Goal: Transaction & Acquisition: Purchase product/service

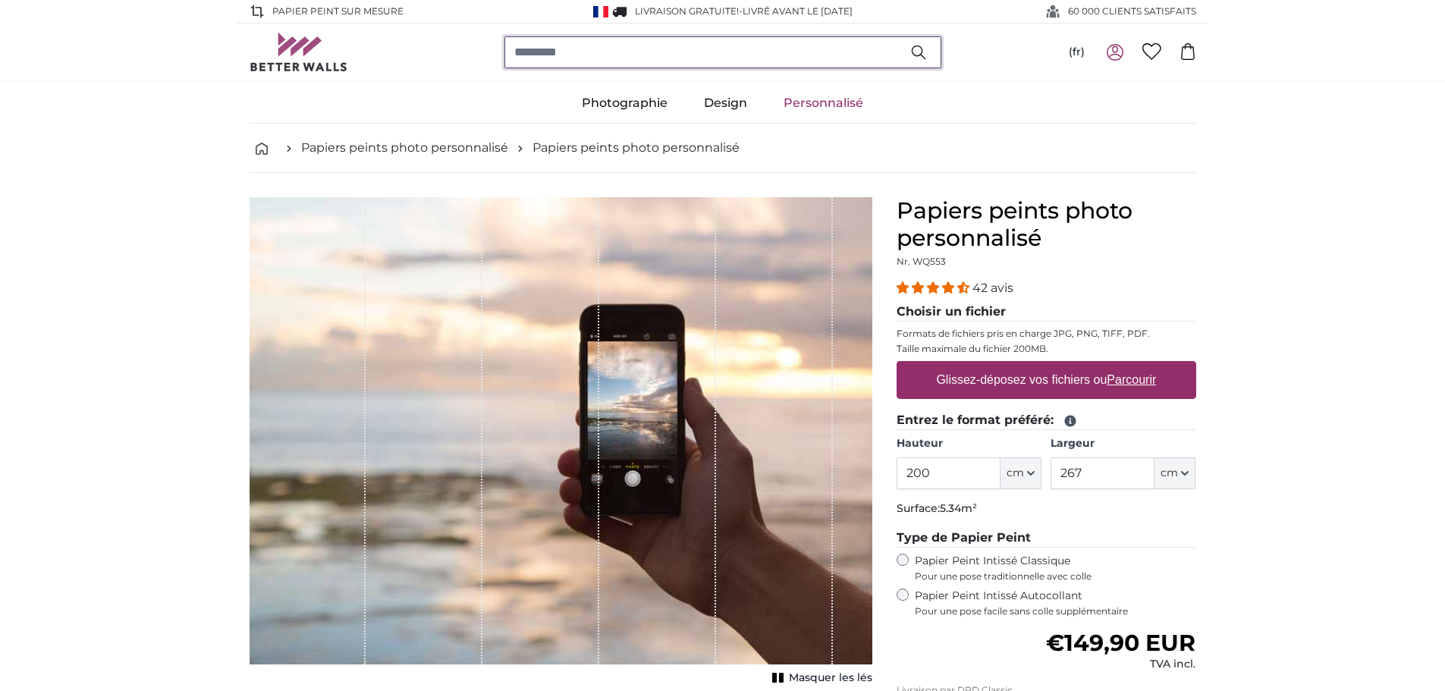
click at [599, 49] on input "search" at bounding box center [723, 52] width 437 height 32
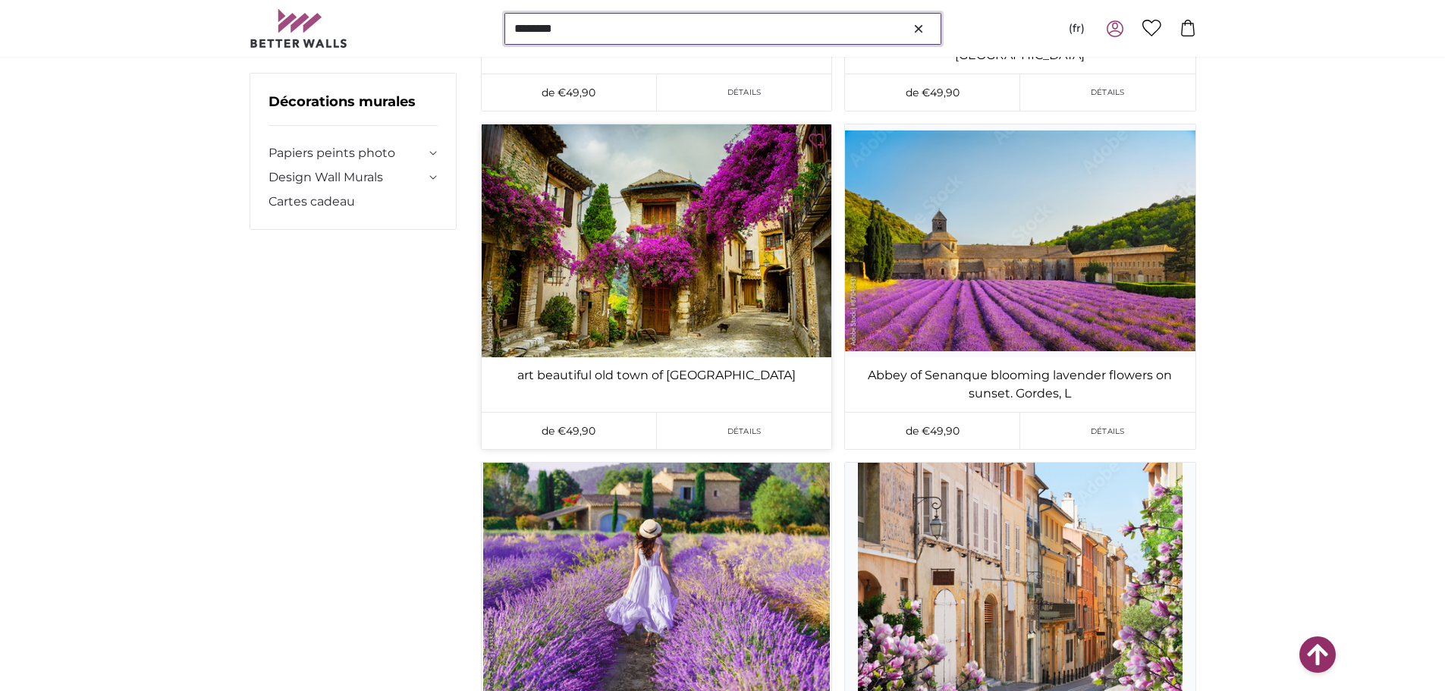
scroll to position [1214, 0]
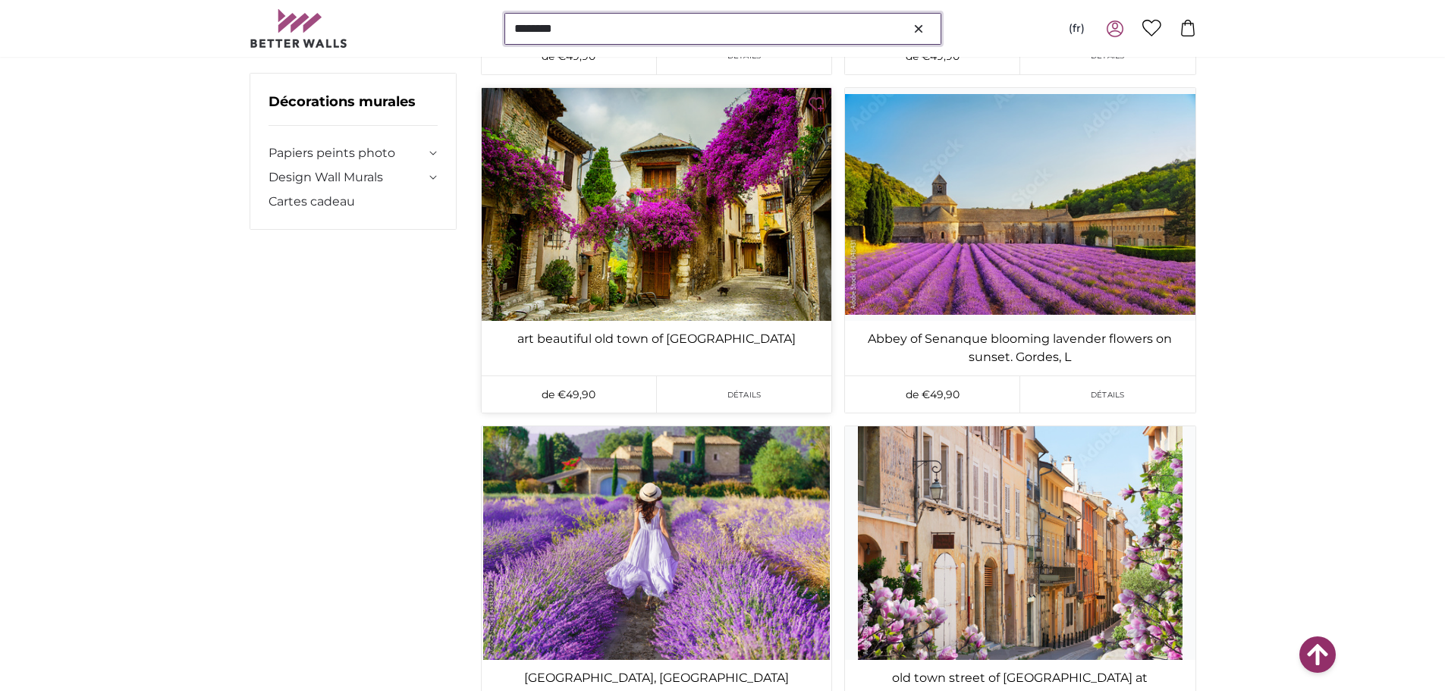
type input "********"
click at [680, 190] on img at bounding box center [657, 204] width 350 height 233
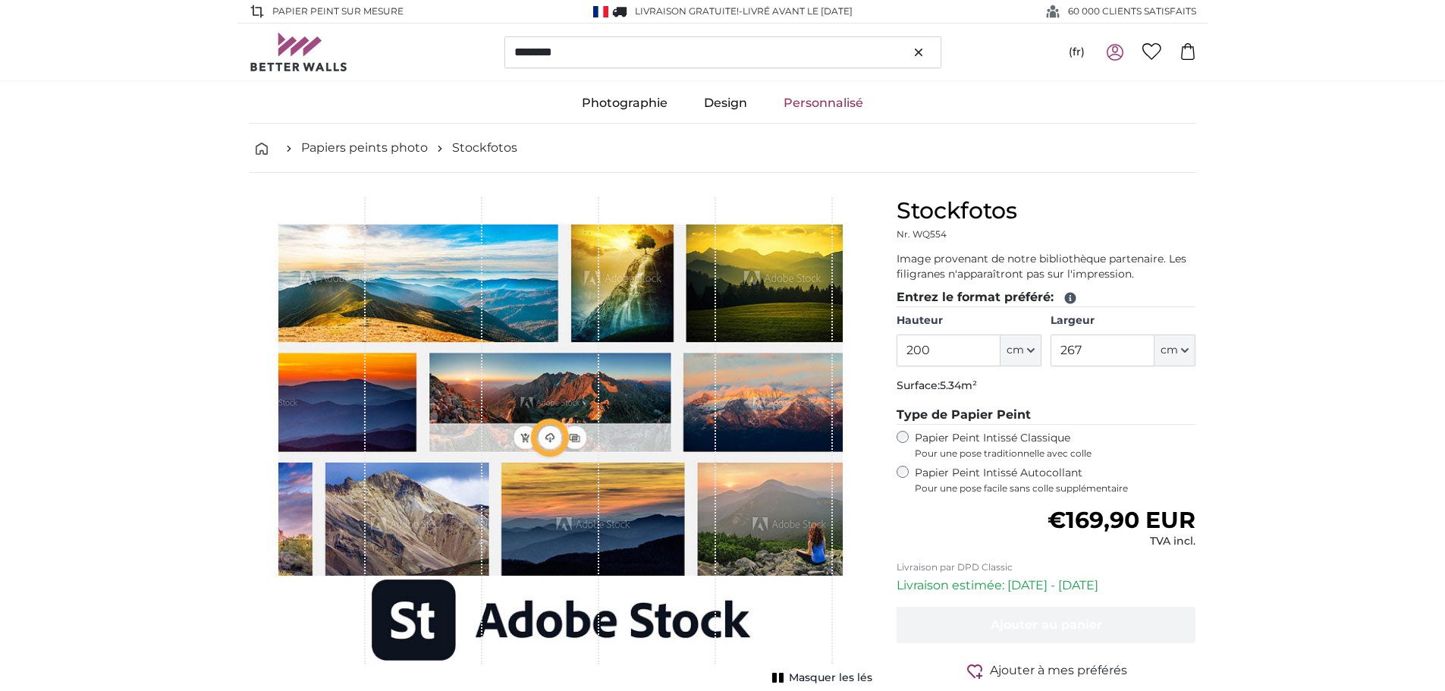
type input "300"
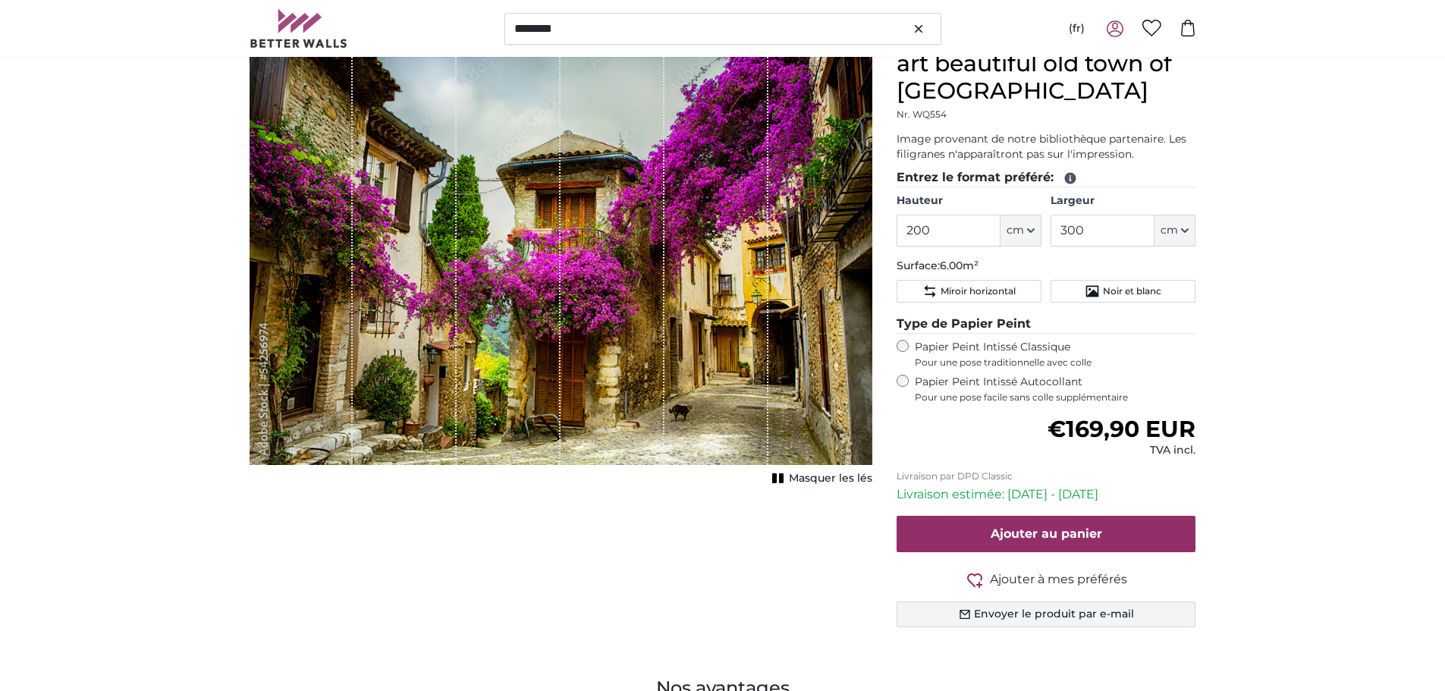
scroll to position [152, 0]
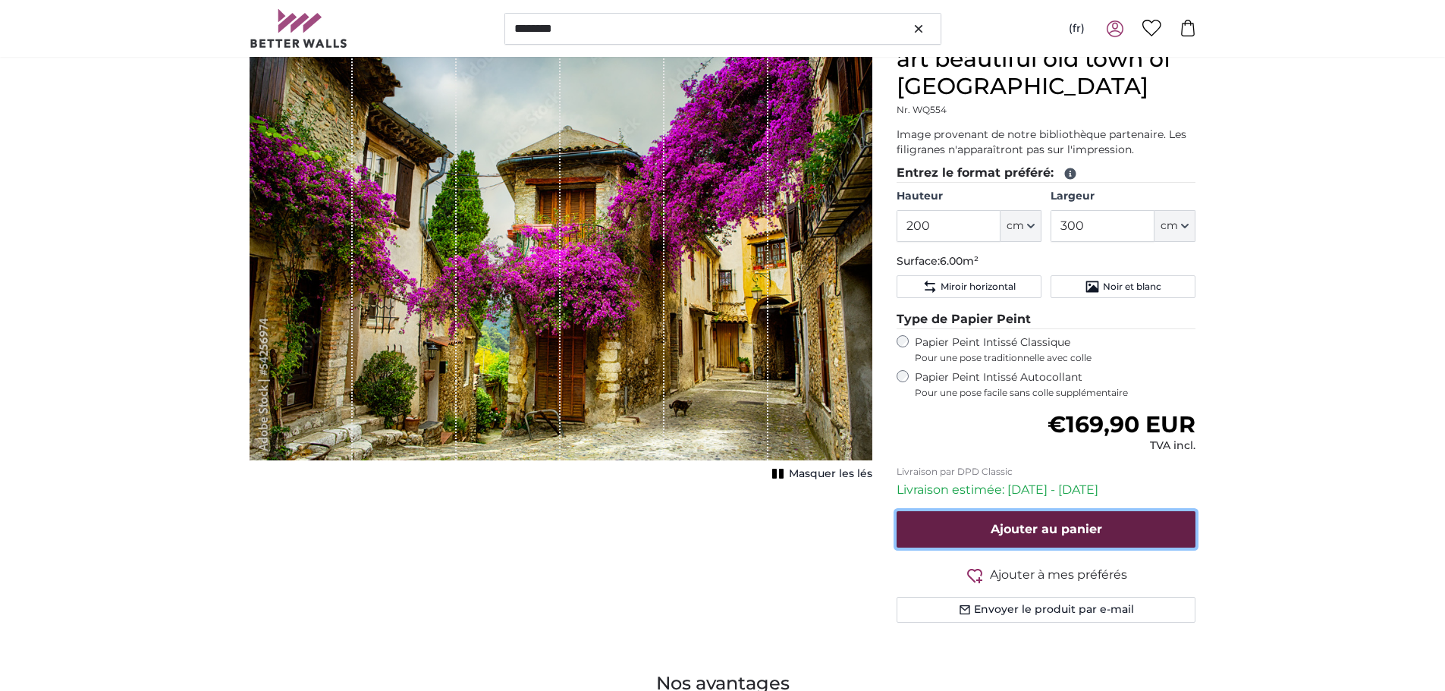
click at [1089, 522] on span "Ajouter au panier" at bounding box center [1047, 529] width 112 height 14
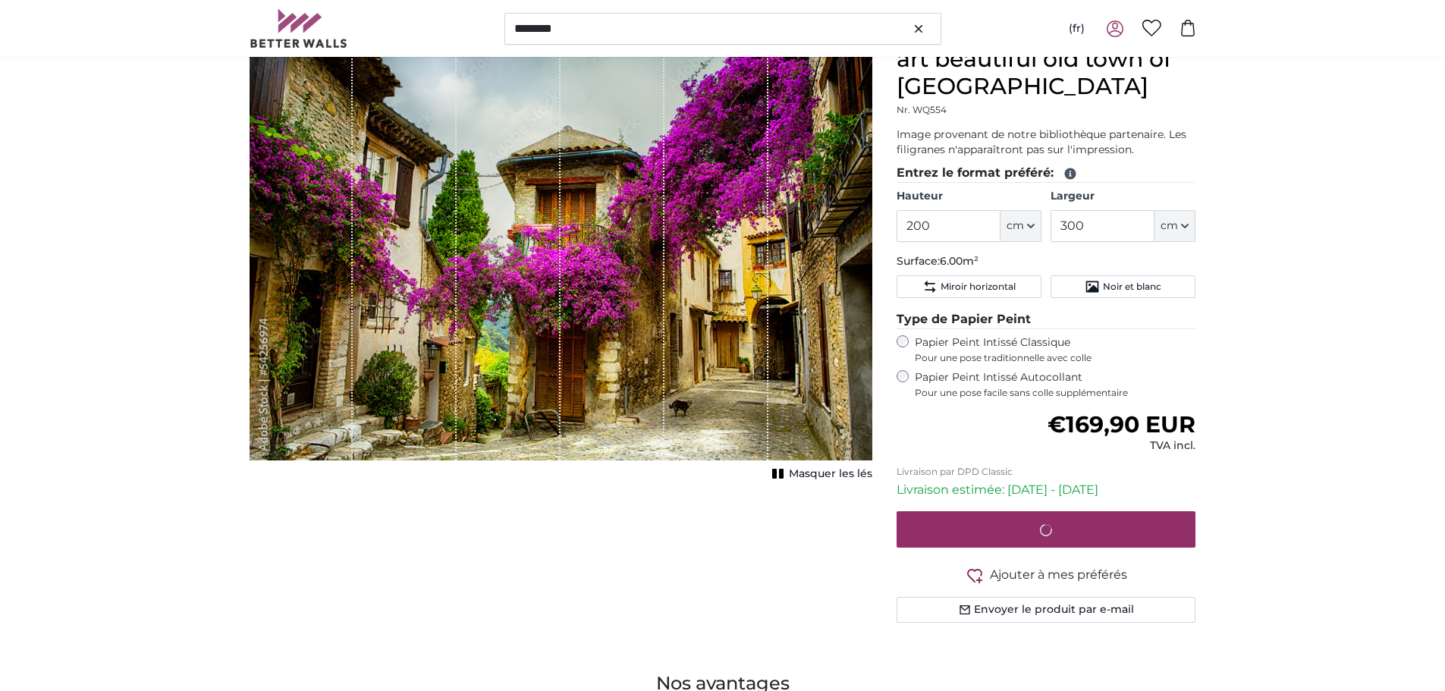
drag, startPoint x: 249, startPoint y: 171, endPoint x: 431, endPoint y: 136, distance: 185.6
click at [263, 179] on div "1 of 1" at bounding box center [302, 253] width 104 height 415
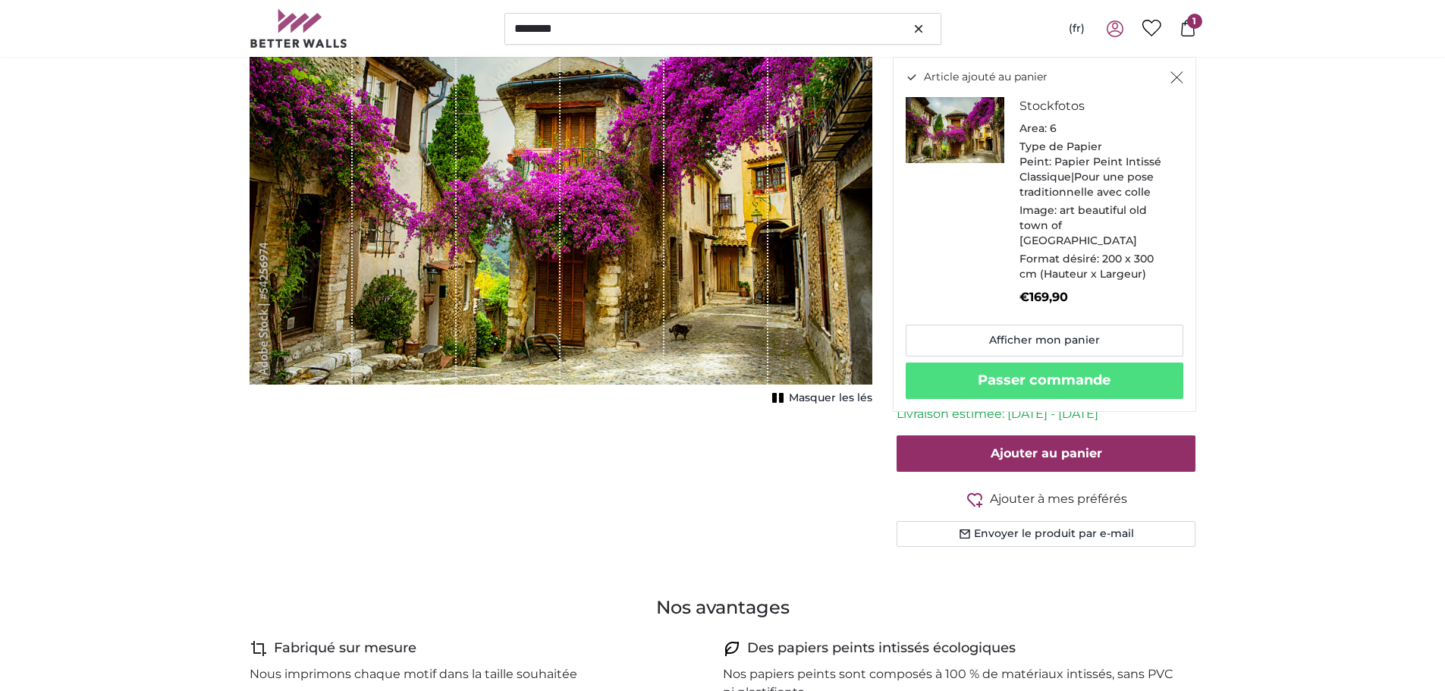
scroll to position [0, 0]
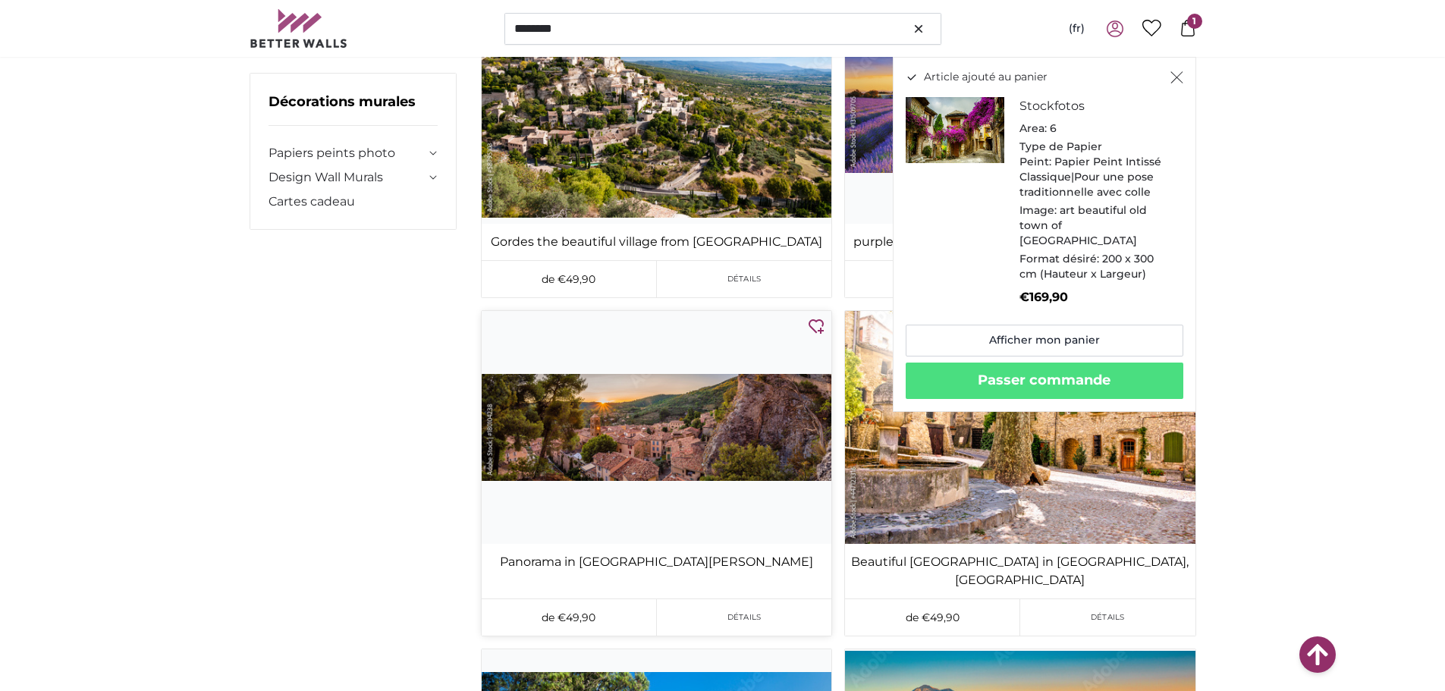
scroll to position [2883, 0]
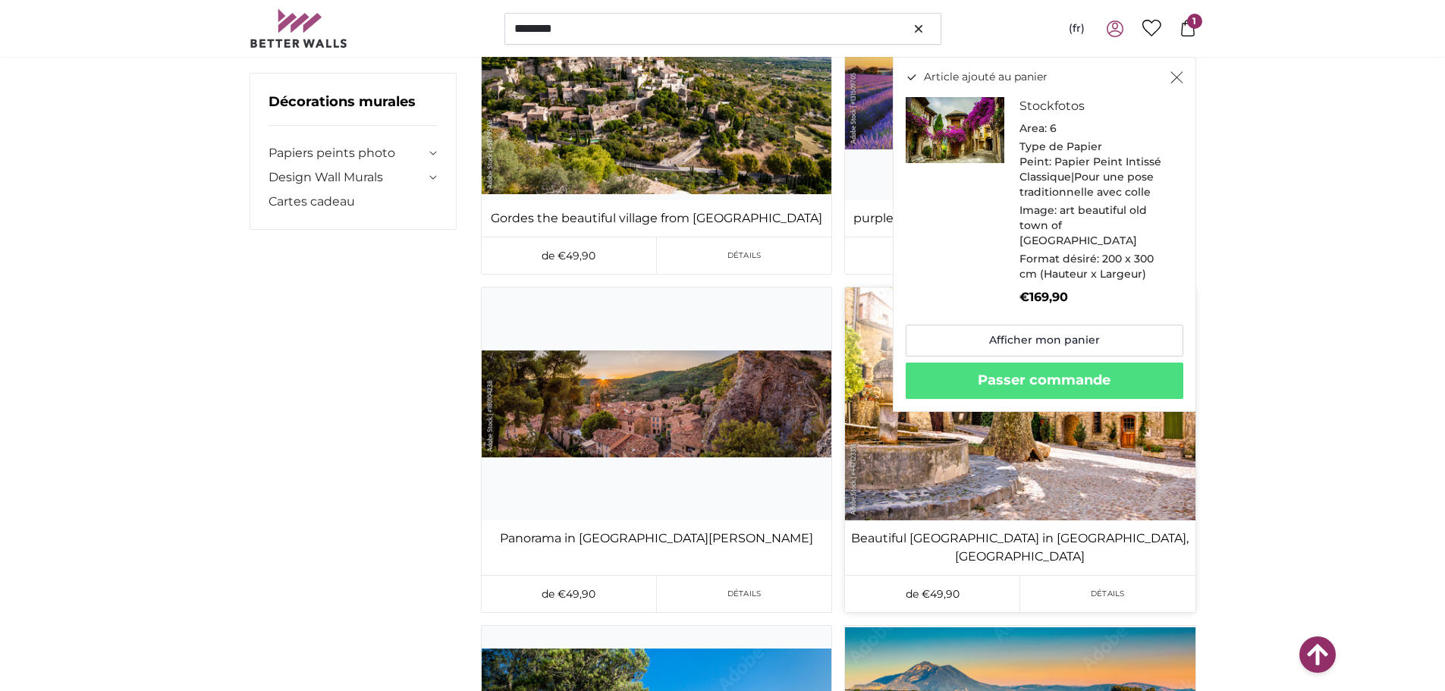
click at [1044, 431] on img at bounding box center [1020, 404] width 350 height 233
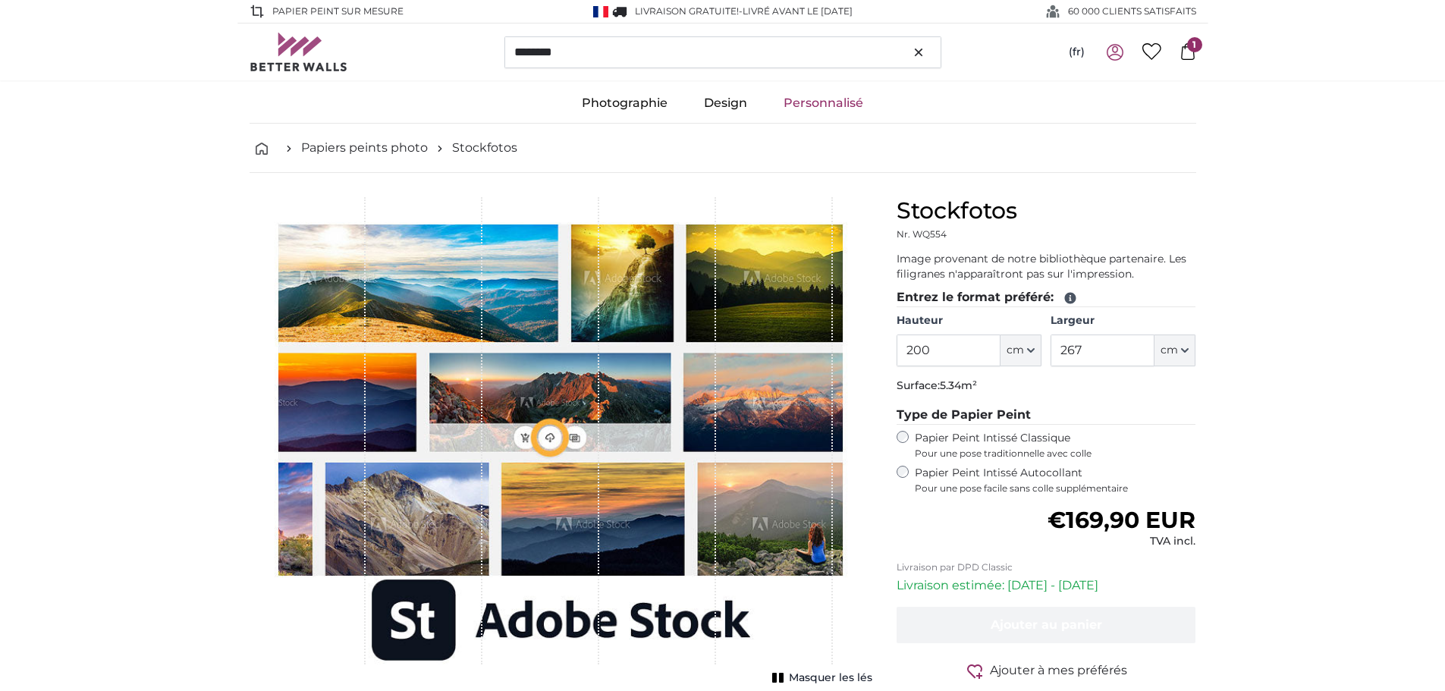
type input "300"
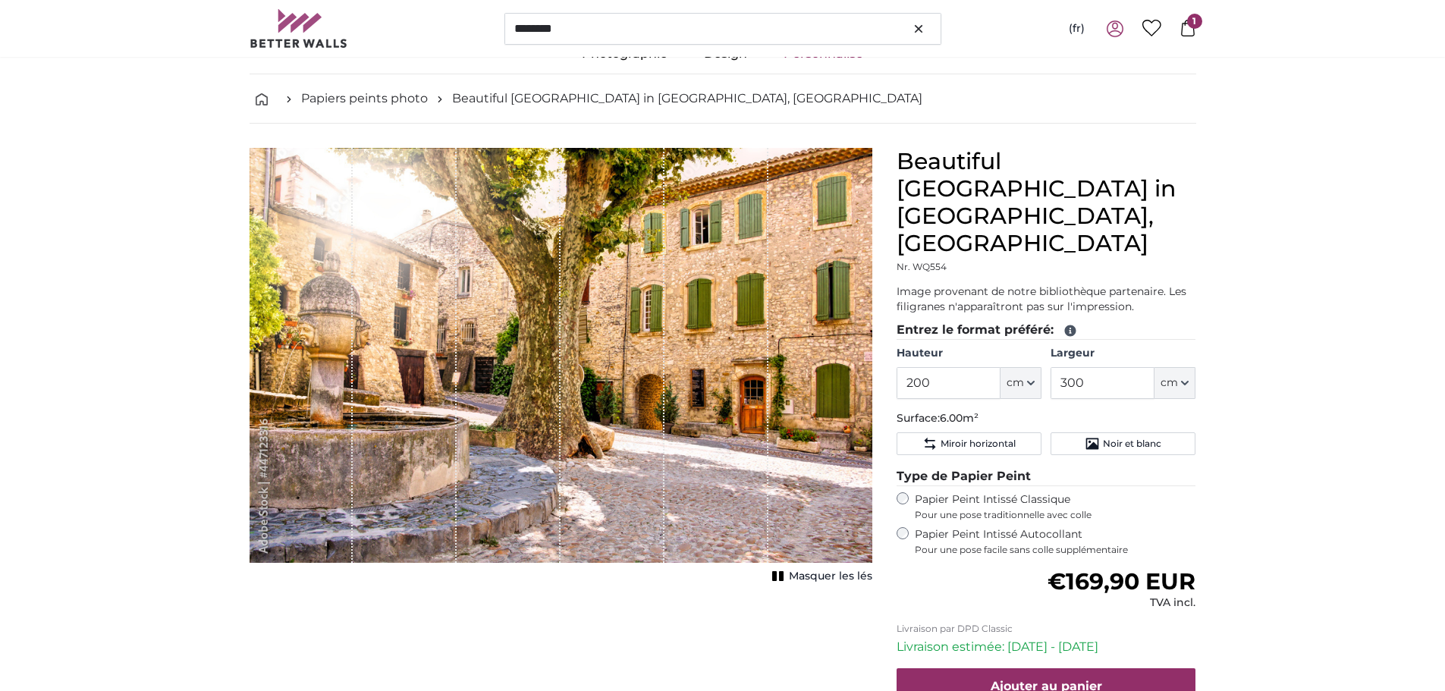
scroll to position [76, 0]
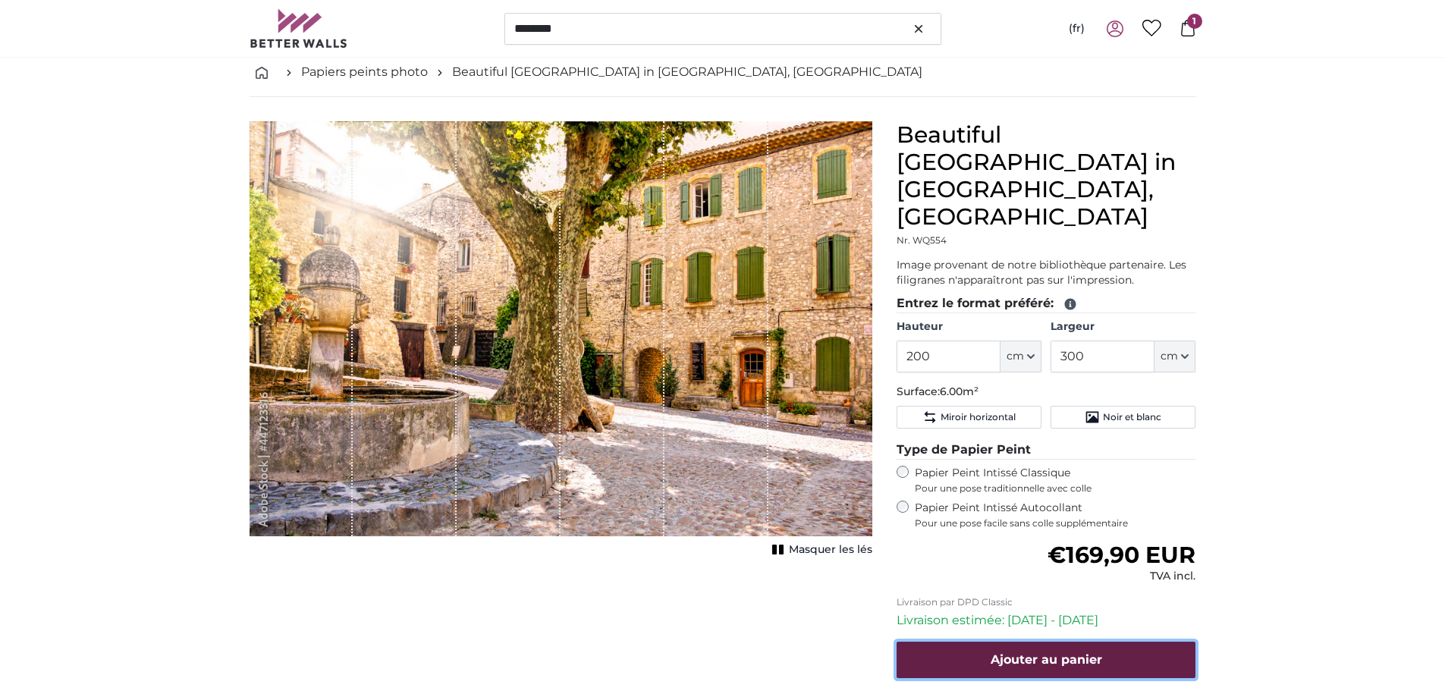
click at [1066, 653] on span "Ajouter au panier" at bounding box center [1047, 660] width 112 height 14
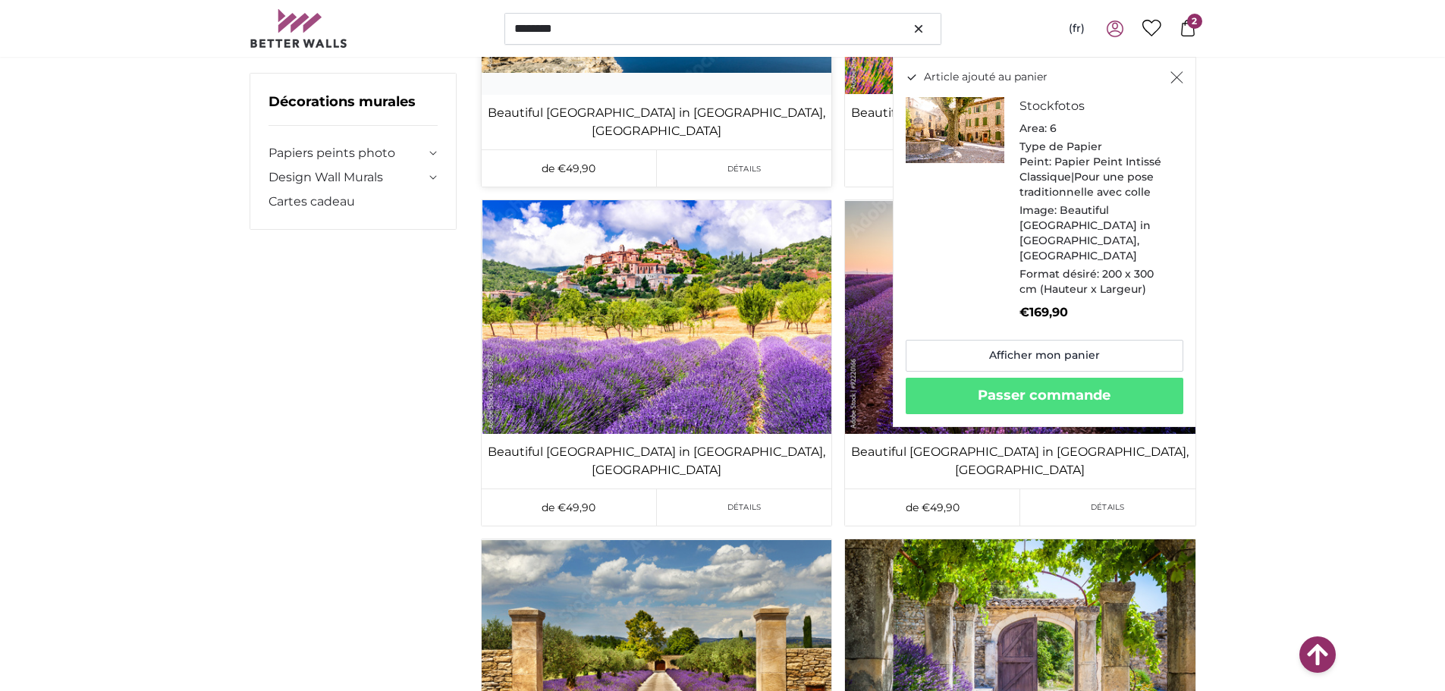
scroll to position [3794, 0]
click at [743, 335] on img at bounding box center [657, 316] width 350 height 233
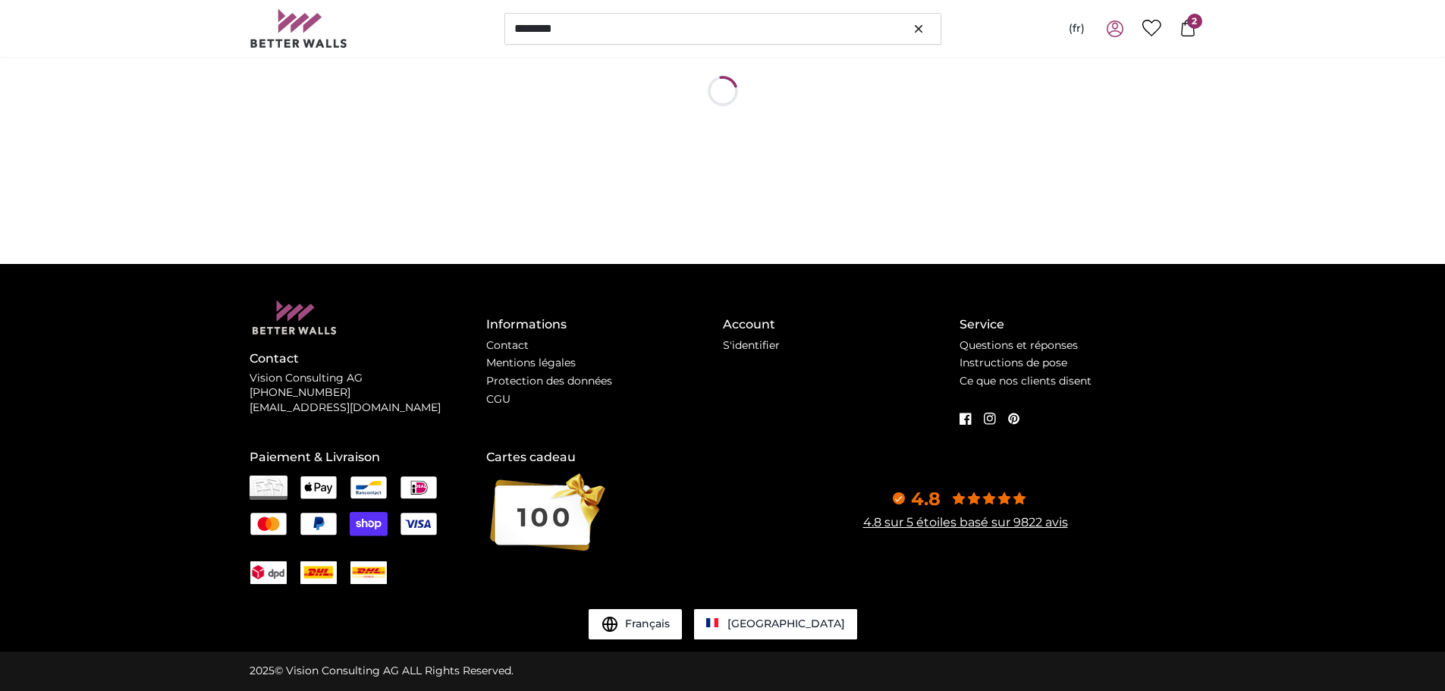
scroll to position [0, 0]
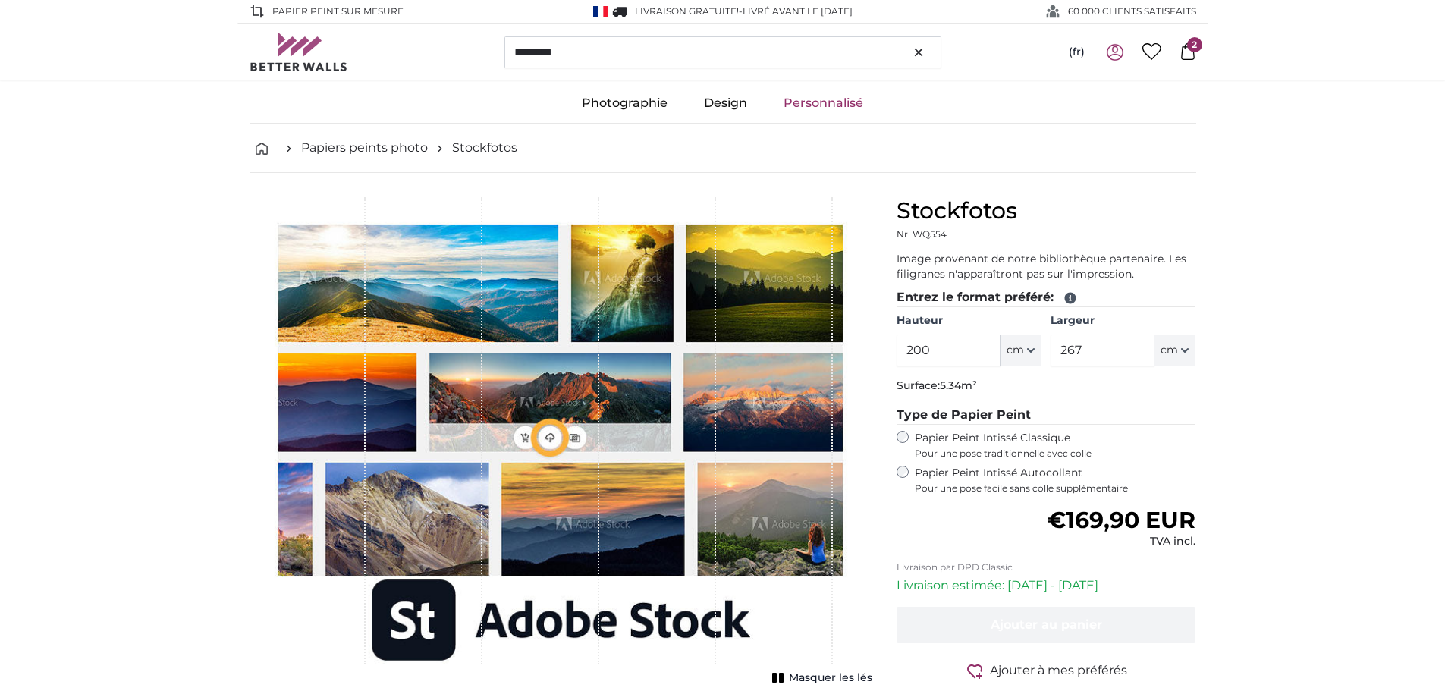
type input "300"
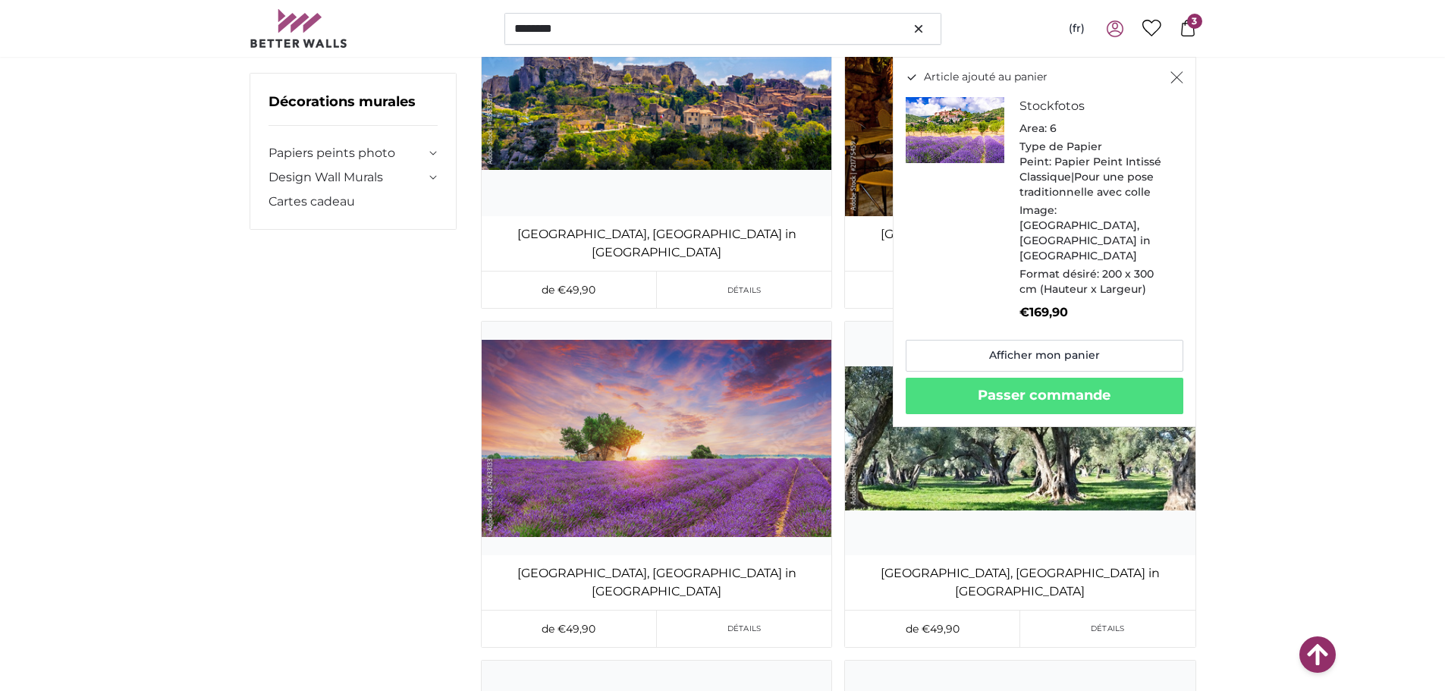
scroll to position [5994, 0]
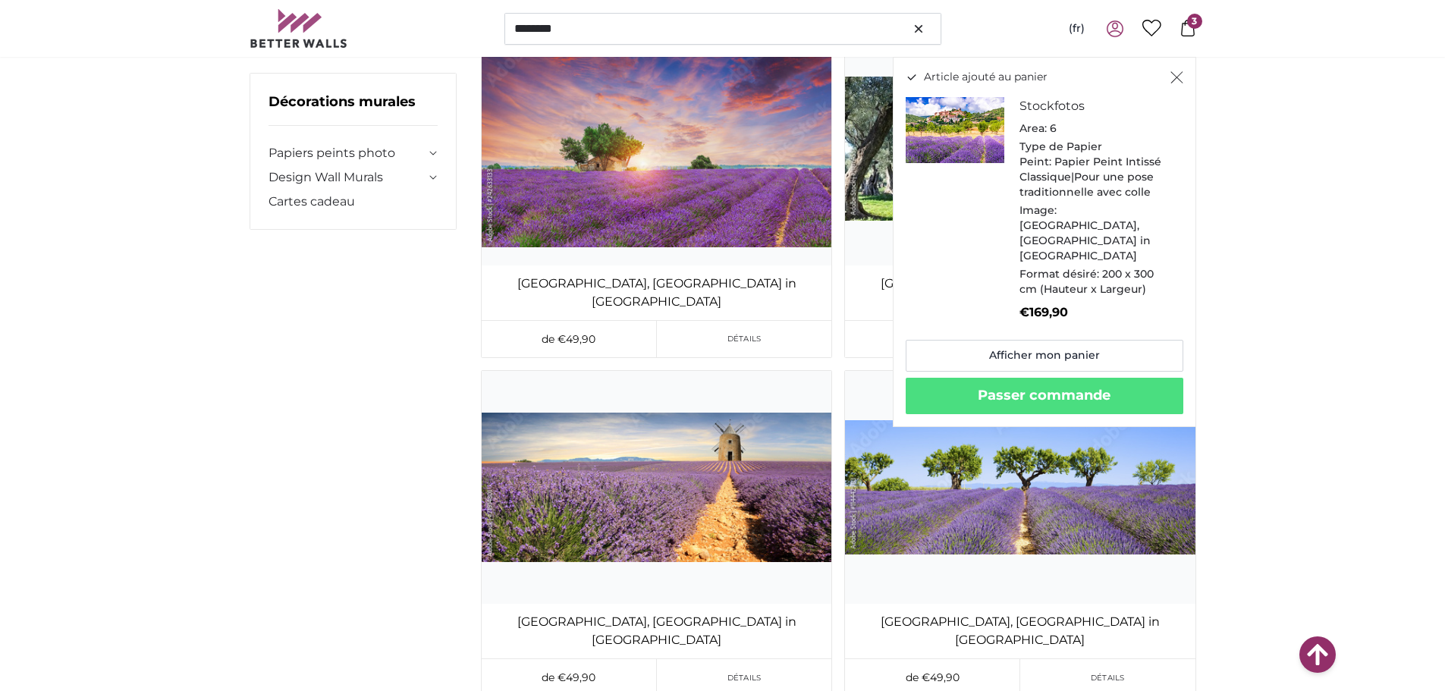
click at [1174, 77] on icon "Fermer" at bounding box center [1177, 77] width 13 height 12
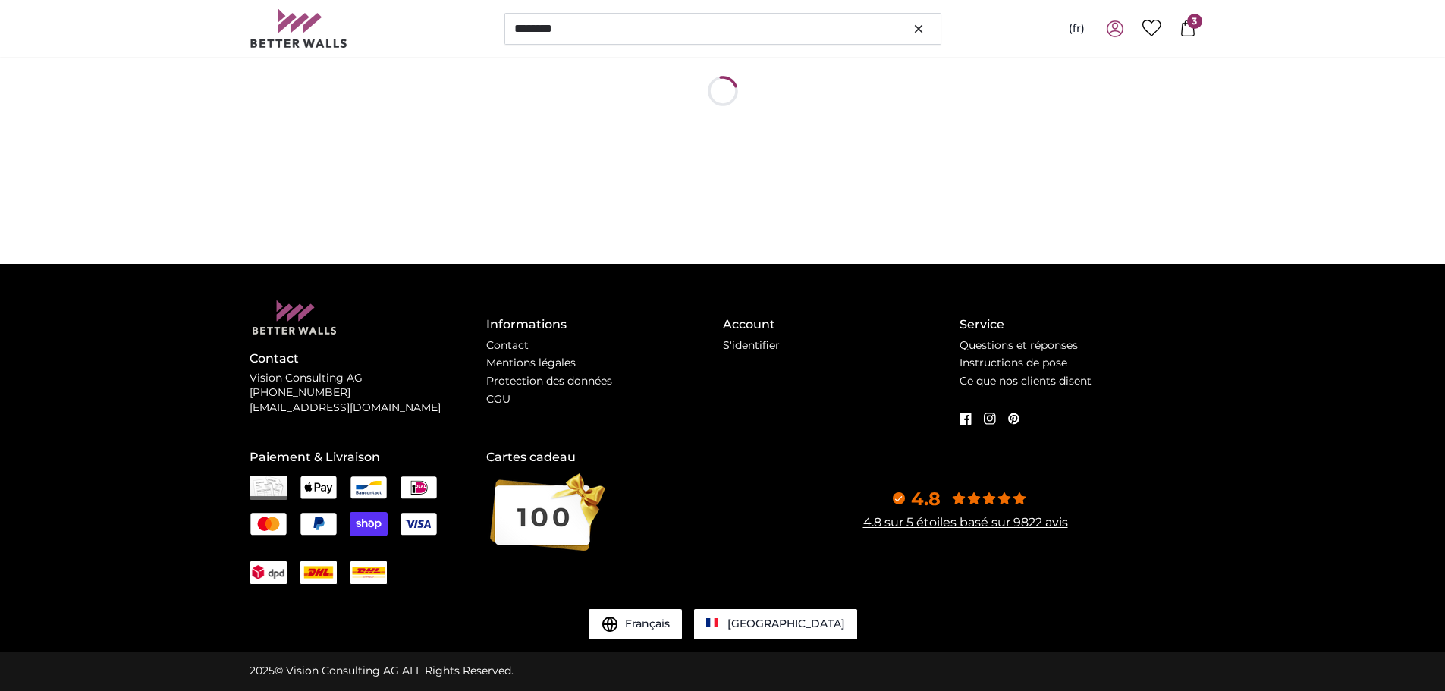
scroll to position [0, 0]
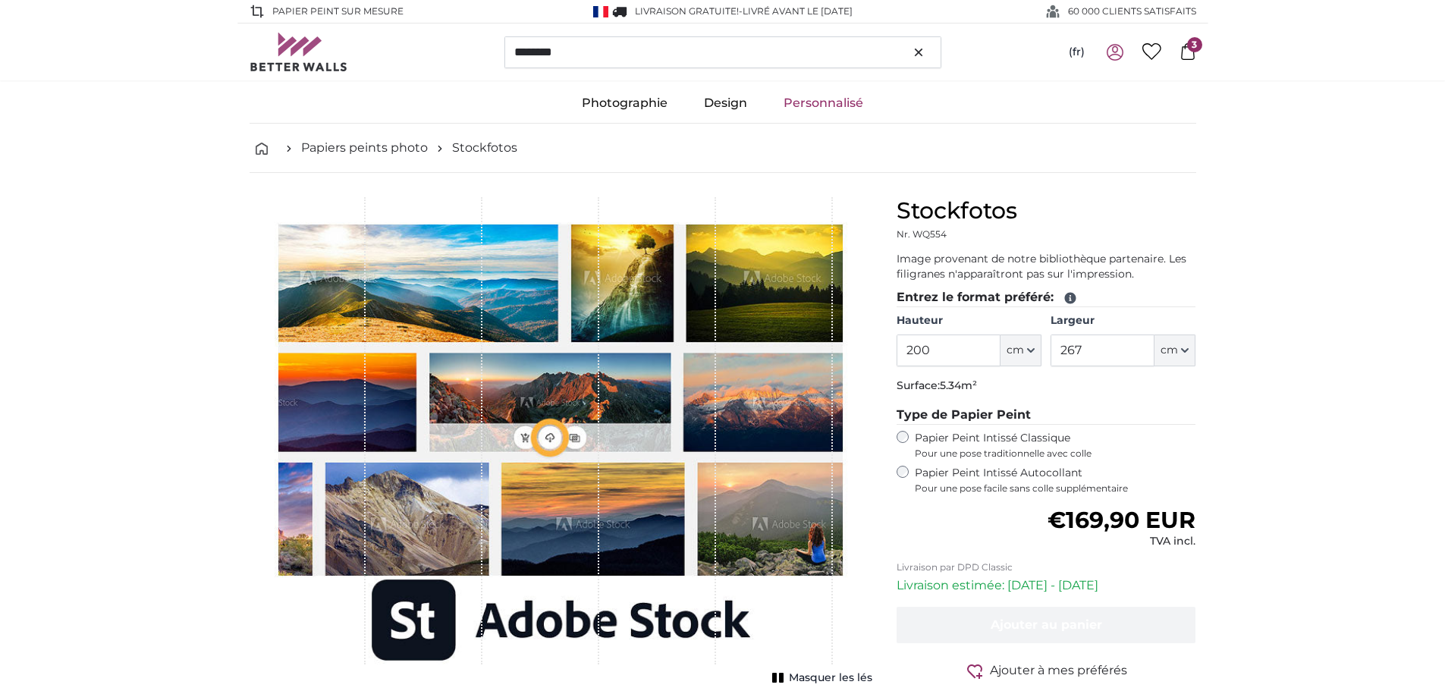
type input "302"
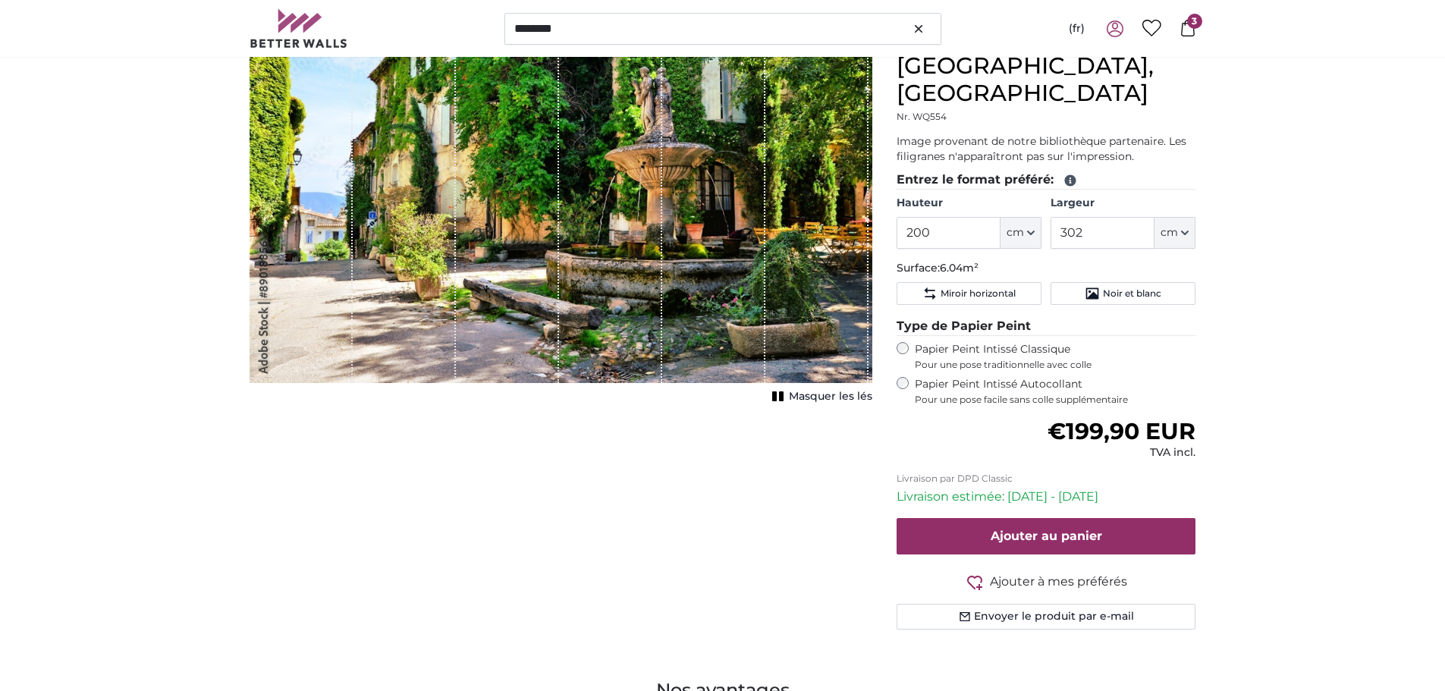
scroll to position [228, 0]
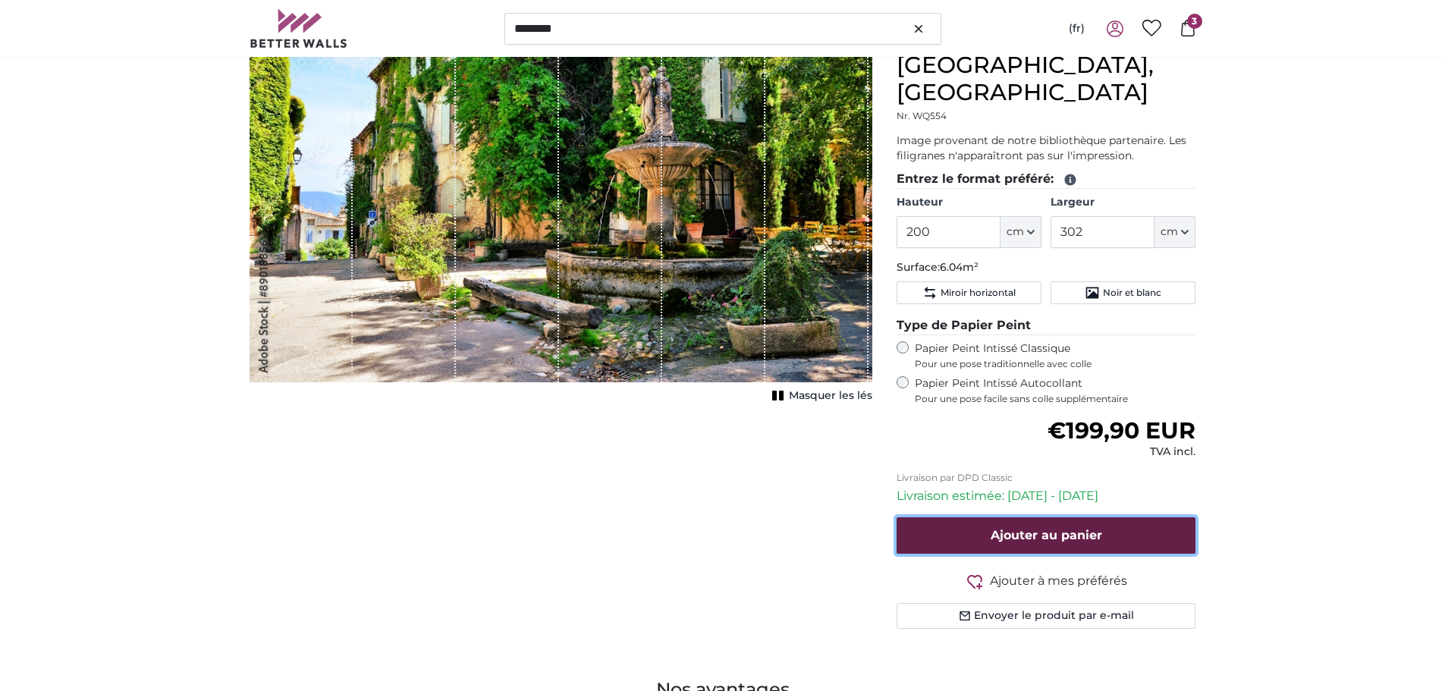
click at [1054, 517] on button "Ajouter au panier" at bounding box center [1047, 535] width 300 height 36
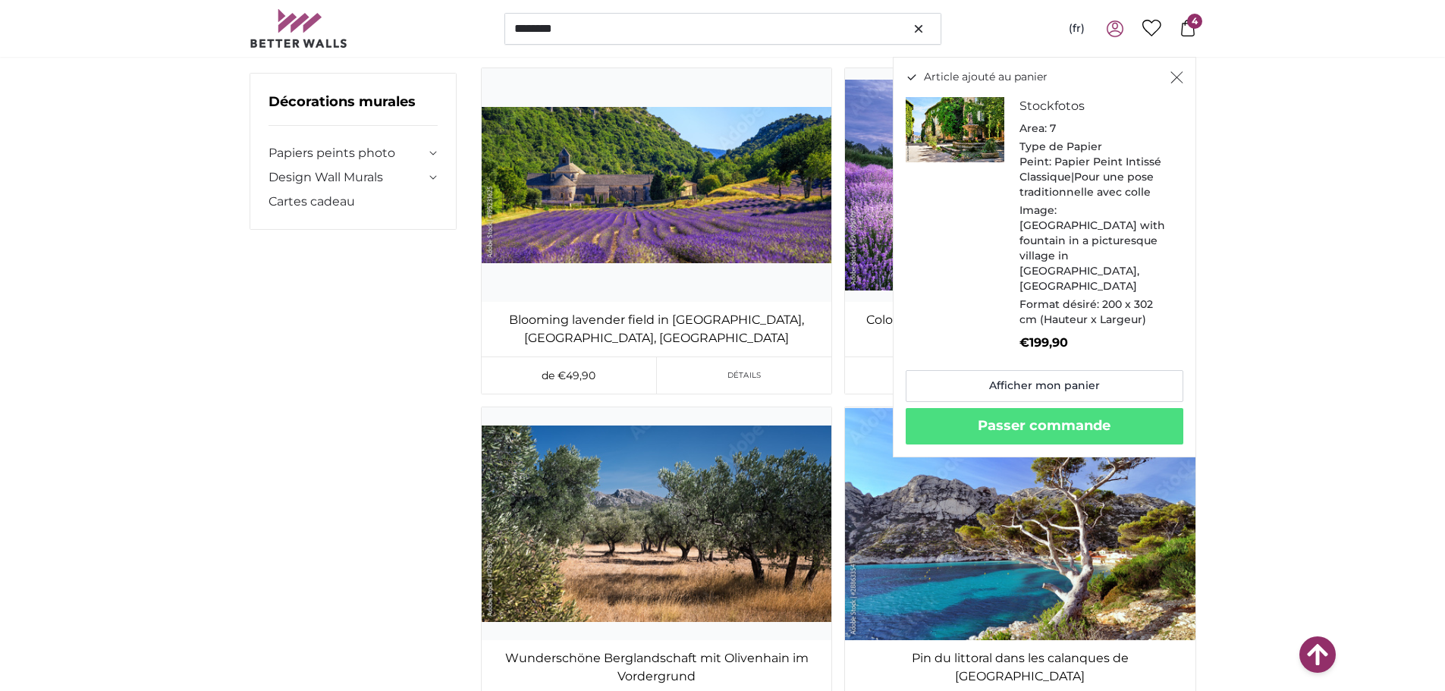
scroll to position [9030, 0]
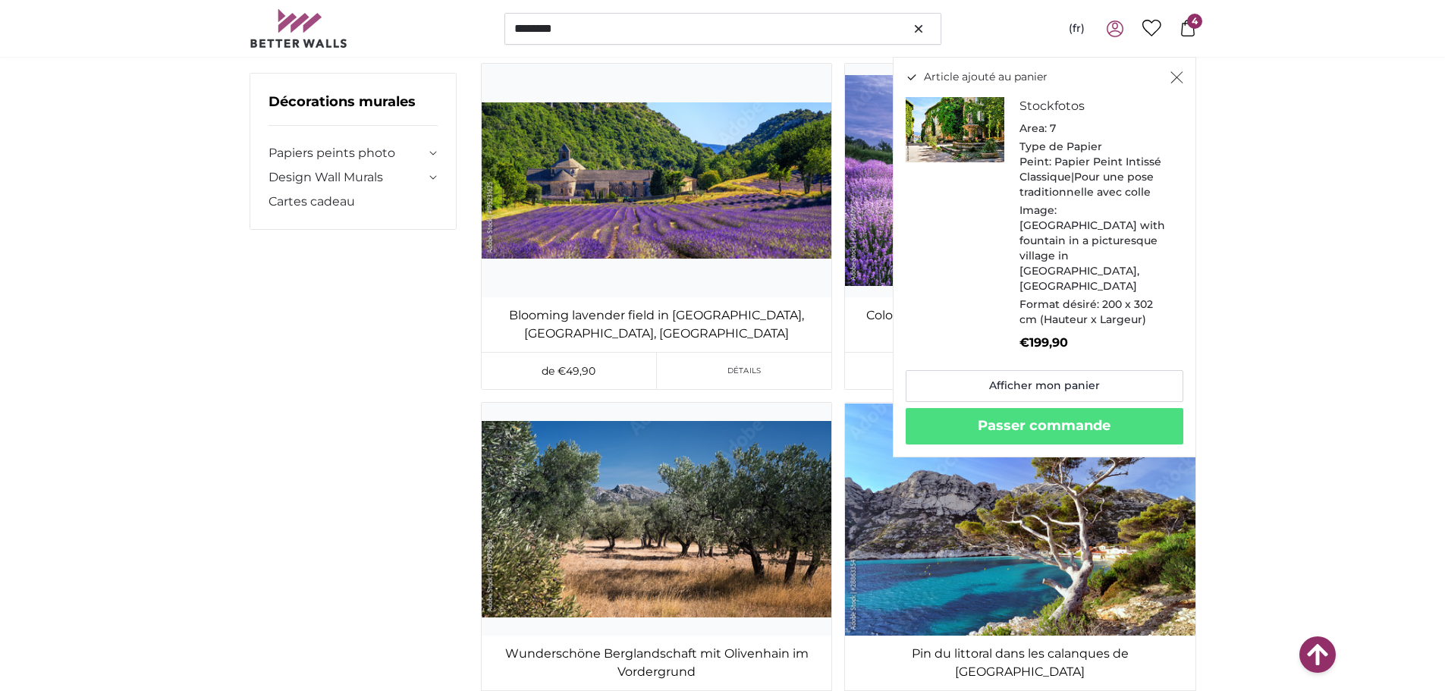
click at [1183, 77] on icon "Fermer" at bounding box center [1177, 77] width 13 height 12
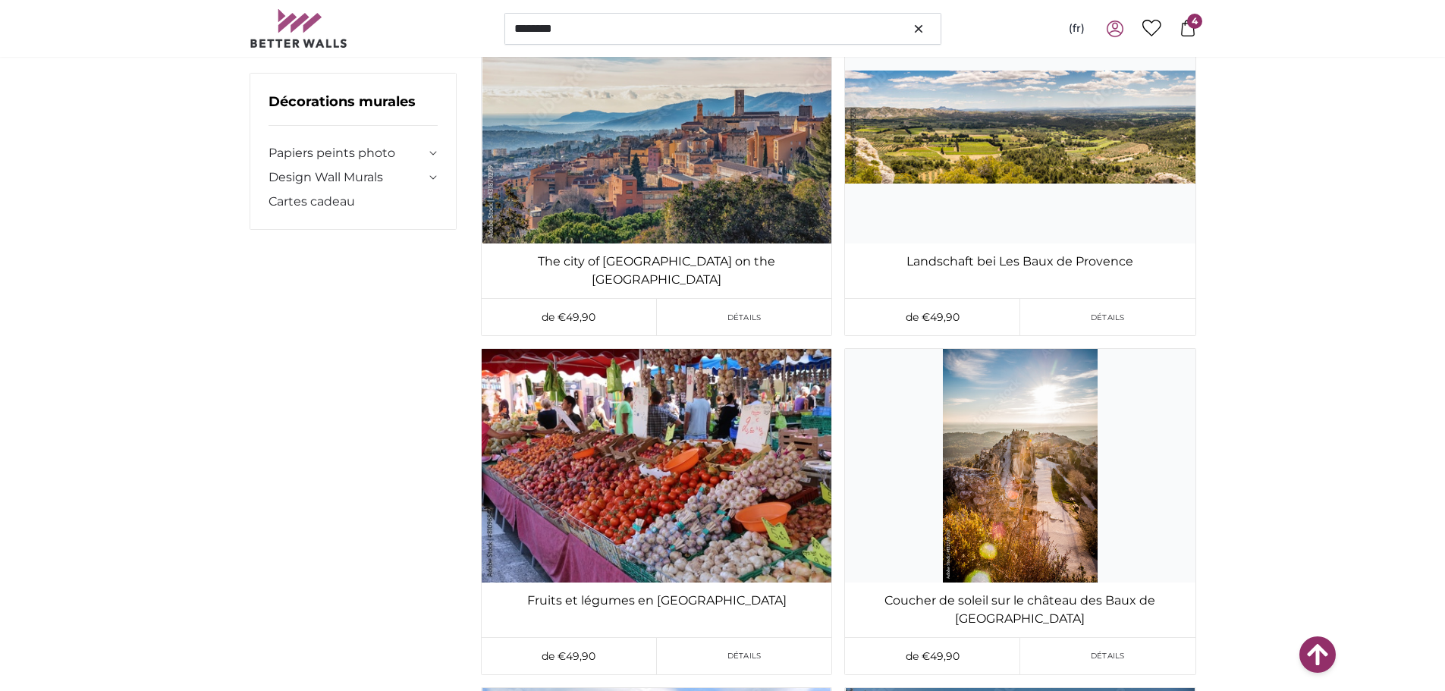
scroll to position [82708, 0]
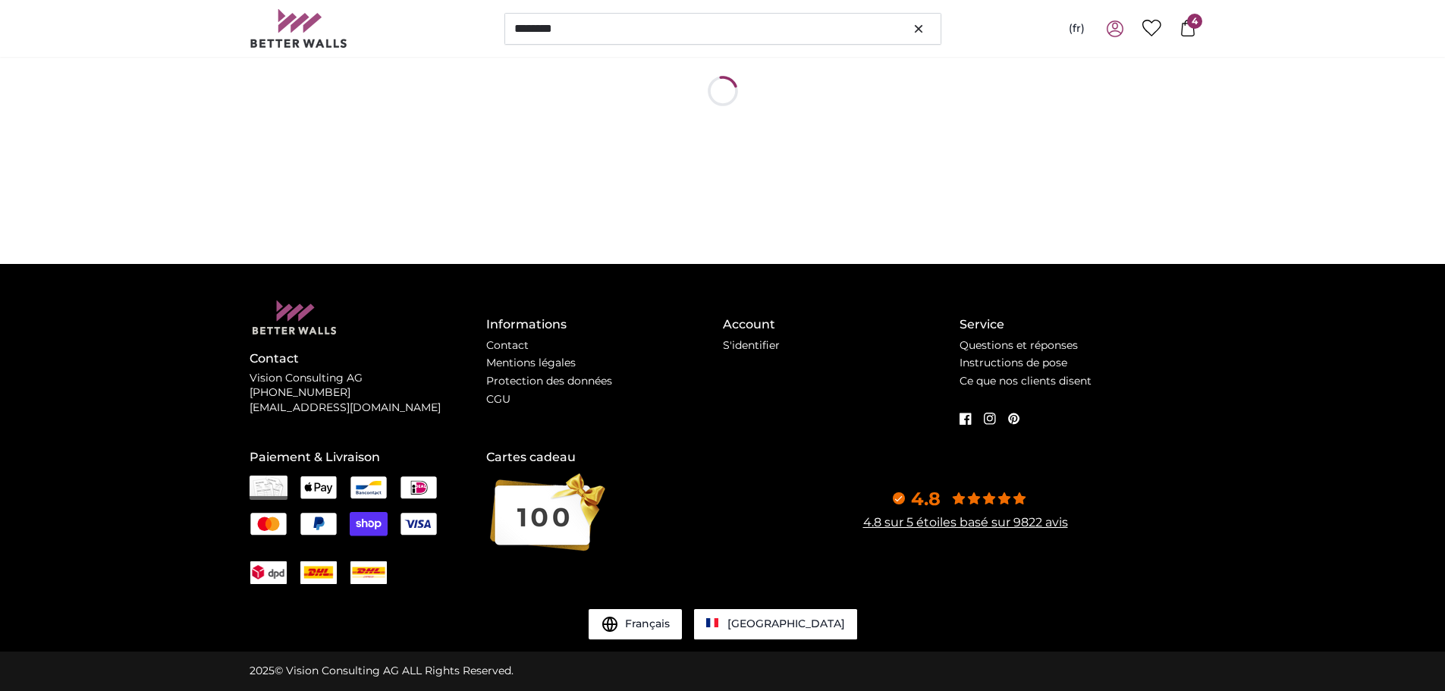
scroll to position [0, 0]
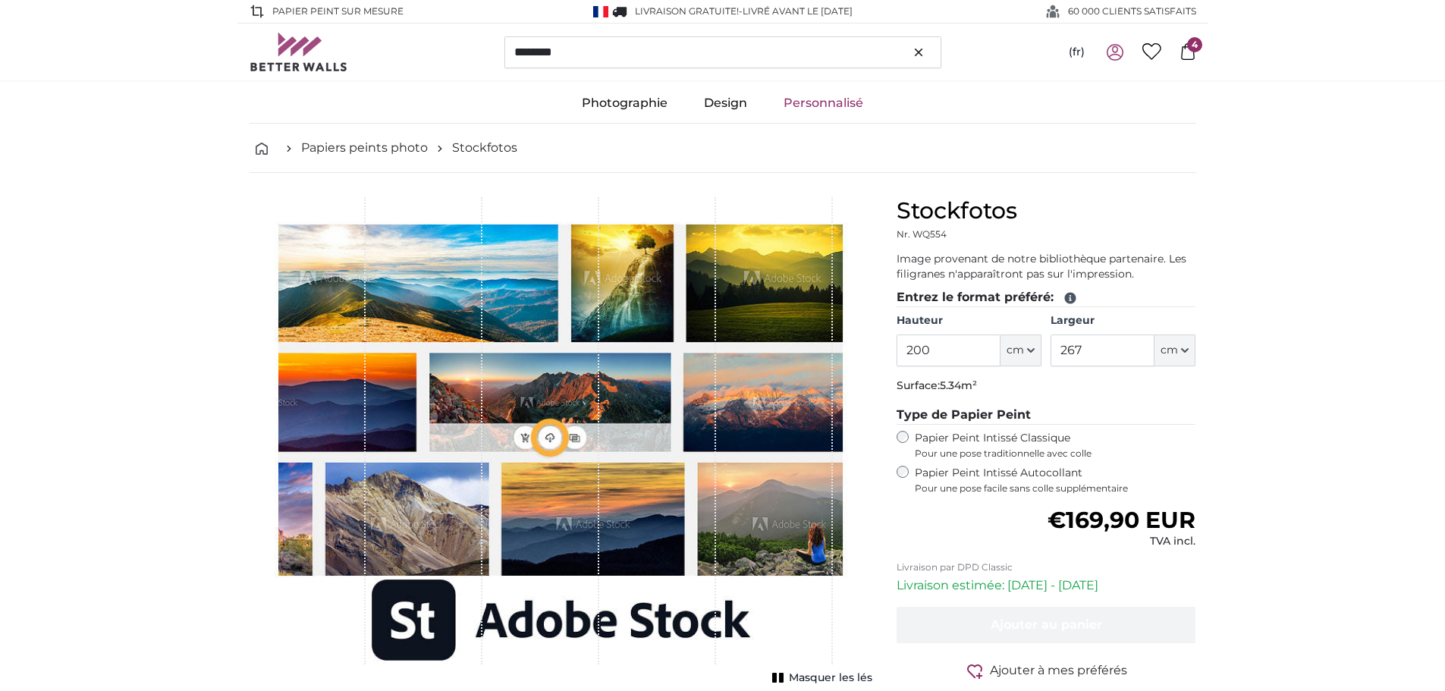
type input "300"
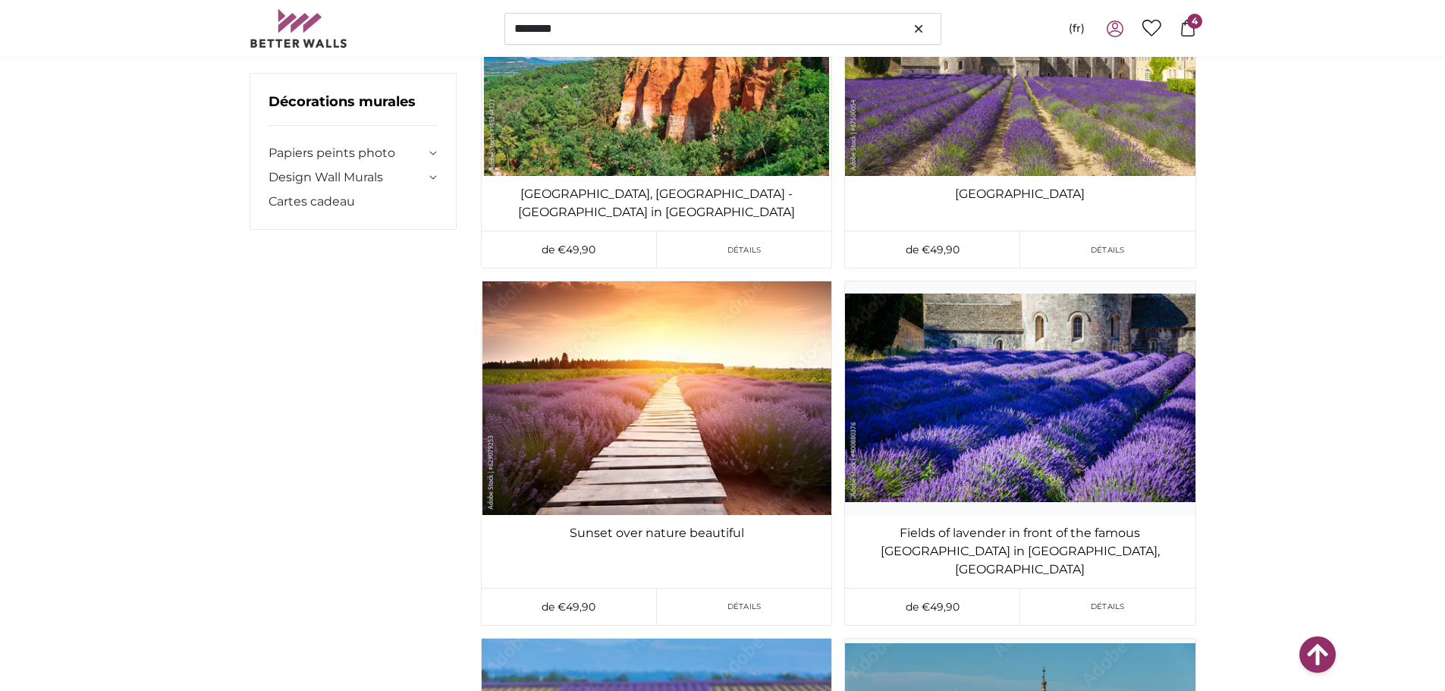
scroll to position [115720, 0]
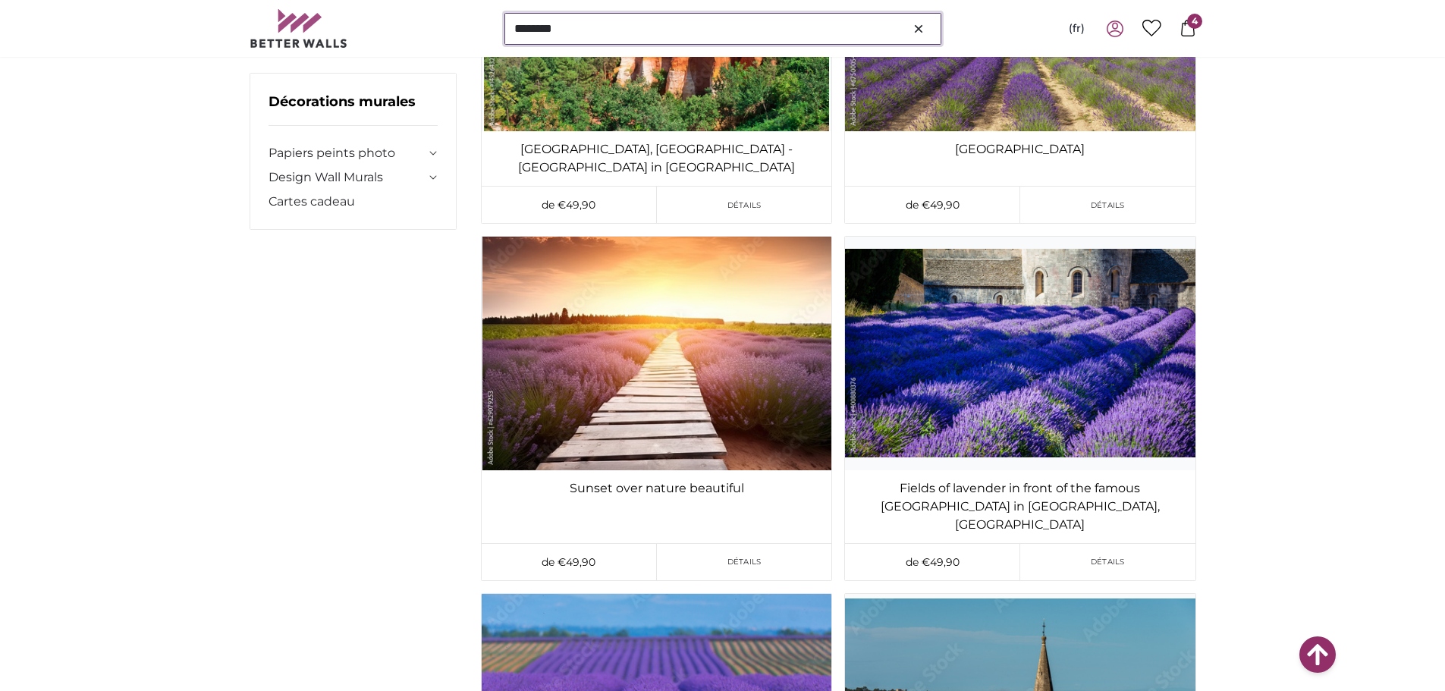
click at [636, 31] on input "********" at bounding box center [723, 29] width 437 height 32
type input "*"
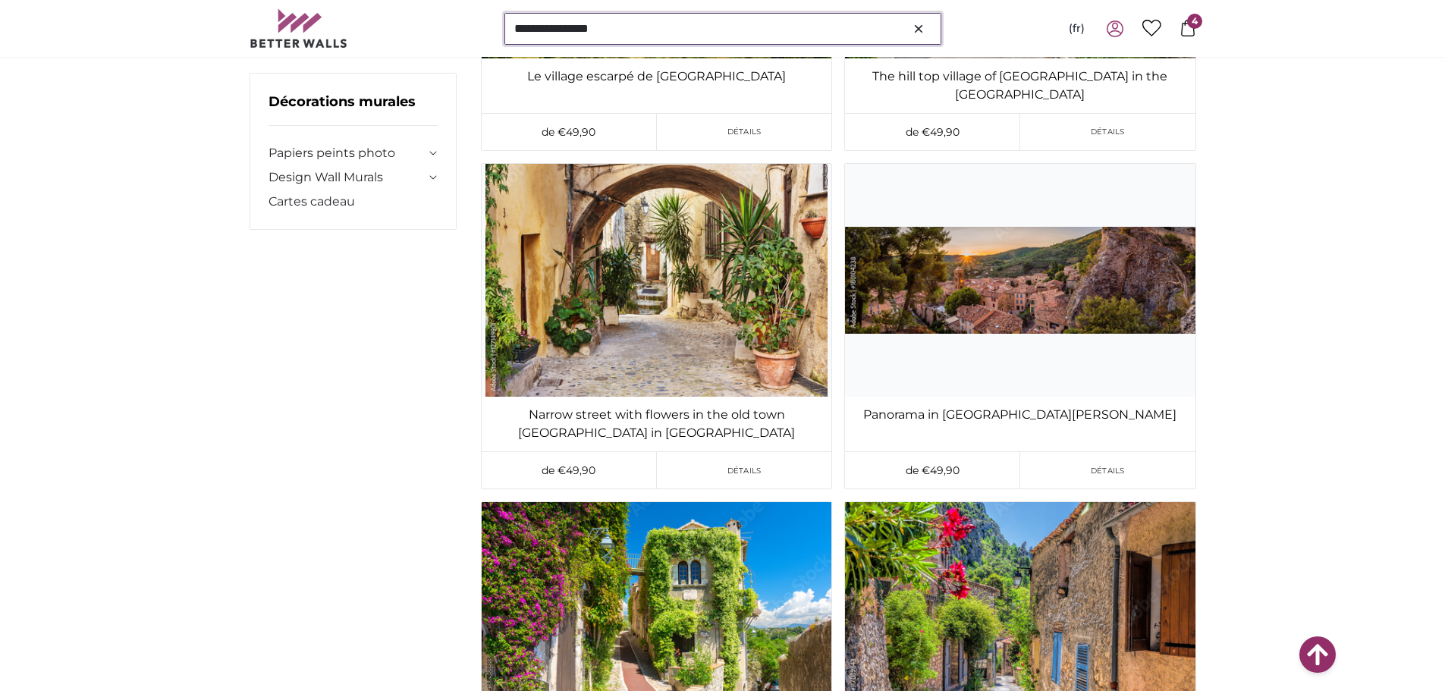
scroll to position [2276, 0]
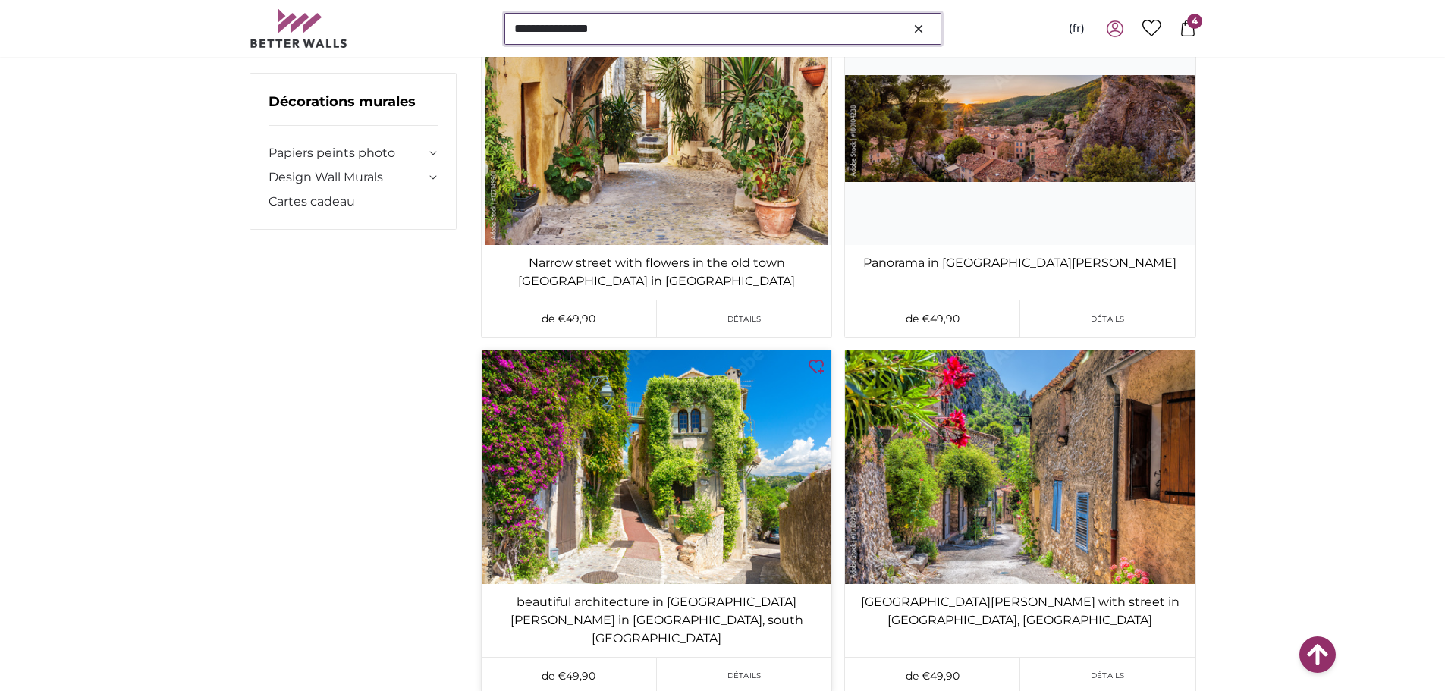
type input "**********"
drag, startPoint x: 563, startPoint y: 441, endPoint x: 632, endPoint y: 509, distance: 97.1
click at [632, 510] on img at bounding box center [657, 467] width 350 height 233
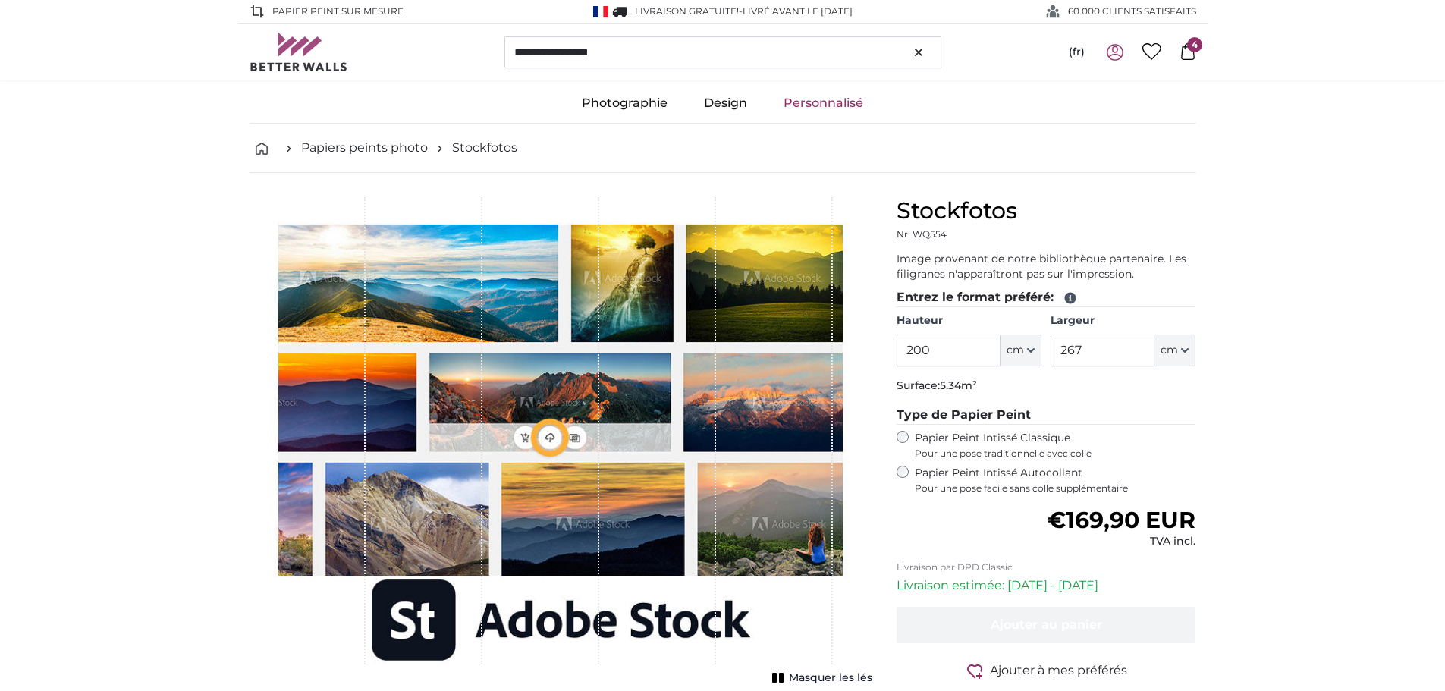
type input "300"
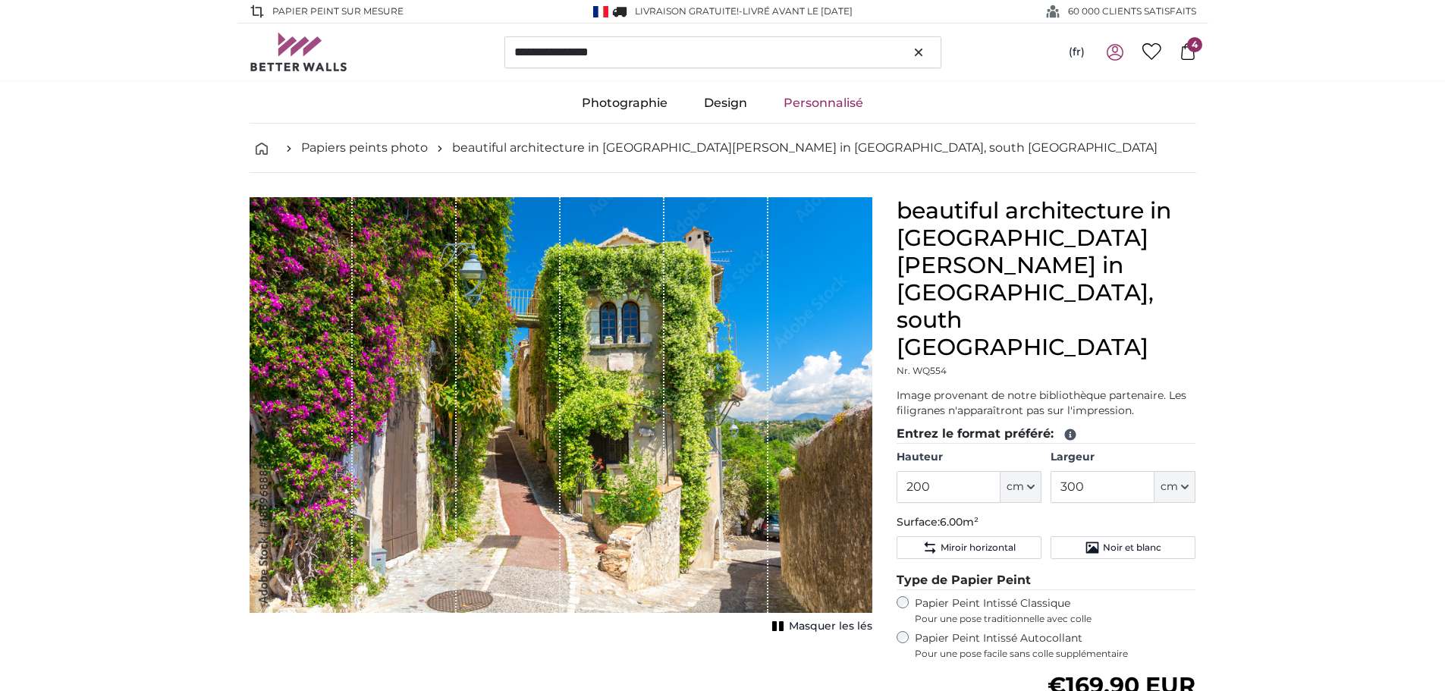
scroll to position [76, 0]
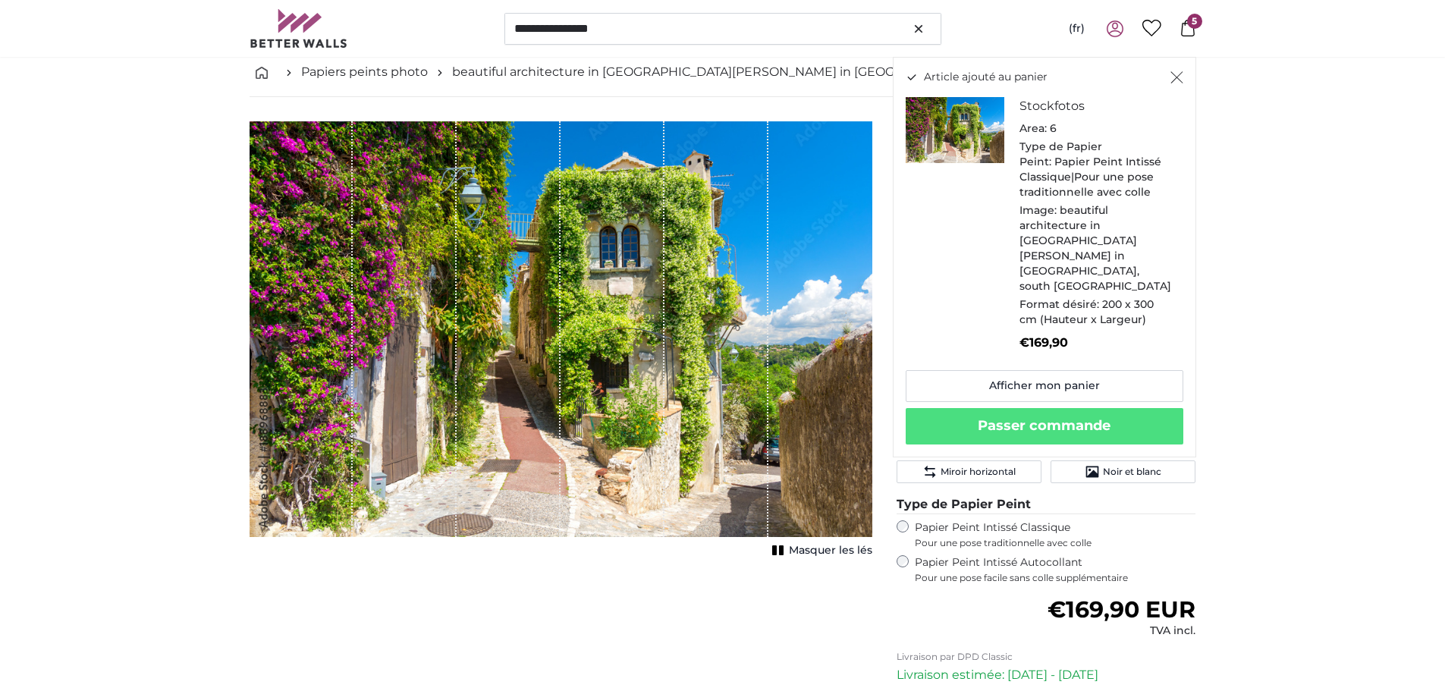
scroll to position [2276, 0]
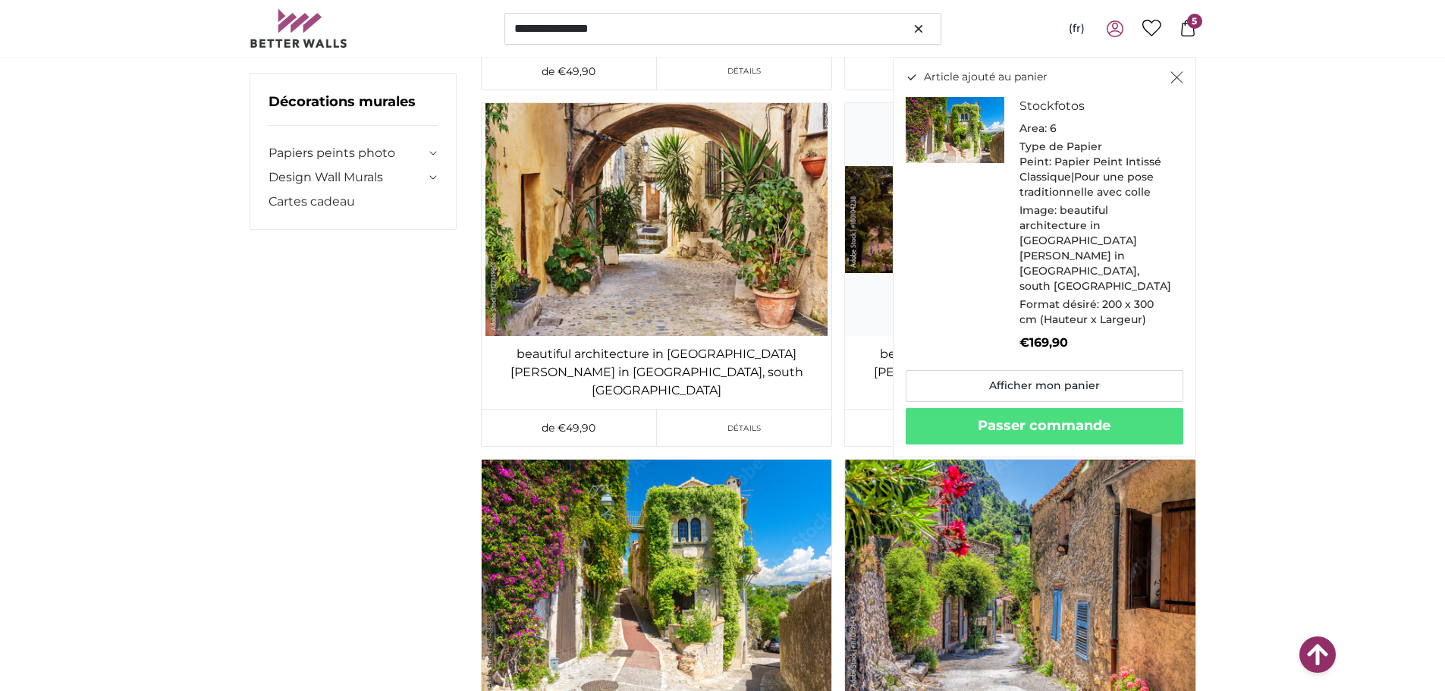
click at [1179, 72] on icon "Fermer" at bounding box center [1177, 77] width 13 height 12
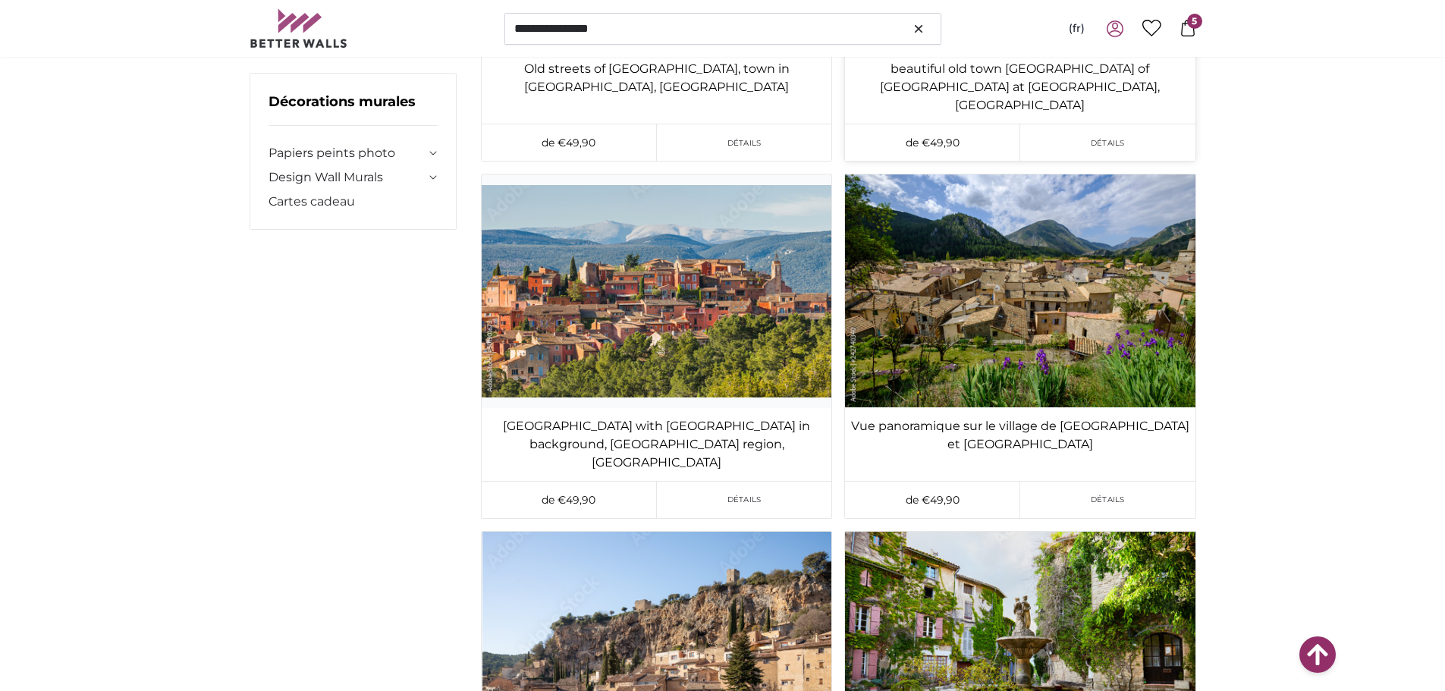
scroll to position [4704, 0]
click at [1100, 531] on img at bounding box center [1020, 647] width 350 height 233
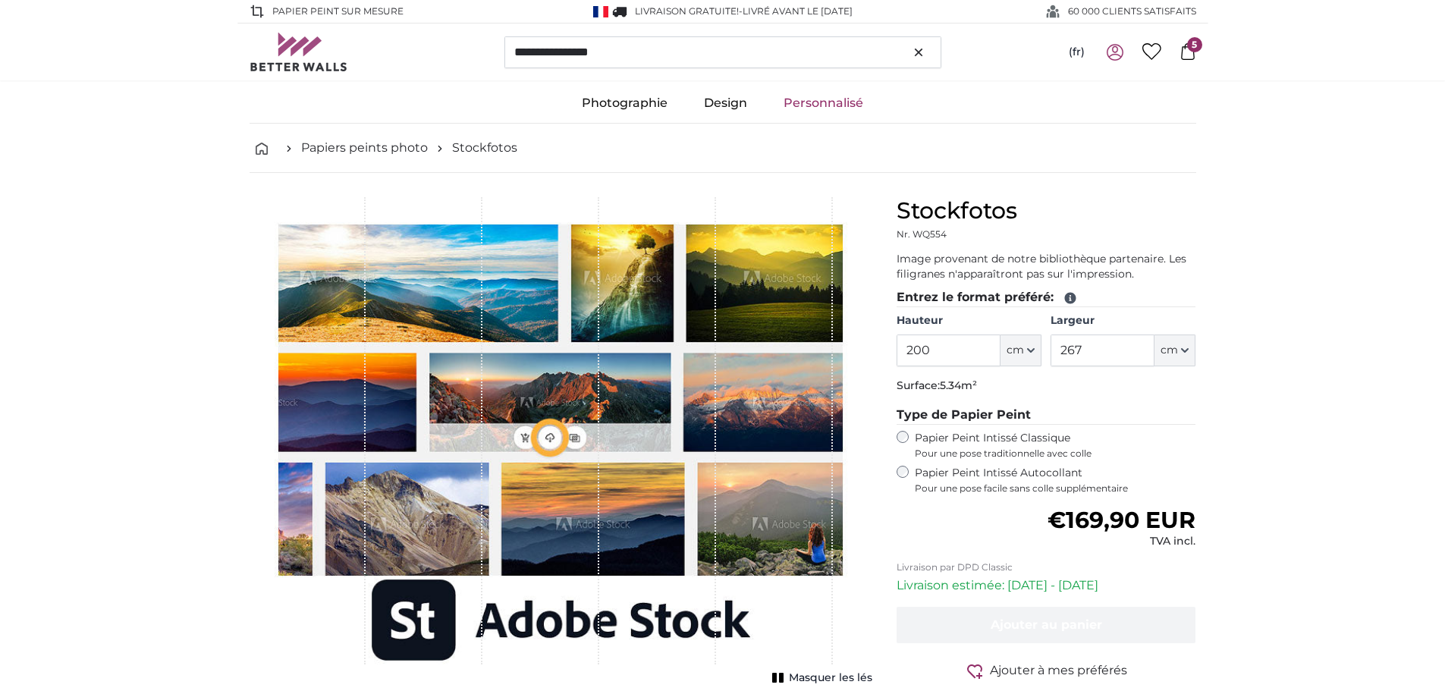
type input "300"
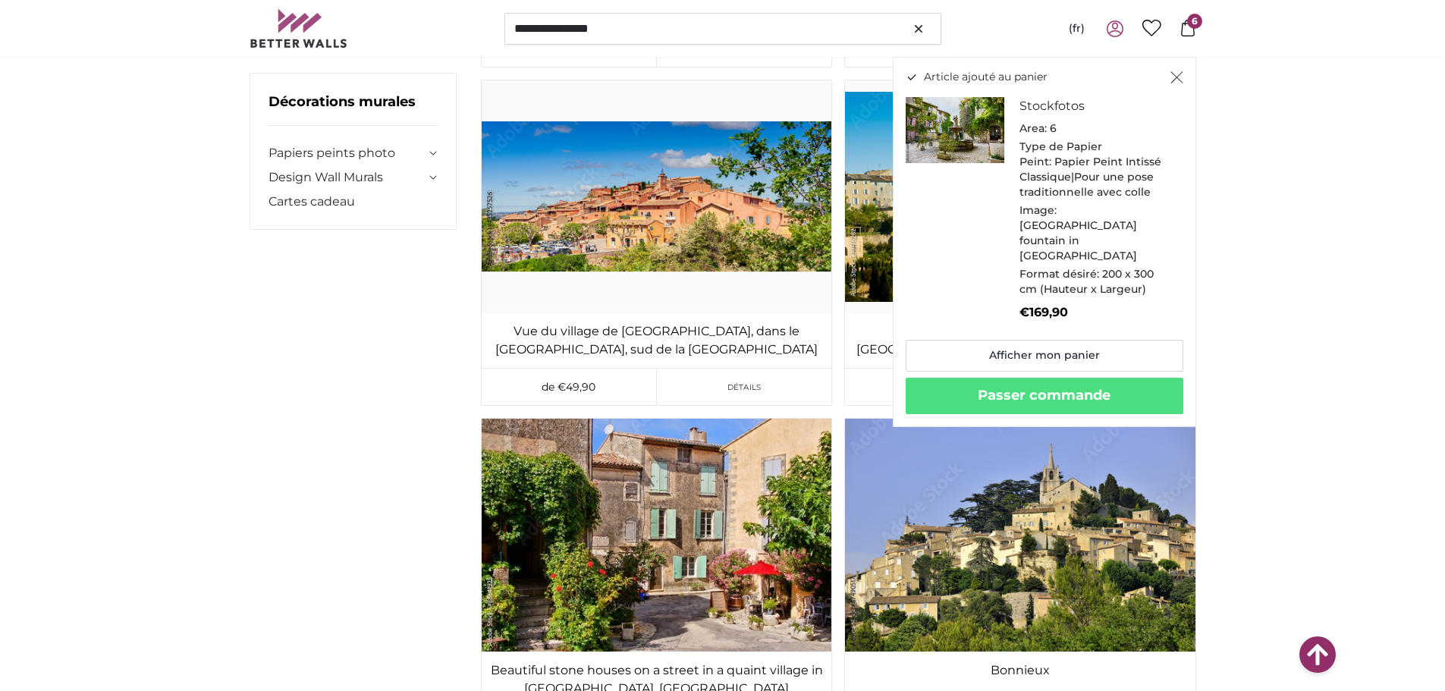
scroll to position [20715, 0]
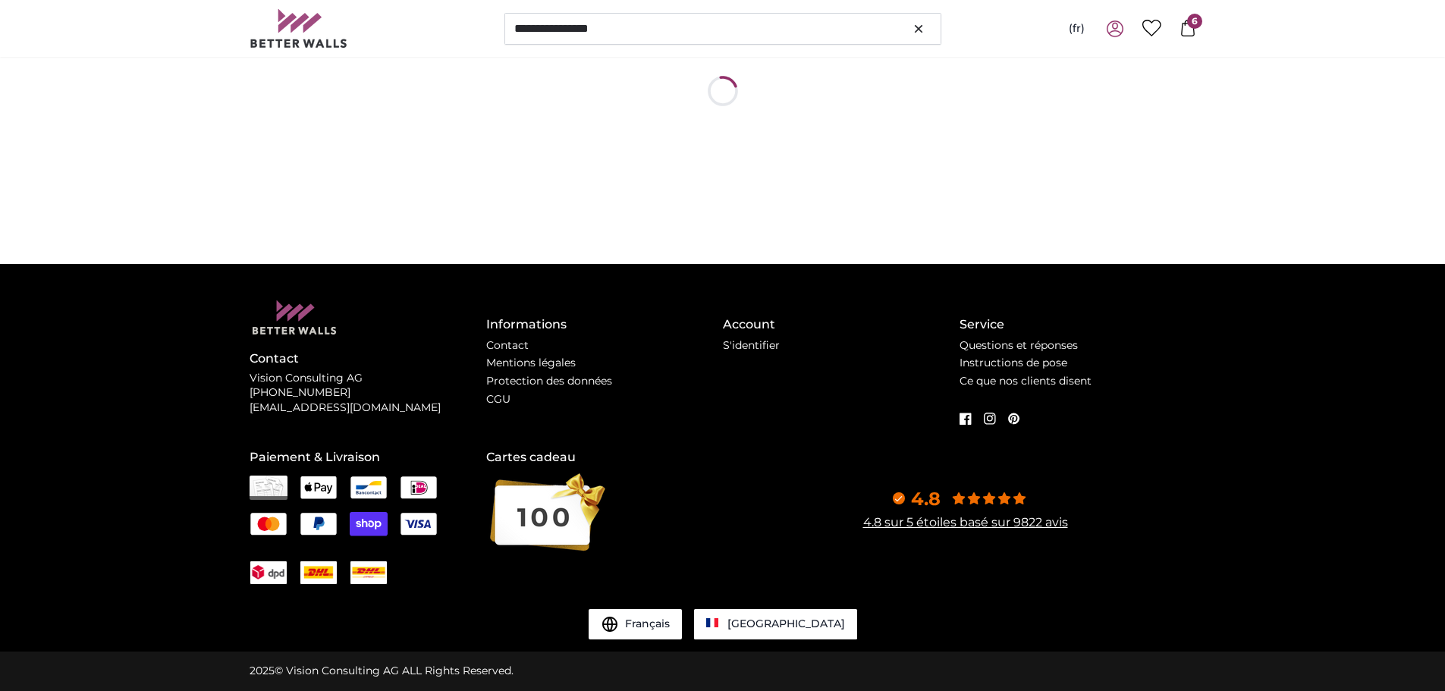
scroll to position [0, 0]
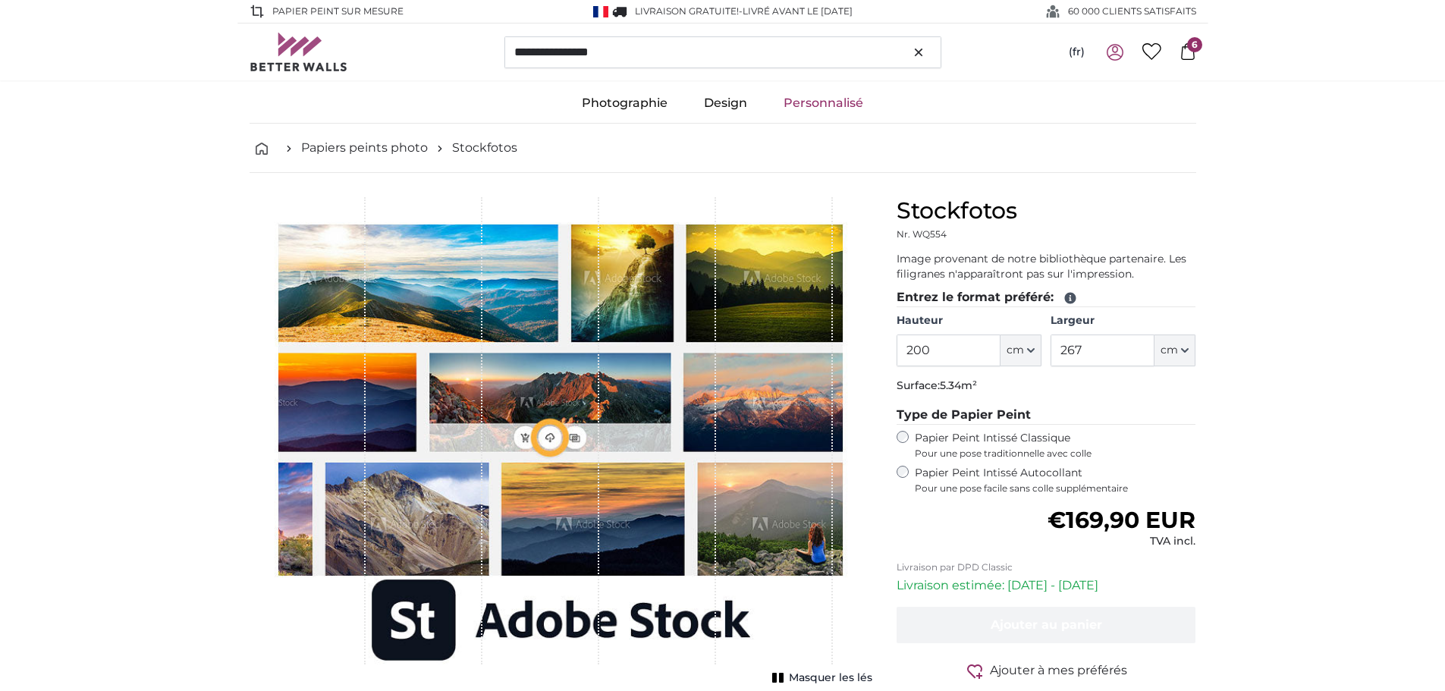
type input "300"
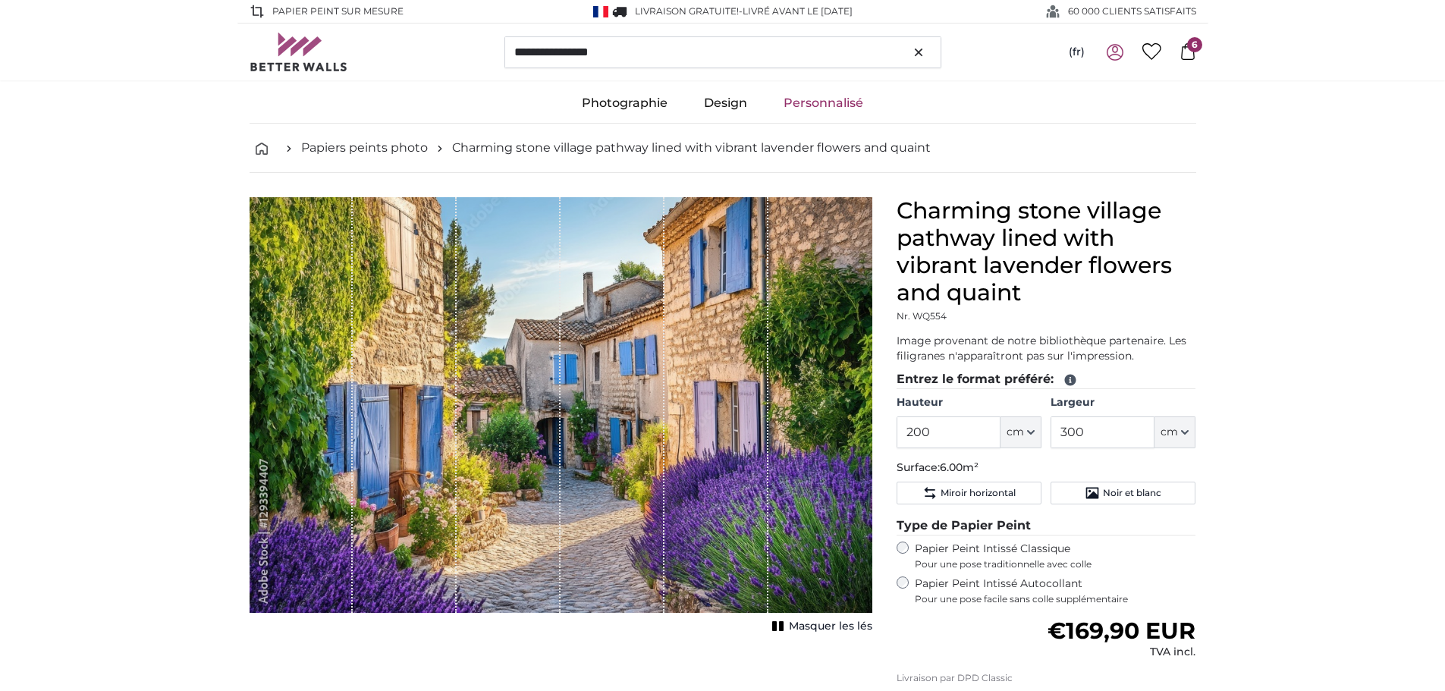
scroll to position [228, 0]
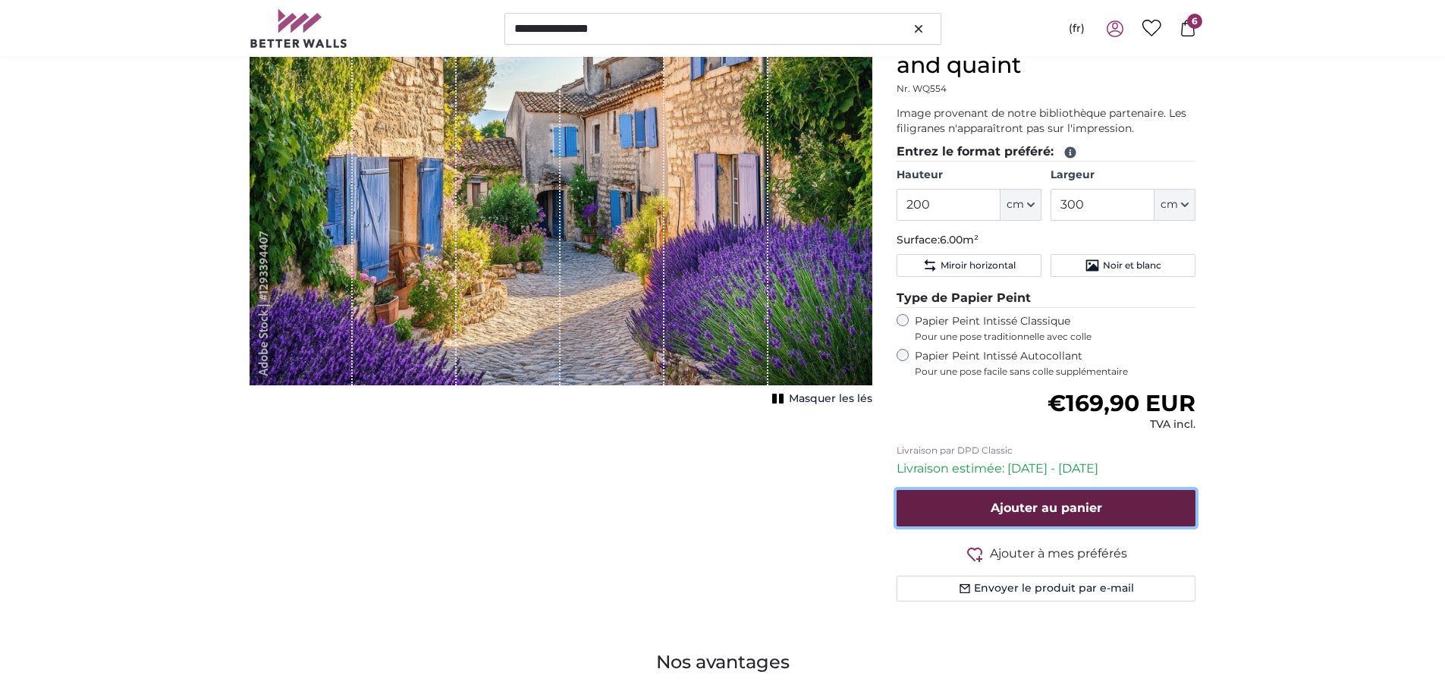
click at [1051, 509] on span "Ajouter au panier" at bounding box center [1047, 508] width 112 height 14
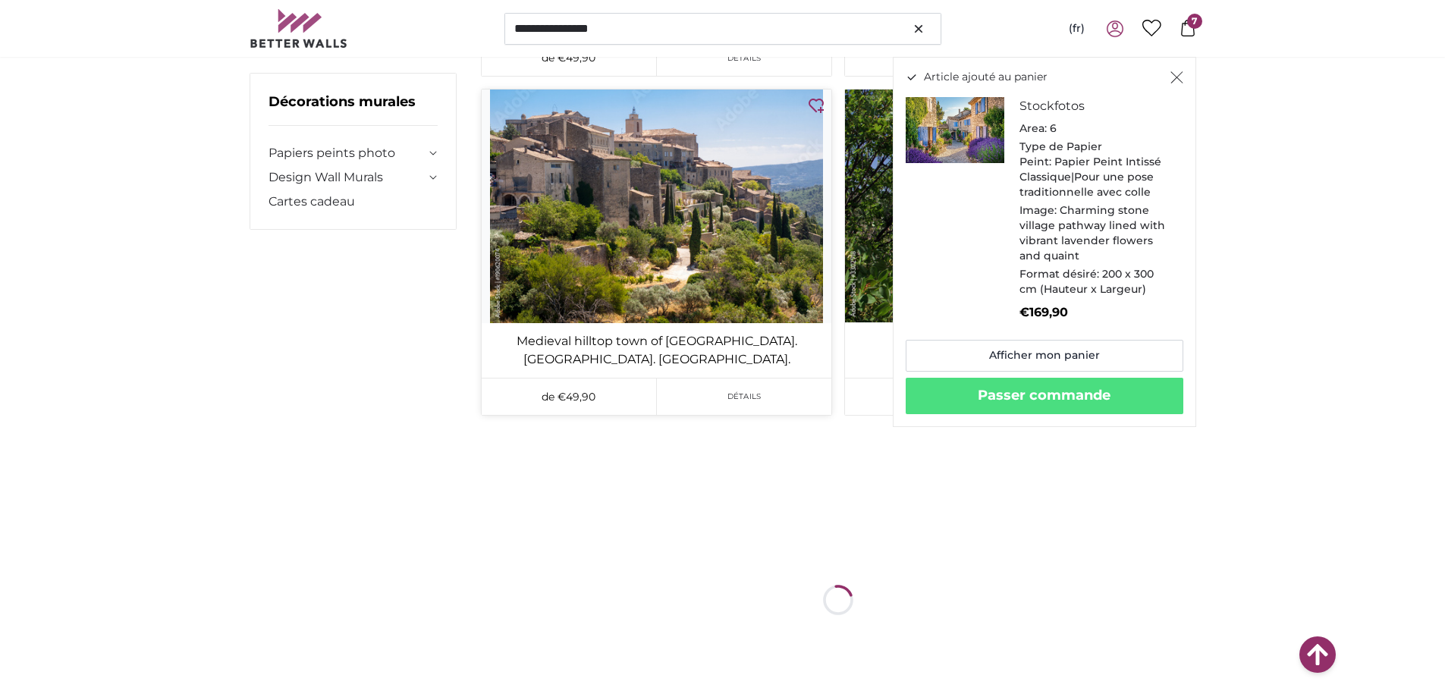
scroll to position [26254, 0]
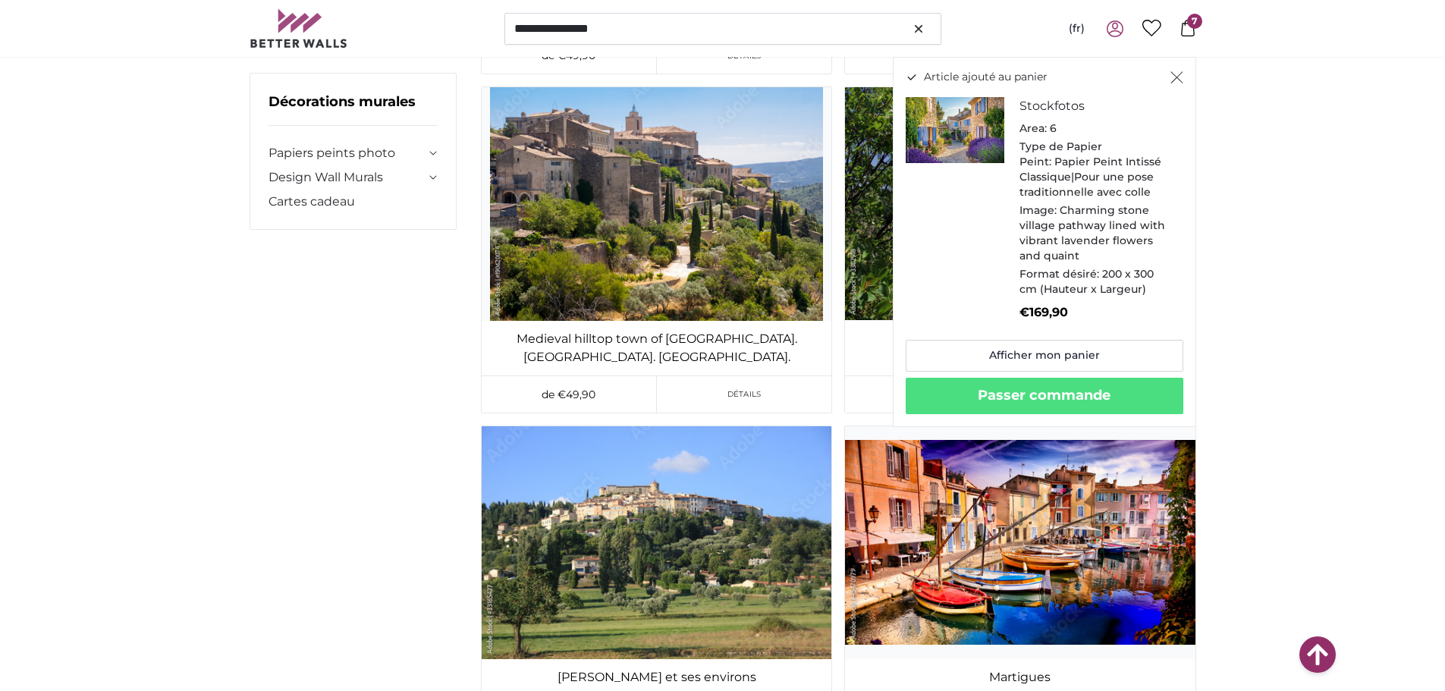
click at [1181, 77] on icon "Fermer" at bounding box center [1177, 77] width 13 height 12
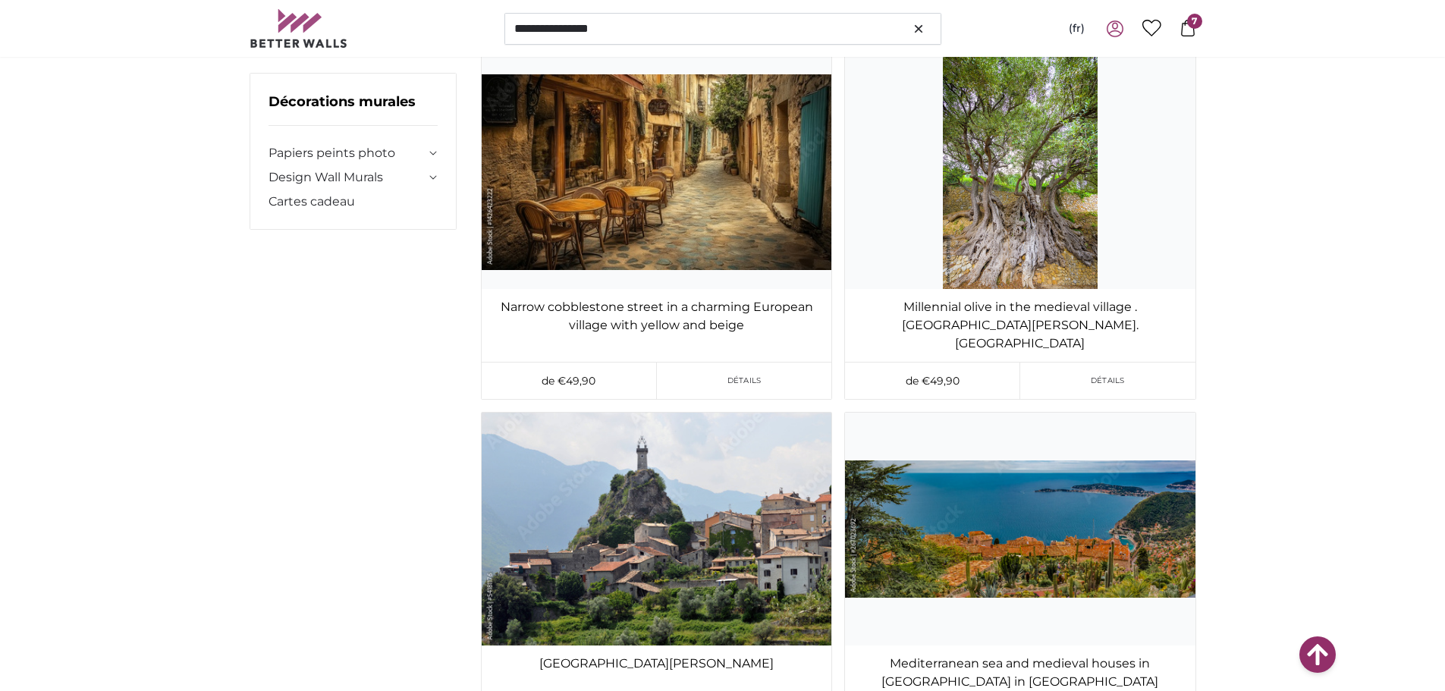
scroll to position [41582, 0]
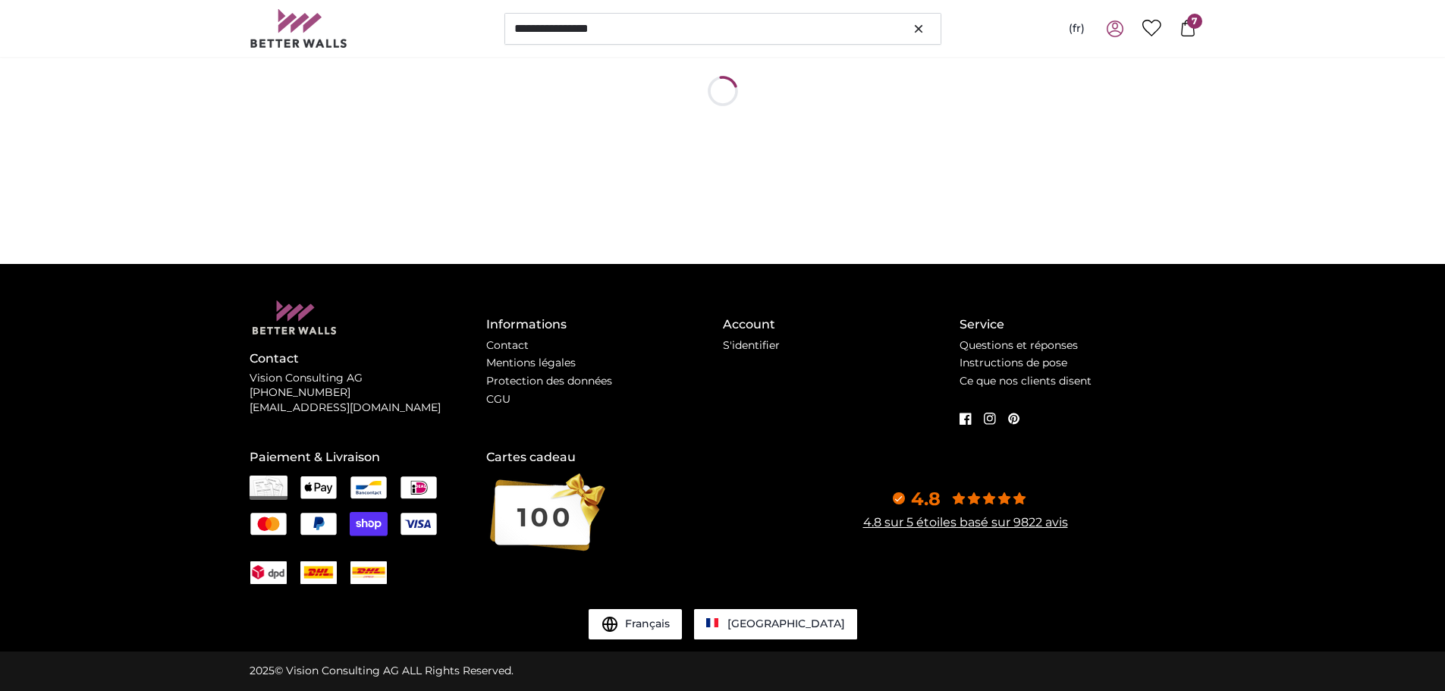
scroll to position [0, 0]
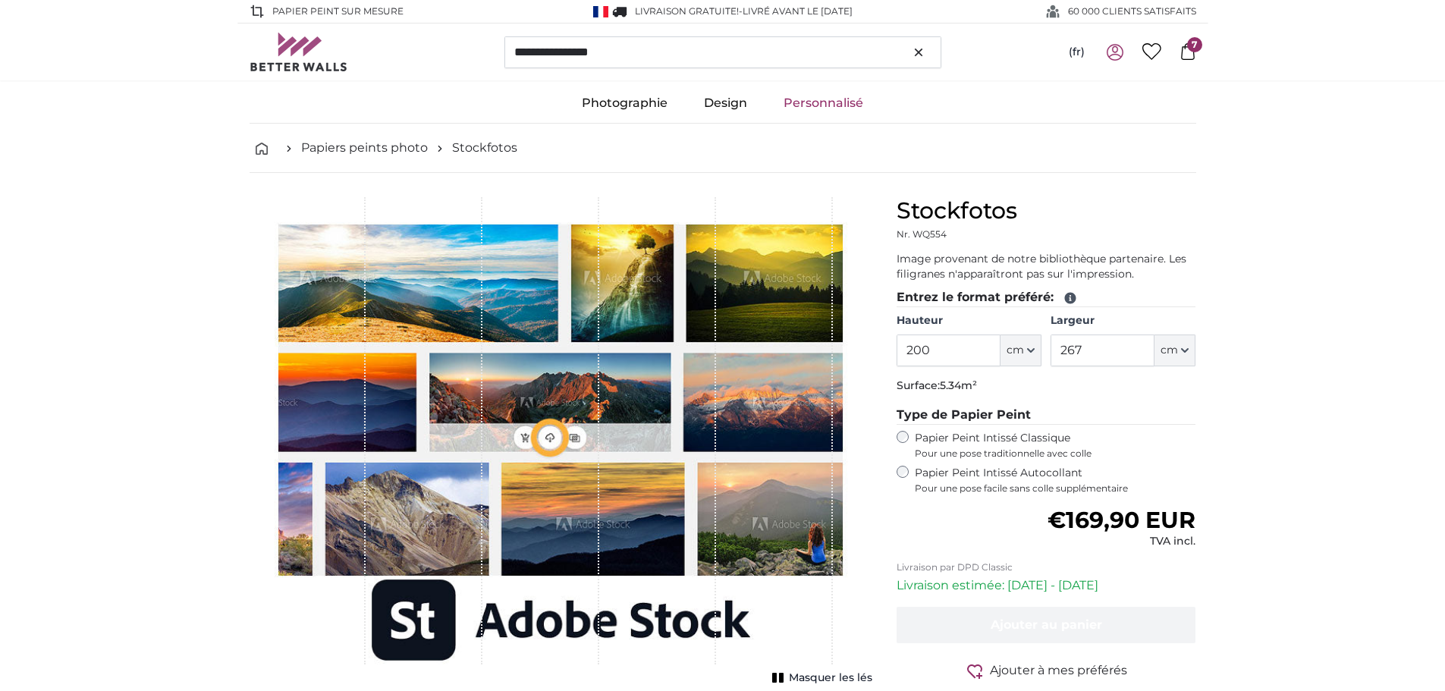
type input "200"
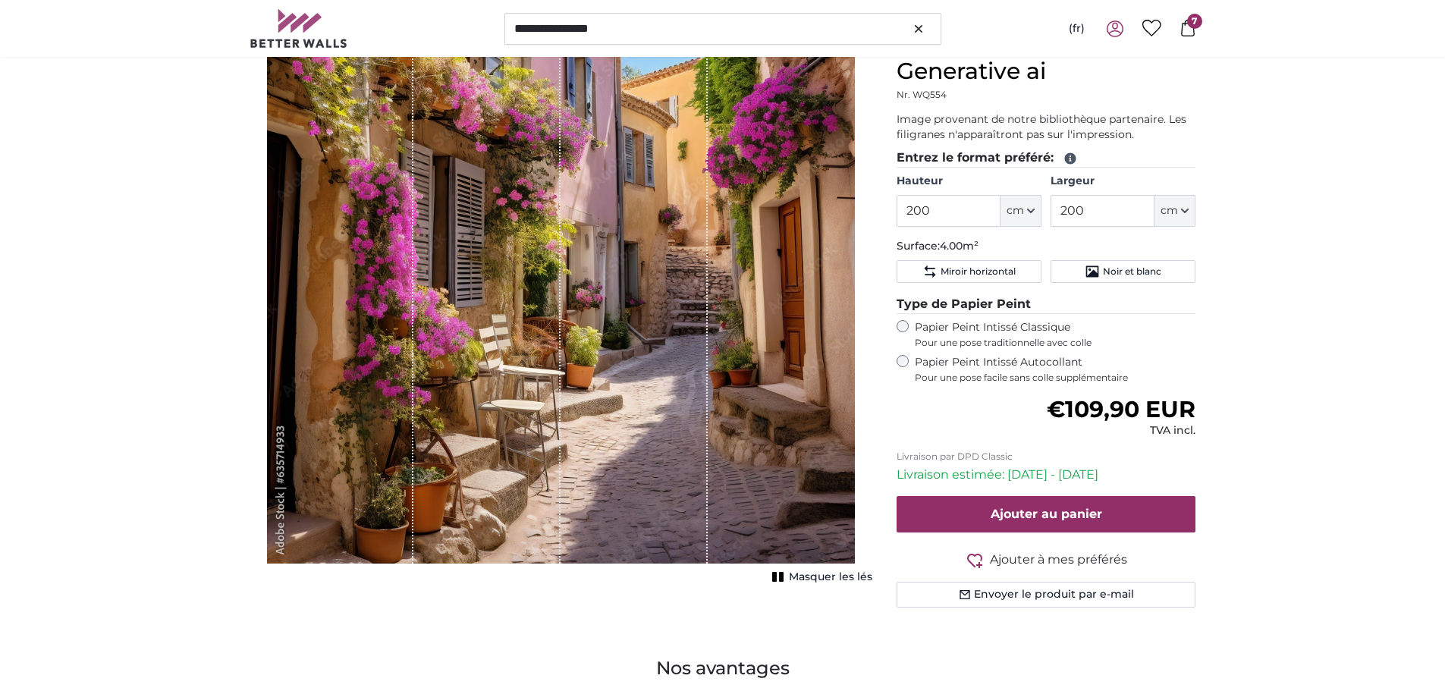
scroll to position [304, 0]
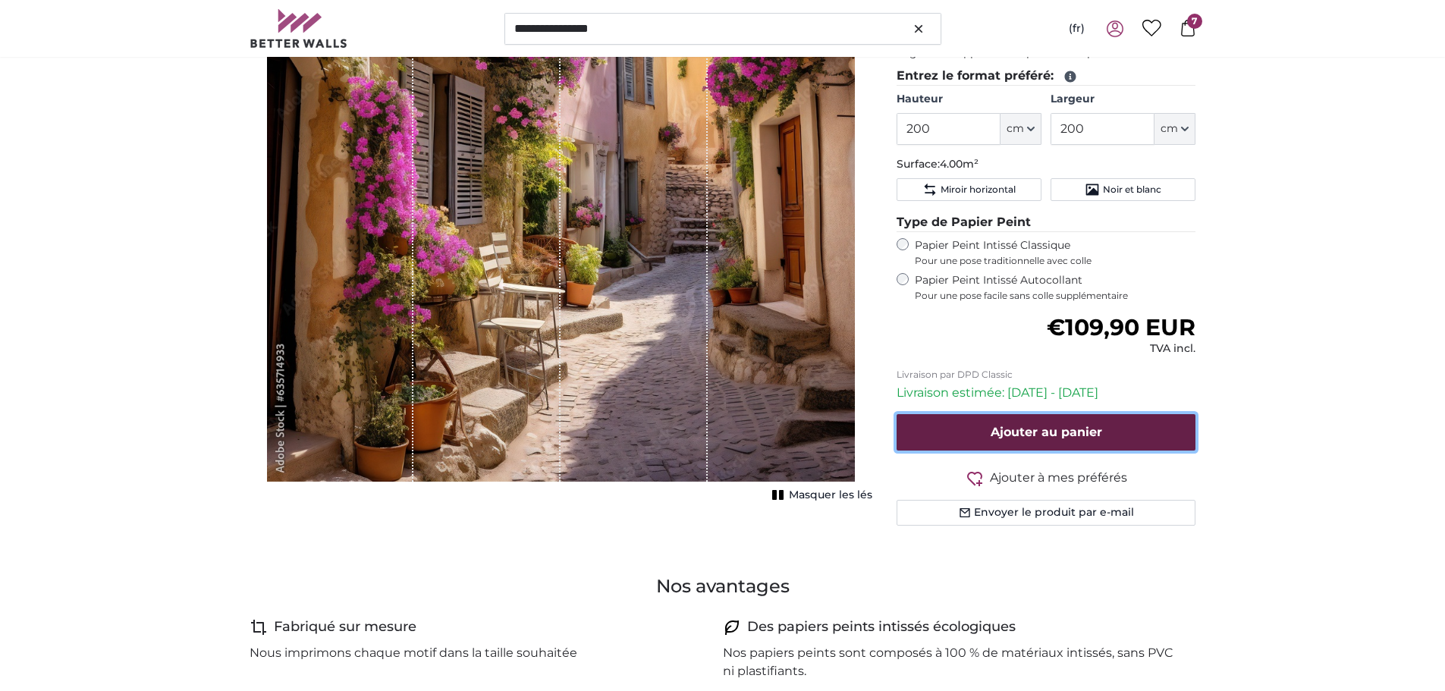
click at [1076, 414] on button "Ajouter au panier" at bounding box center [1047, 432] width 300 height 36
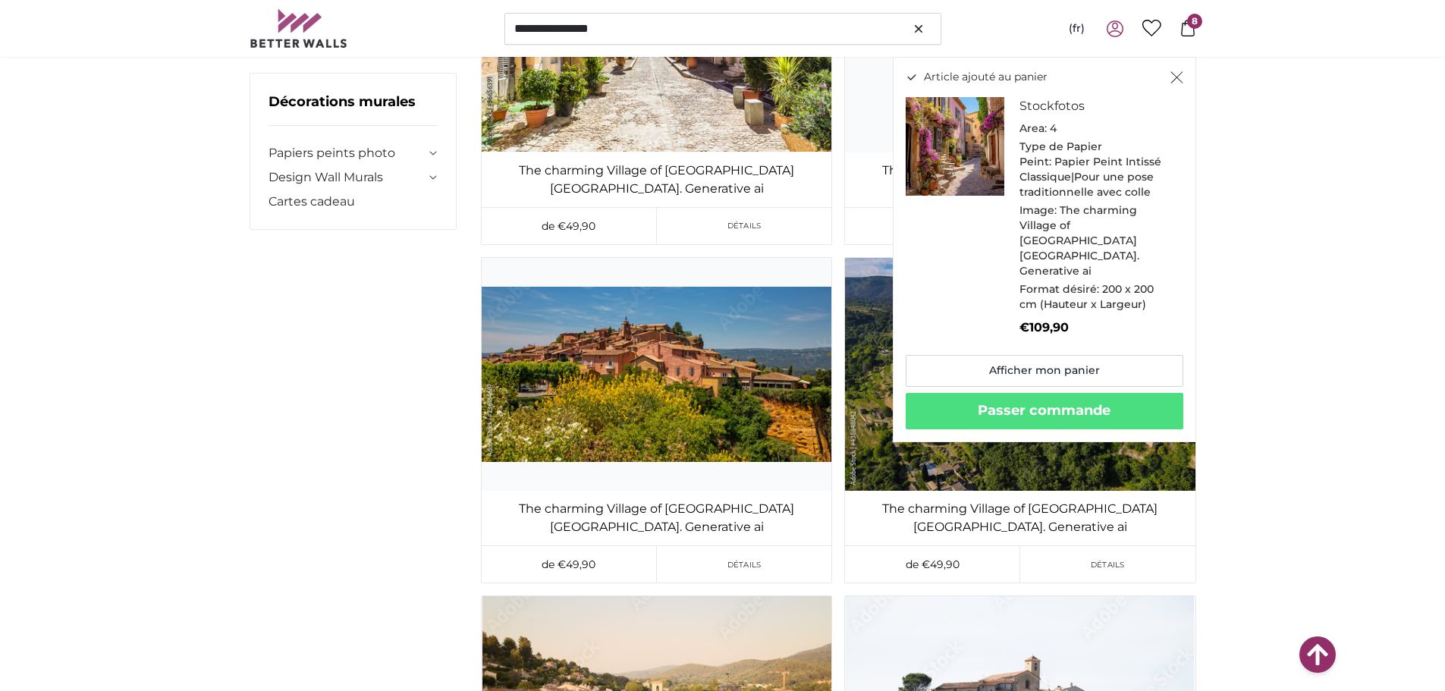
scroll to position [42340, 0]
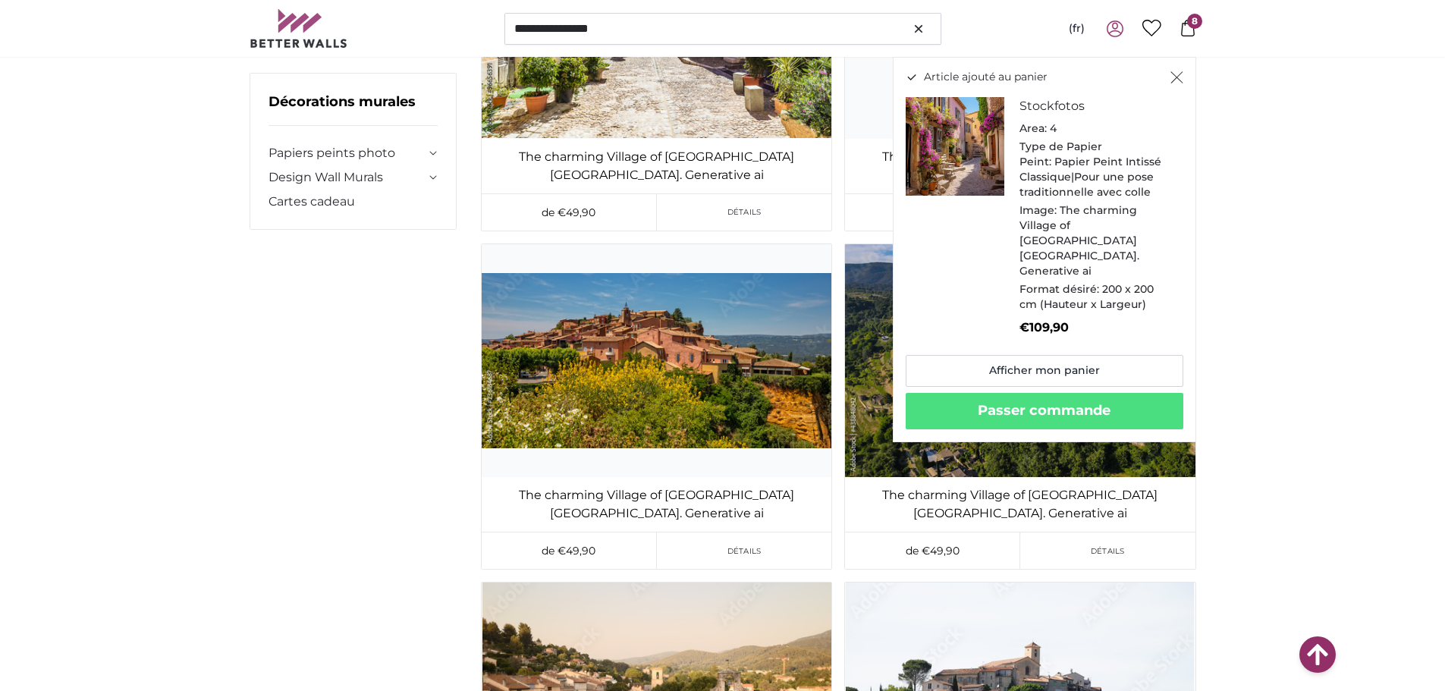
click at [1180, 83] on icon "Fermer" at bounding box center [1177, 77] width 13 height 12
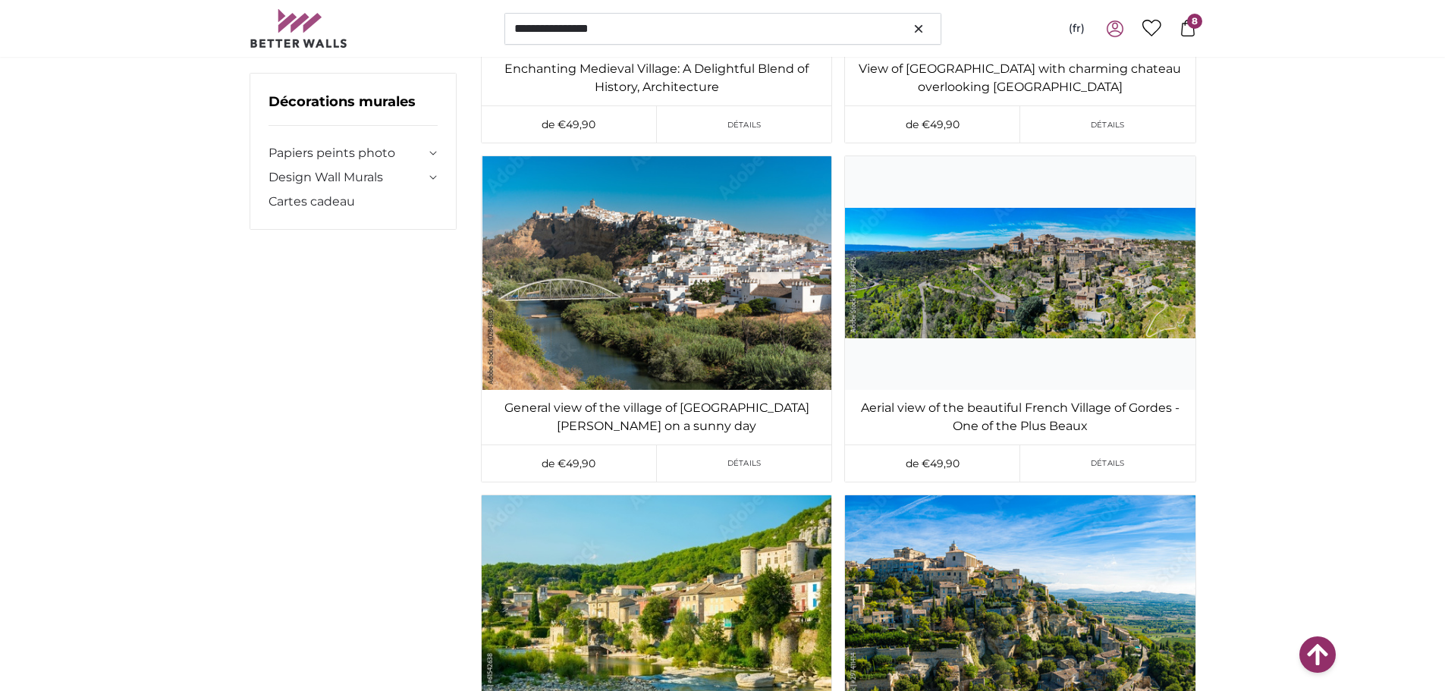
scroll to position [45907, 0]
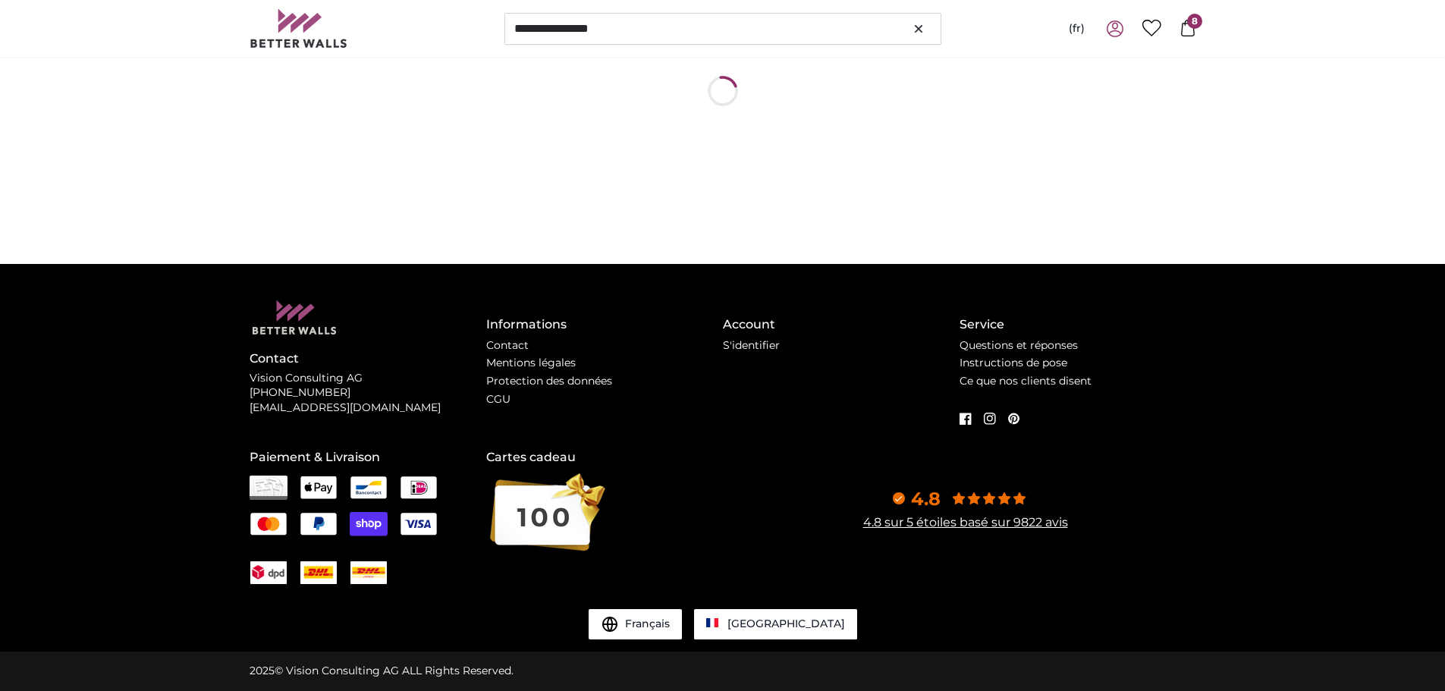
scroll to position [0, 0]
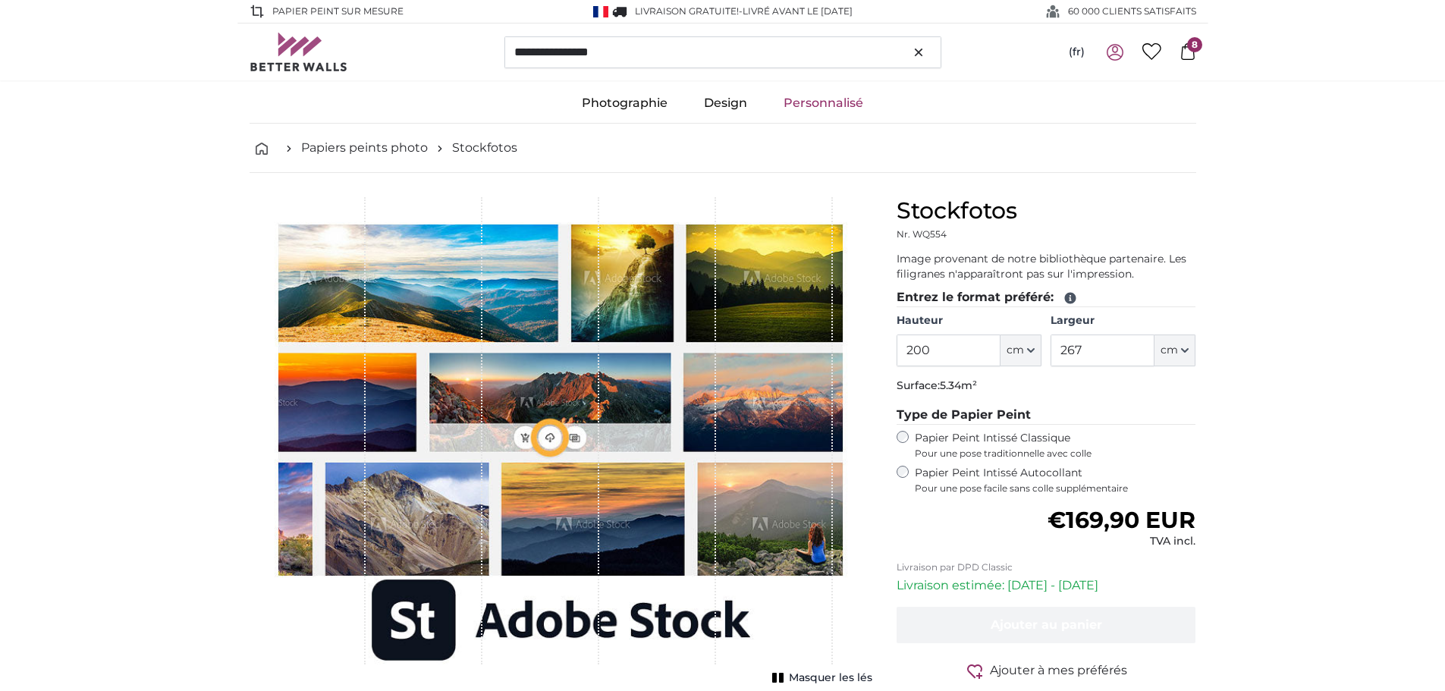
type input "356"
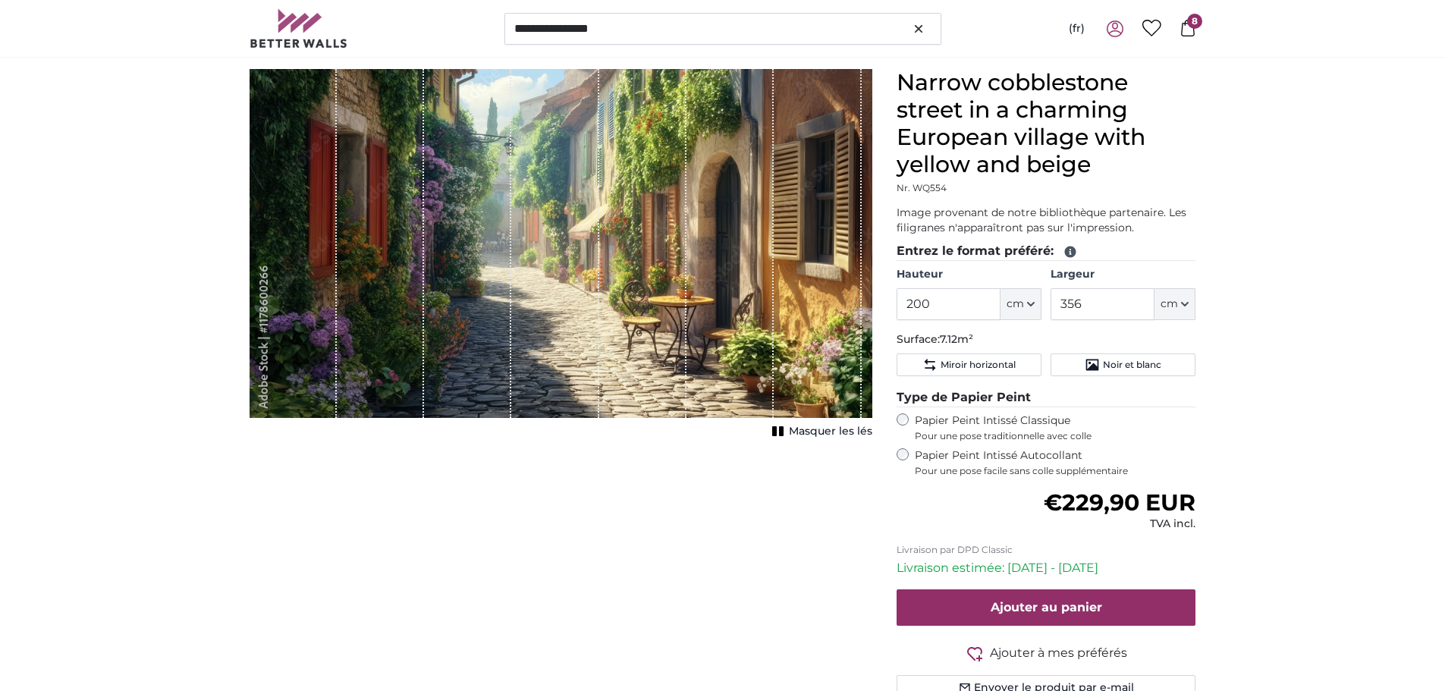
scroll to position [152, 0]
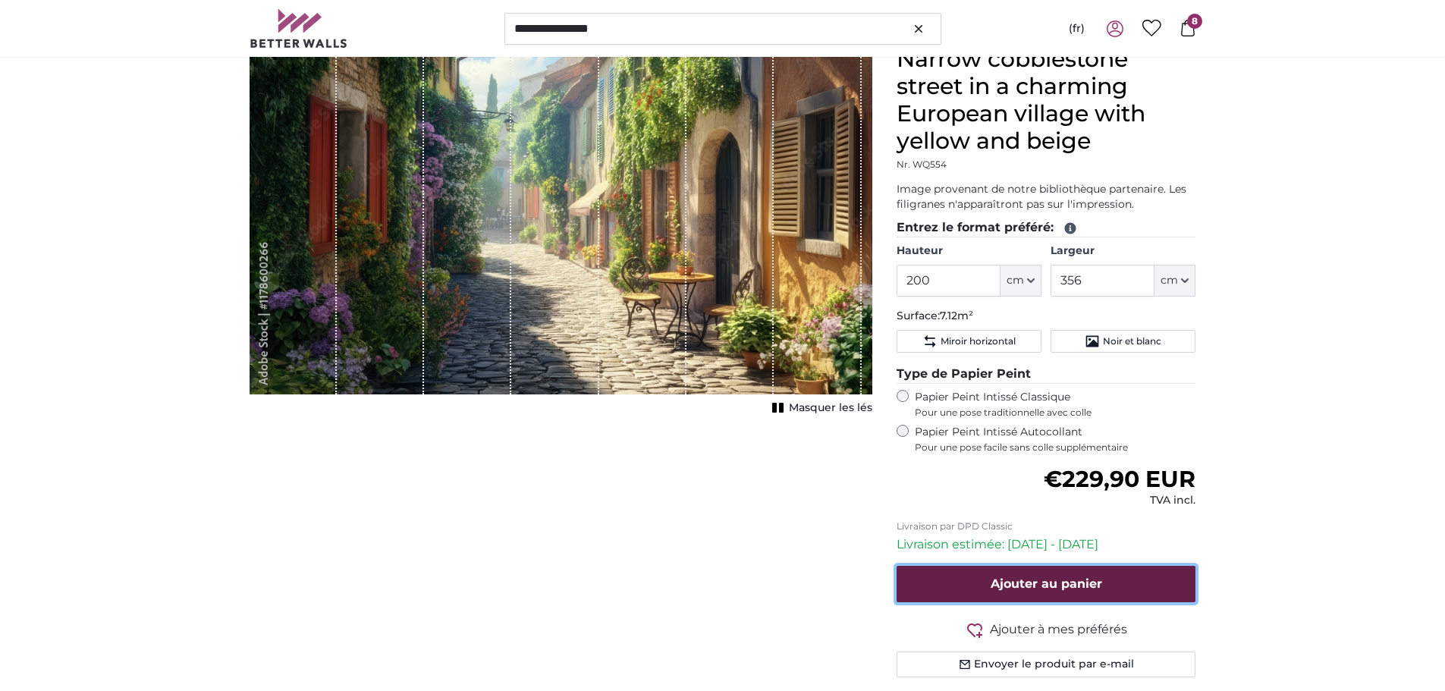
click at [1088, 580] on span "Ajouter au panier" at bounding box center [1047, 584] width 112 height 14
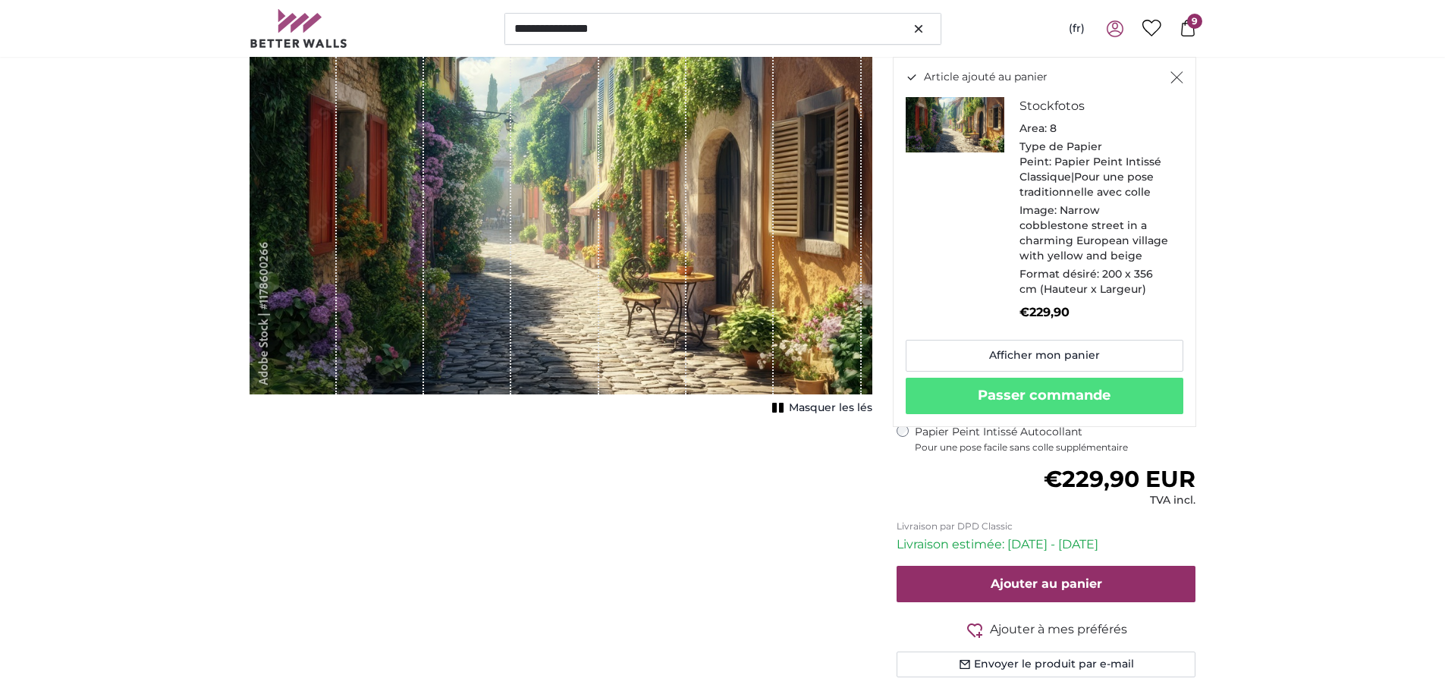
click at [1175, 77] on icon "Fermer" at bounding box center [1177, 77] width 13 height 12
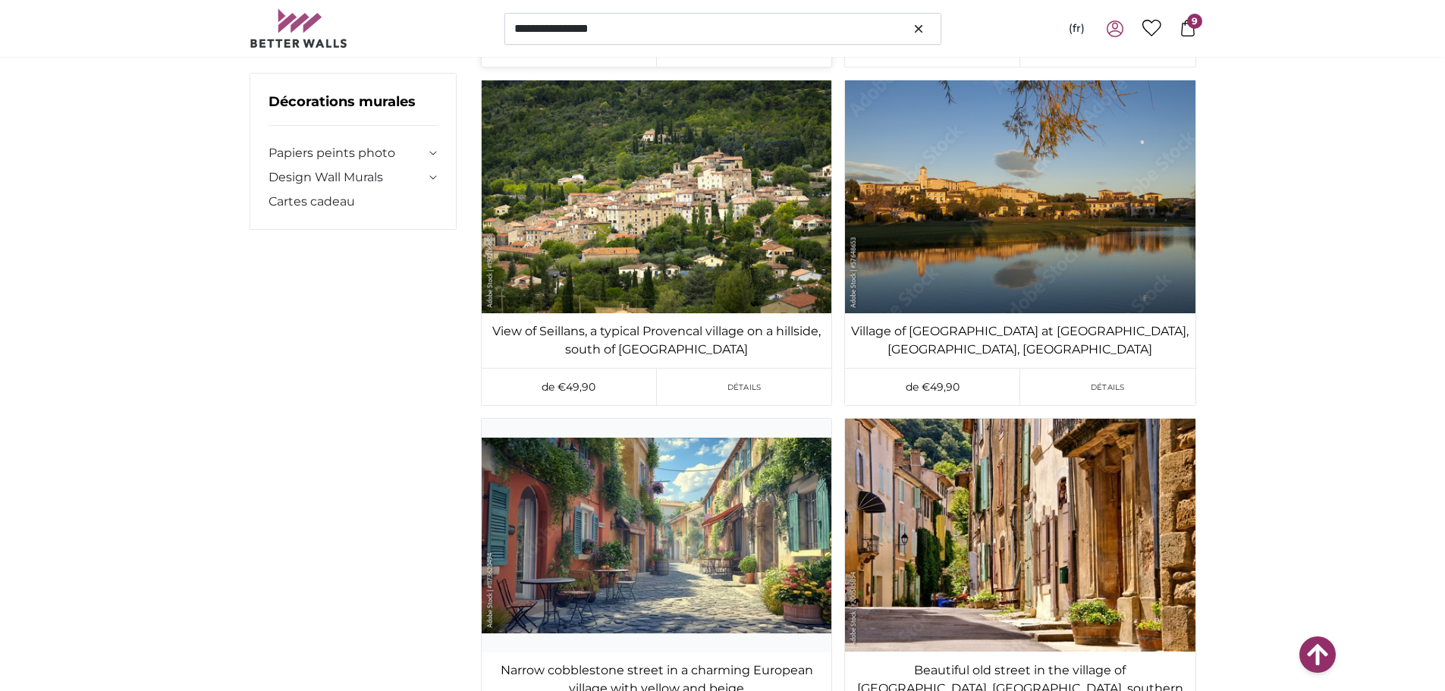
scroll to position [52888, 0]
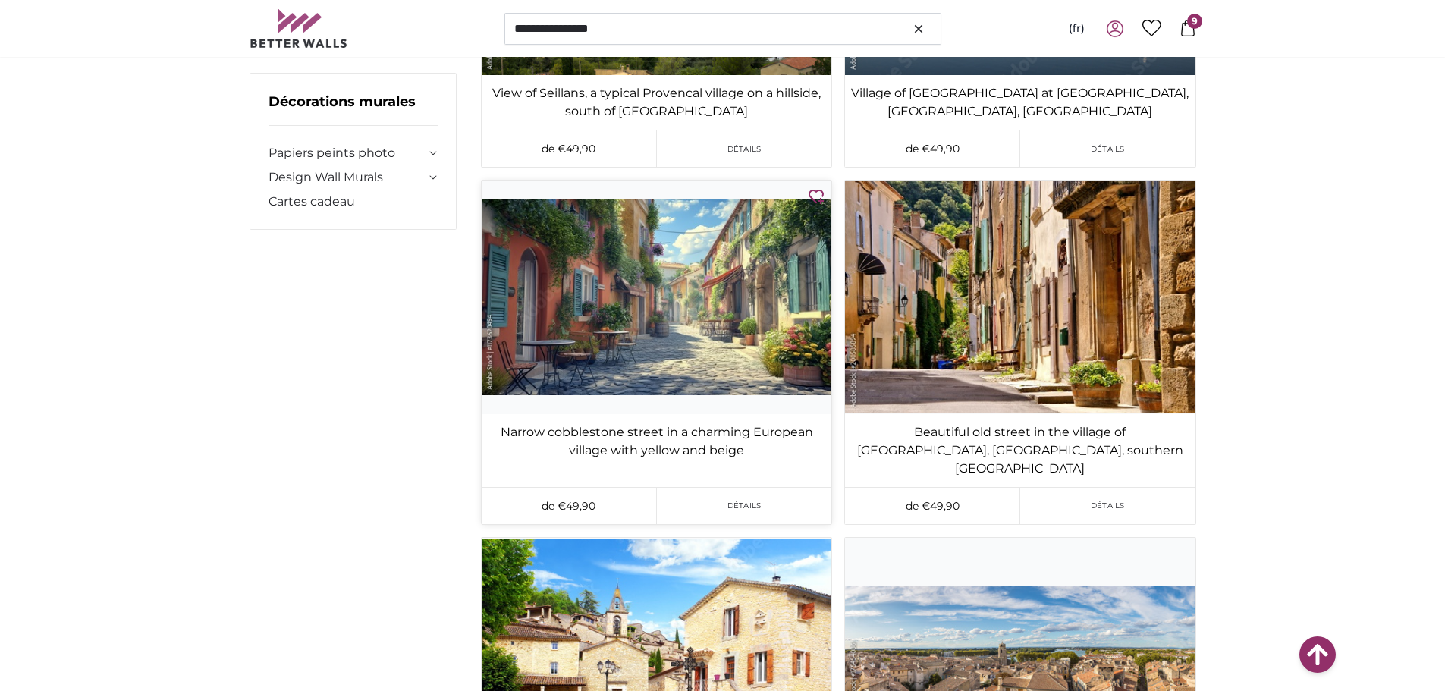
click at [687, 312] on img at bounding box center [657, 297] width 350 height 233
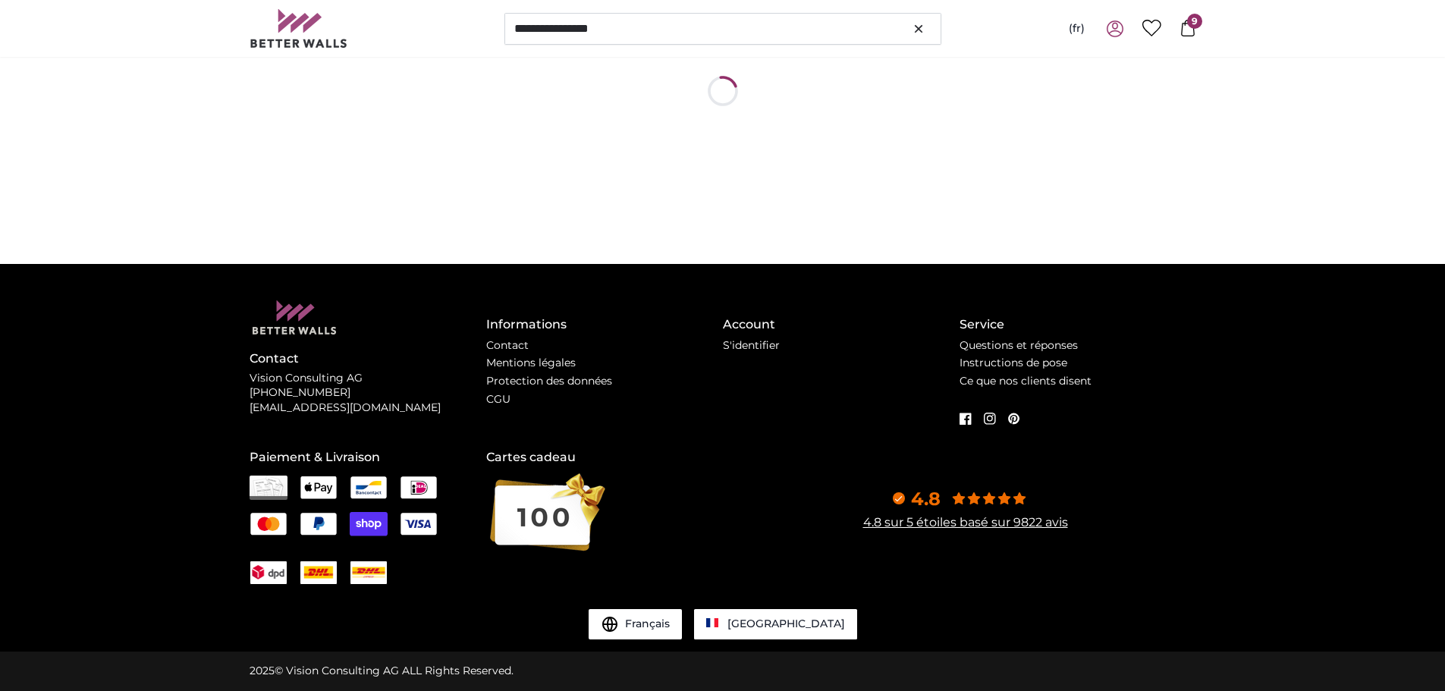
scroll to position [0, 0]
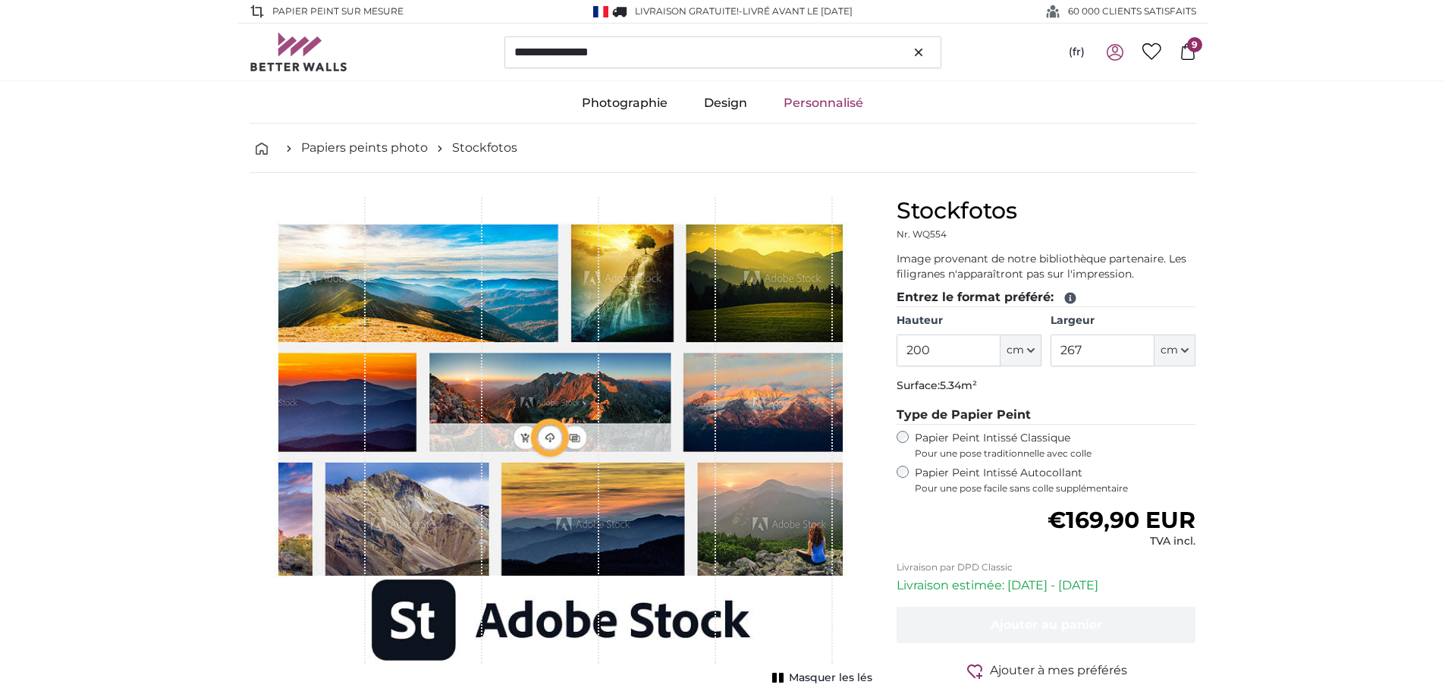
type input "356"
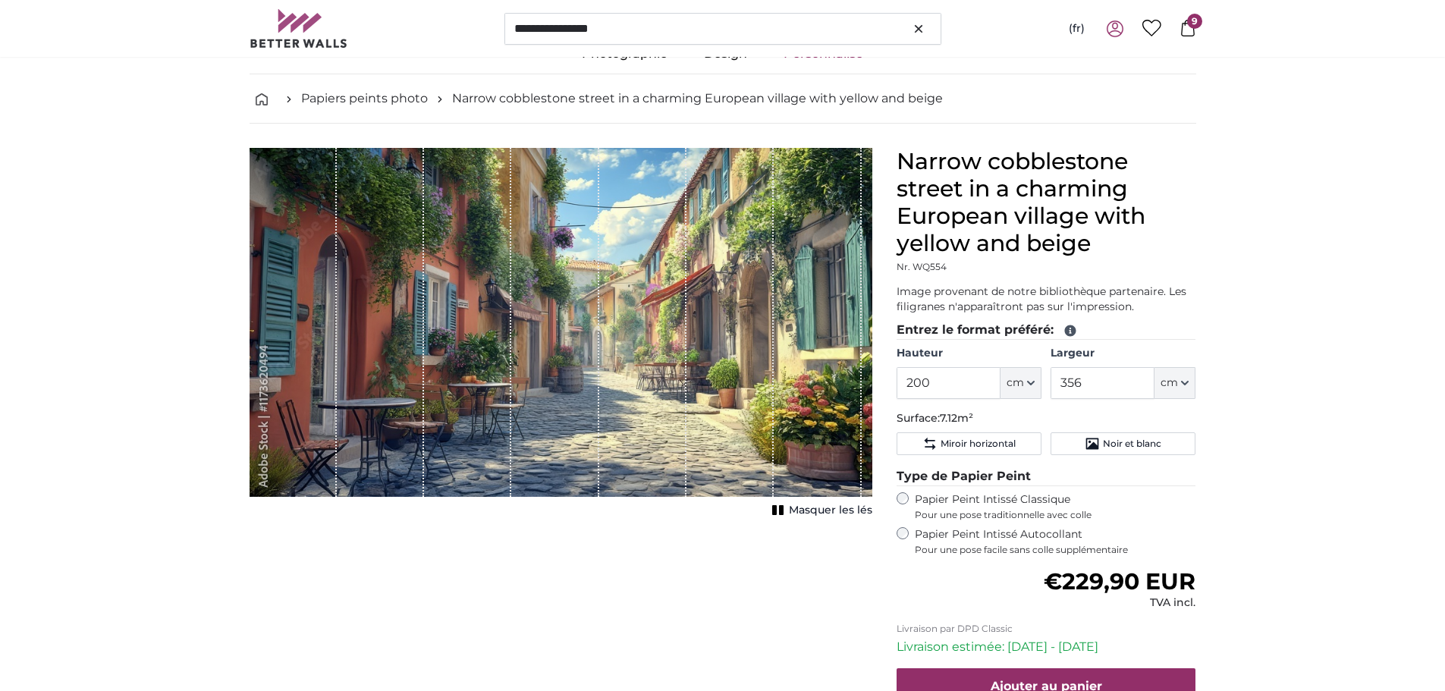
scroll to position [76, 0]
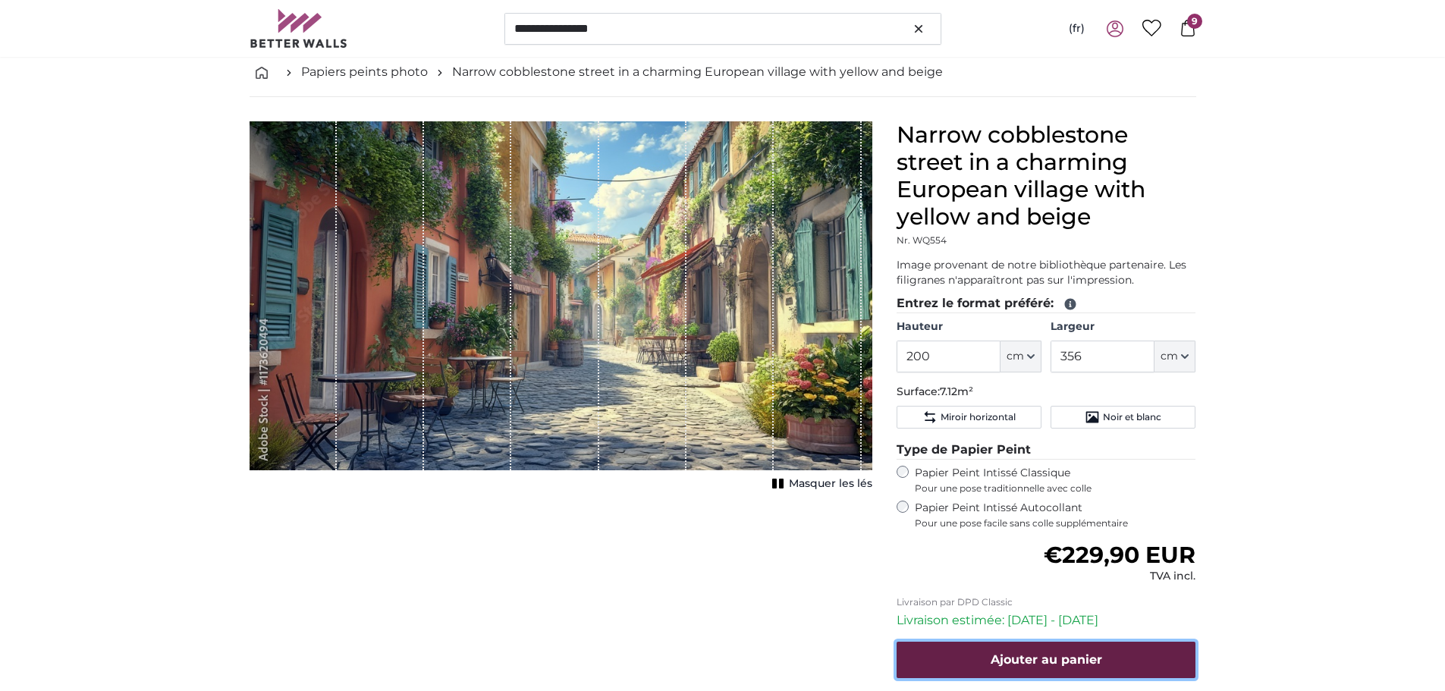
click at [1096, 653] on span "Ajouter au panier" at bounding box center [1047, 660] width 112 height 14
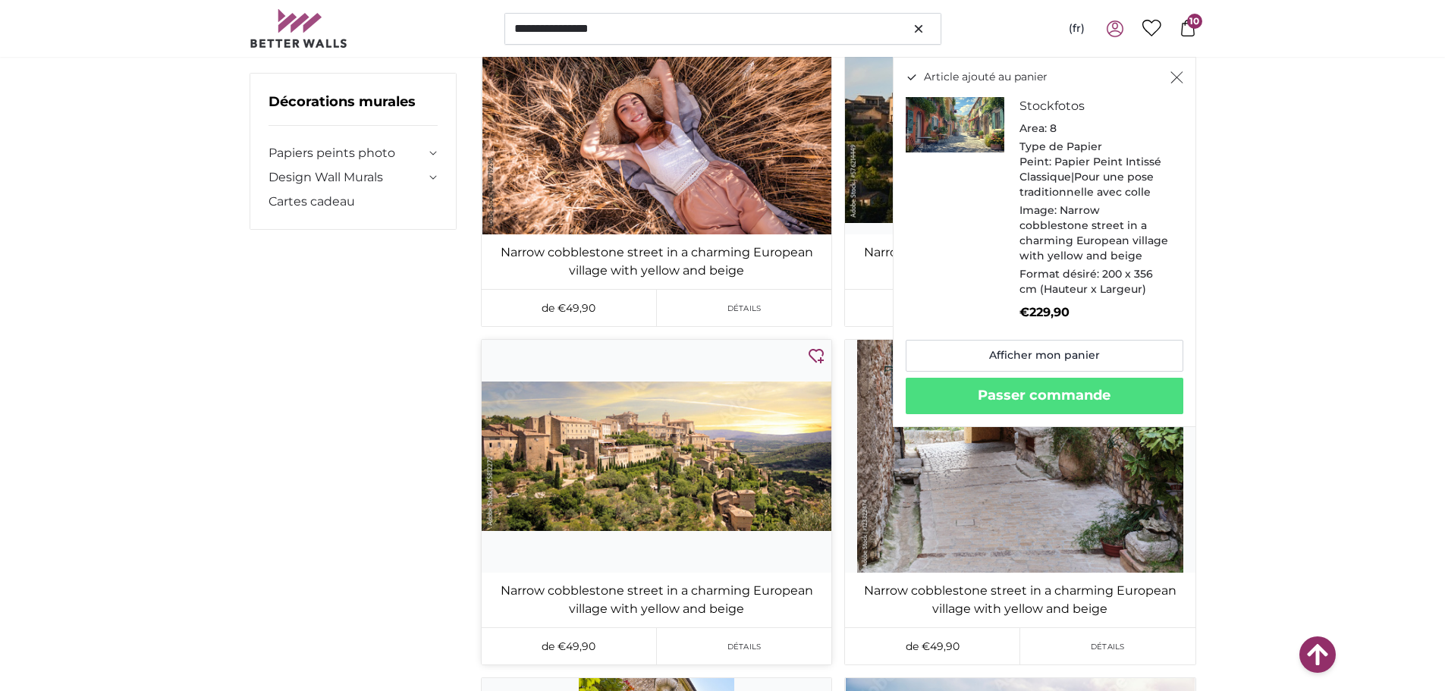
scroll to position [54026, 0]
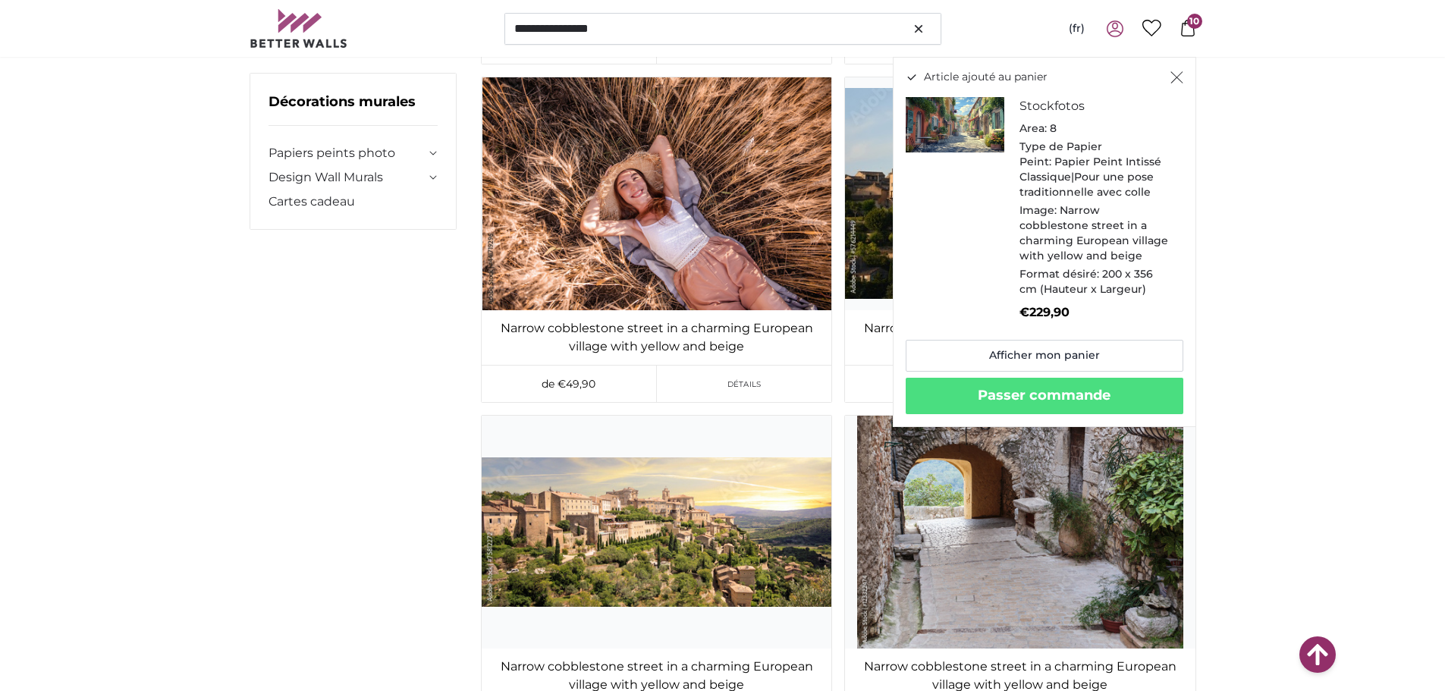
click at [1181, 75] on icon "Fermer" at bounding box center [1177, 77] width 13 height 12
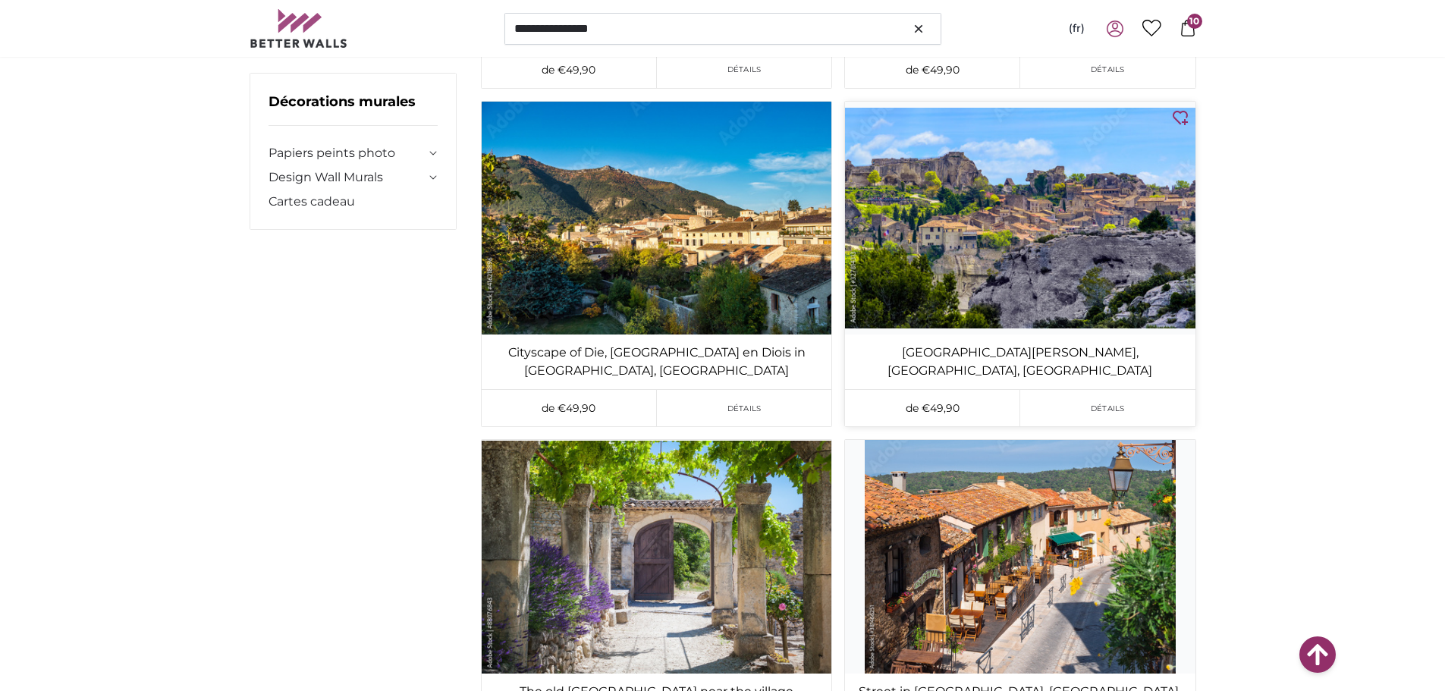
scroll to position [71554, 0]
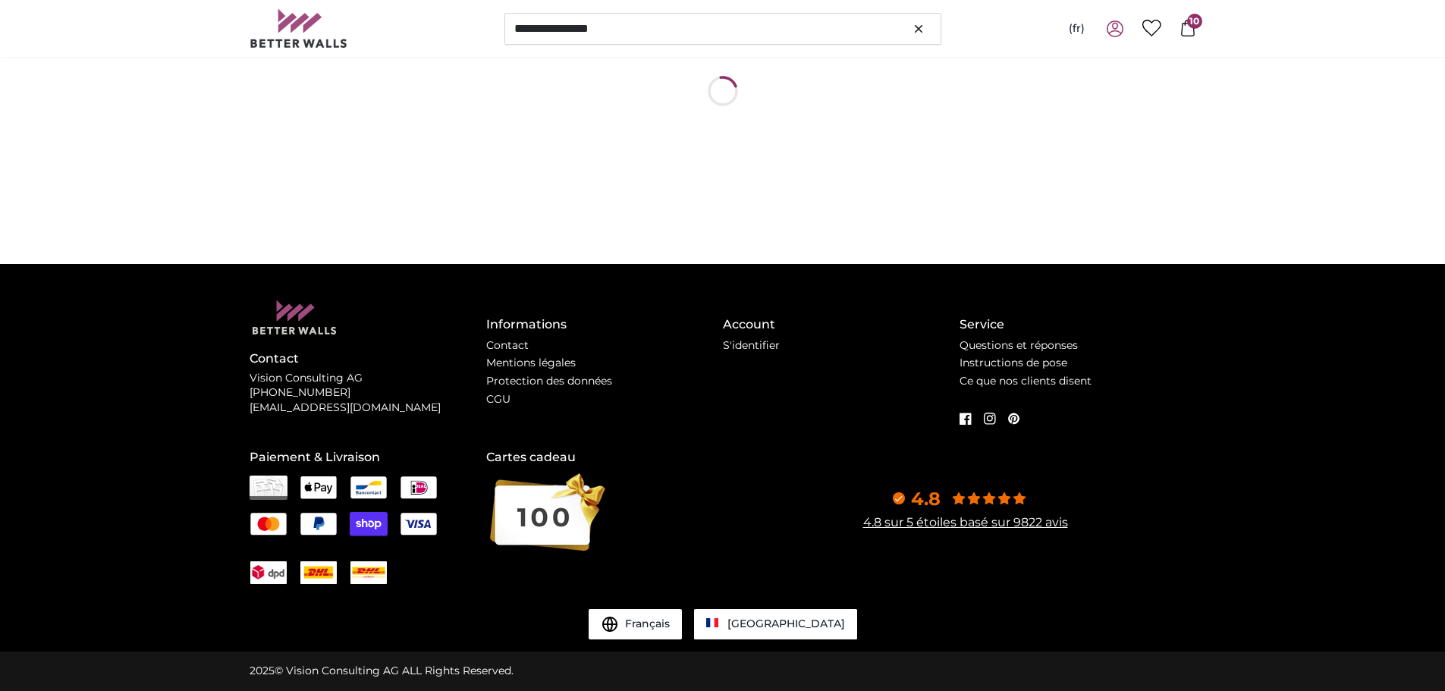
scroll to position [0, 0]
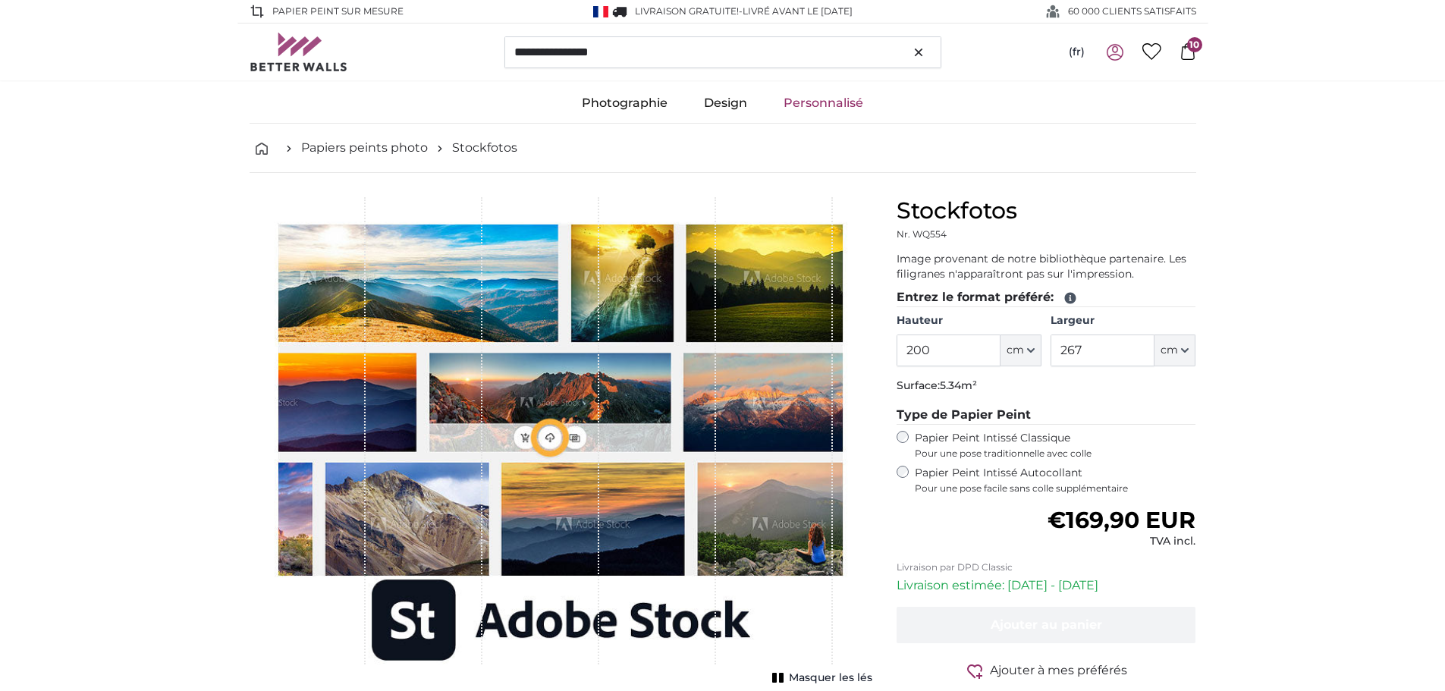
type input "300"
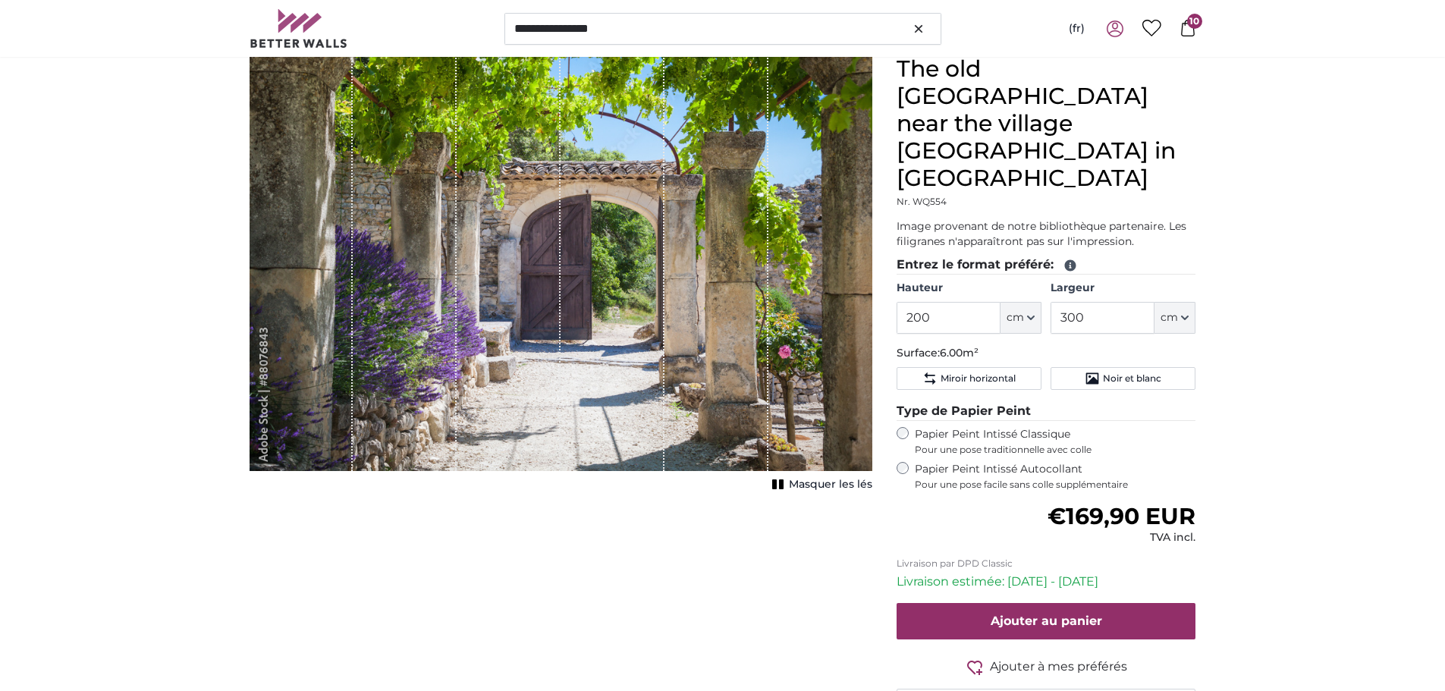
scroll to position [152, 0]
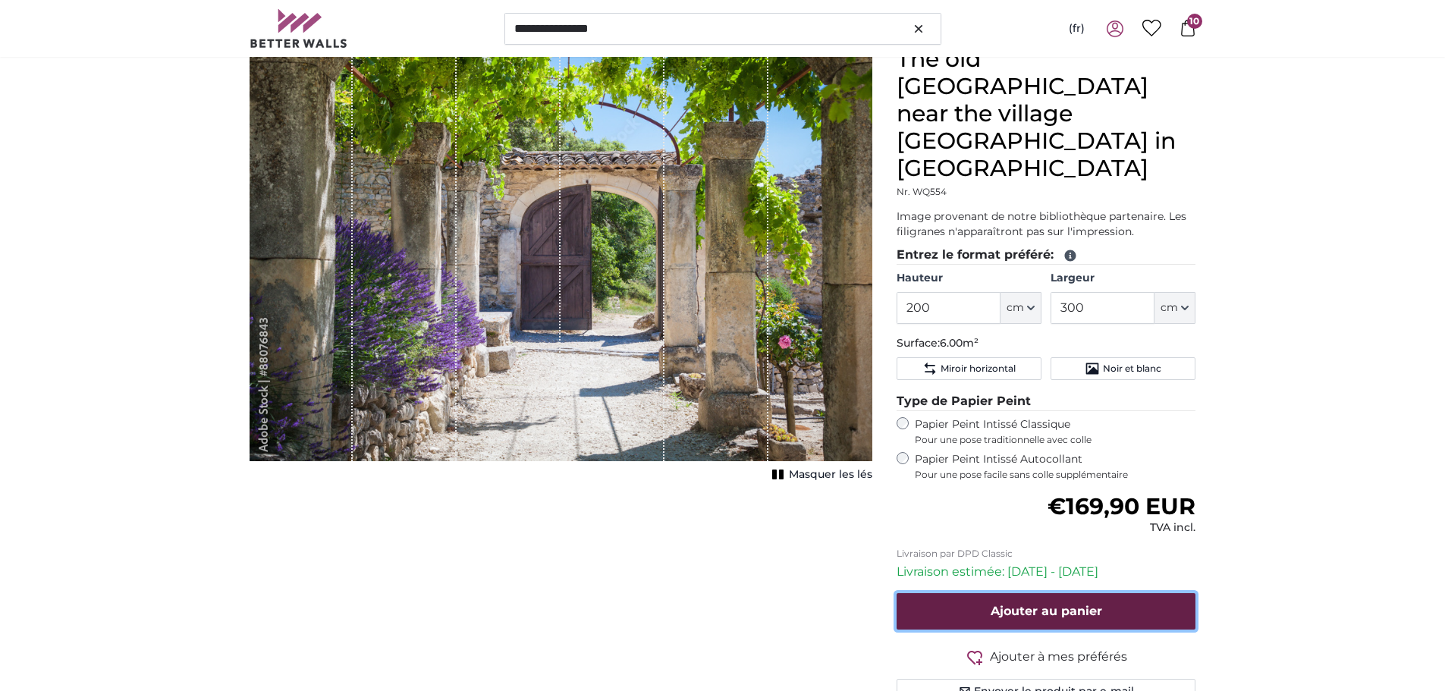
click at [1072, 604] on span "Ajouter au panier" at bounding box center [1047, 611] width 112 height 14
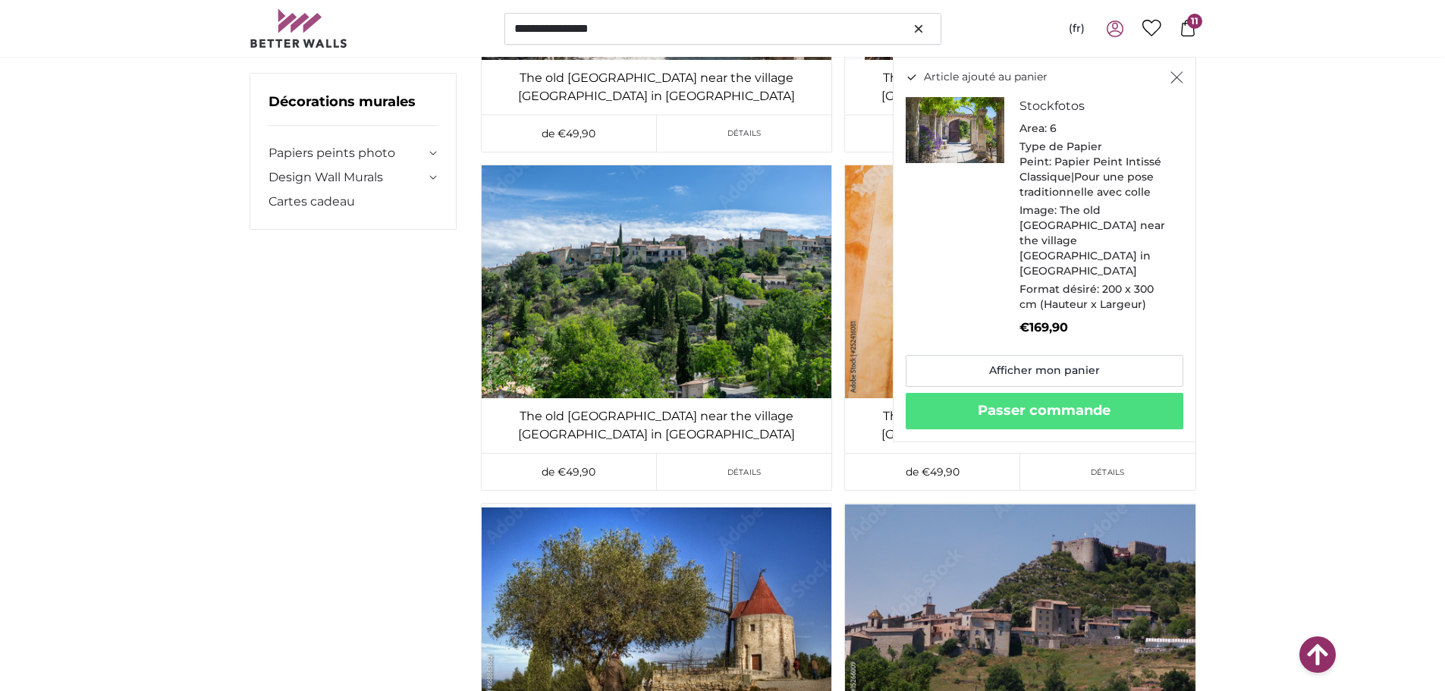
scroll to position [72389, 0]
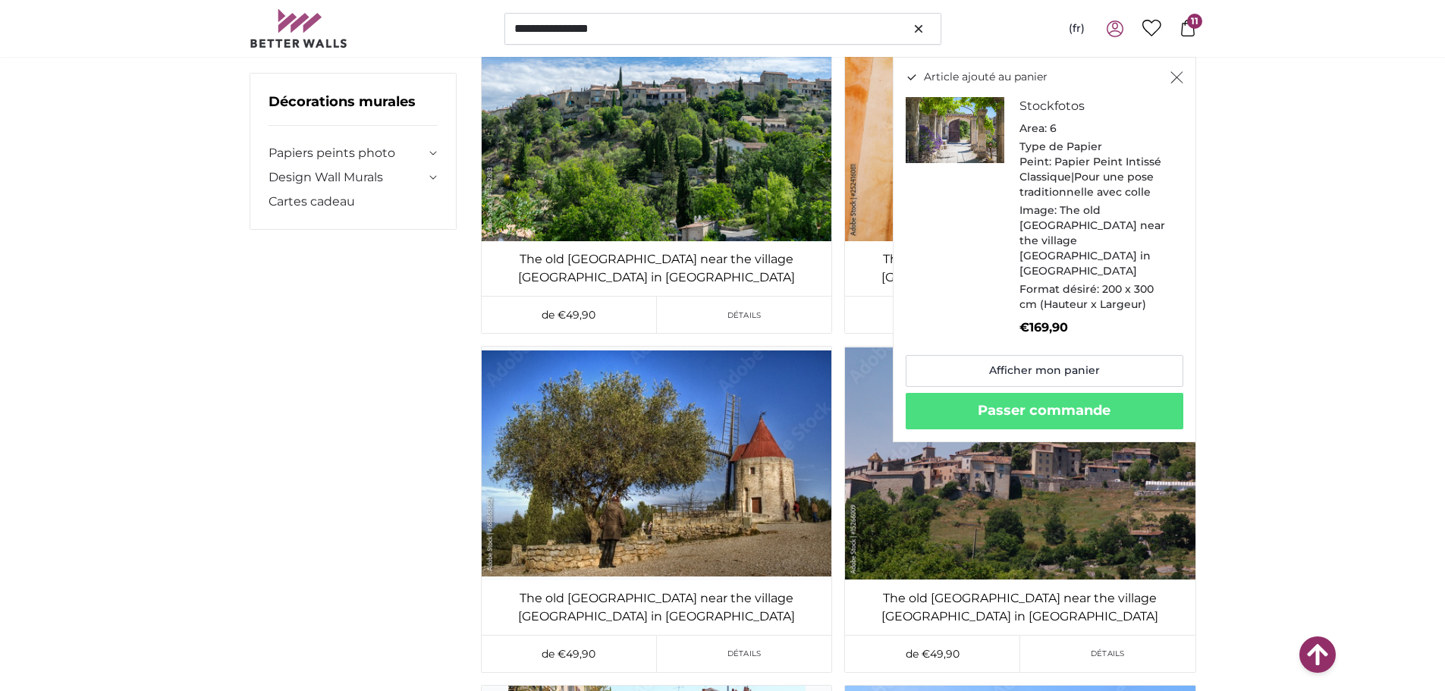
click at [1172, 70] on button "Fermer" at bounding box center [1177, 77] width 13 height 15
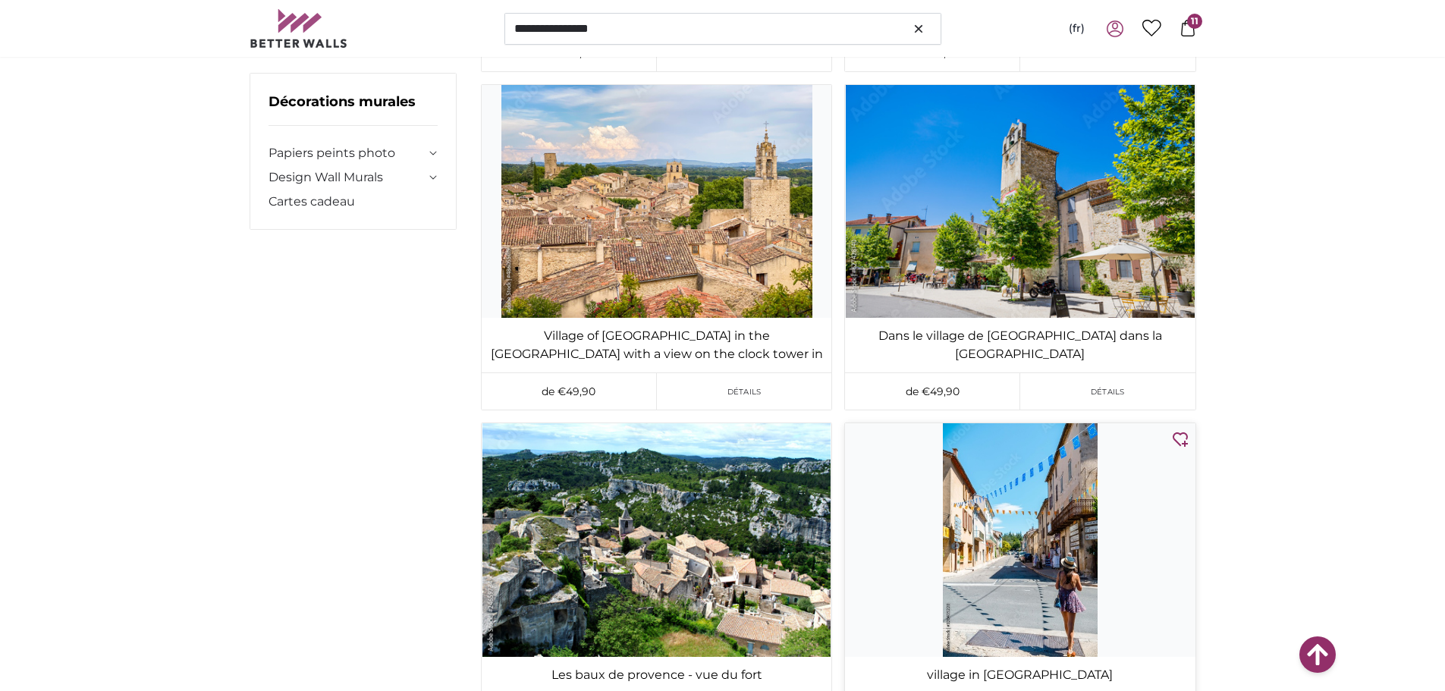
scroll to position [91131, 0]
